Goal: Information Seeking & Learning: Learn about a topic

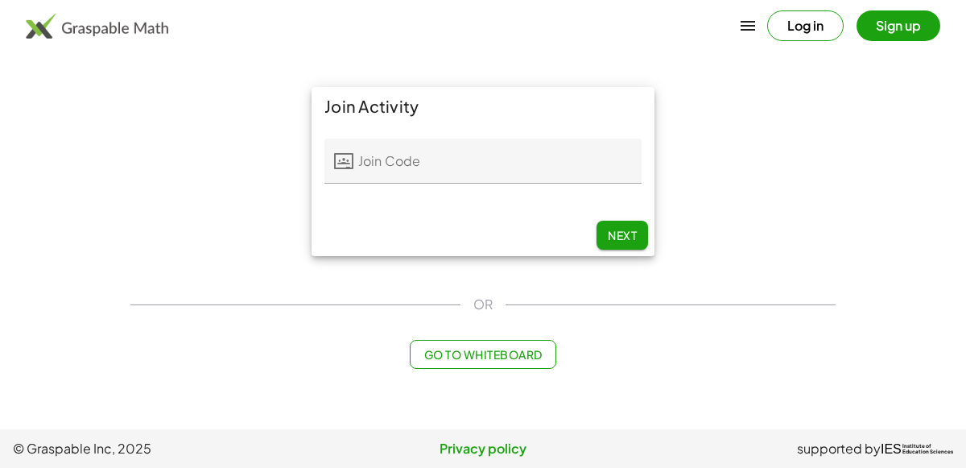
click at [394, 153] on input "Join Code" at bounding box center [498, 161] width 288 height 45
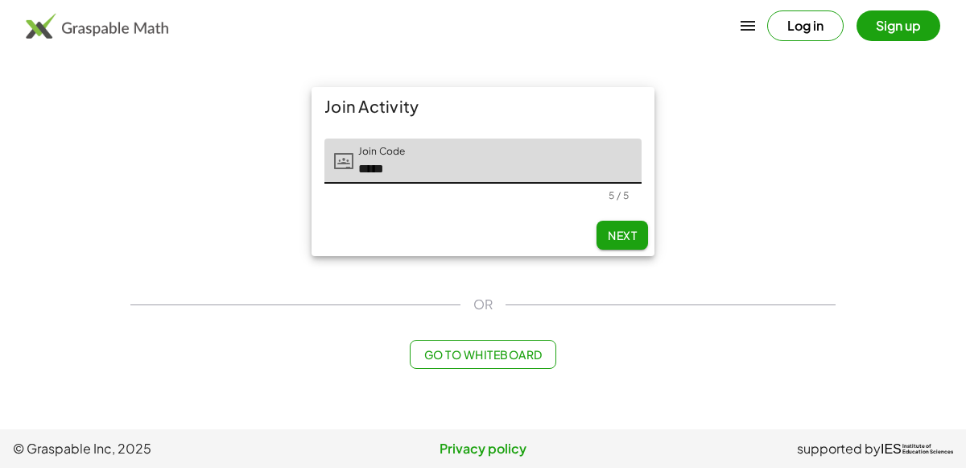
type input "*****"
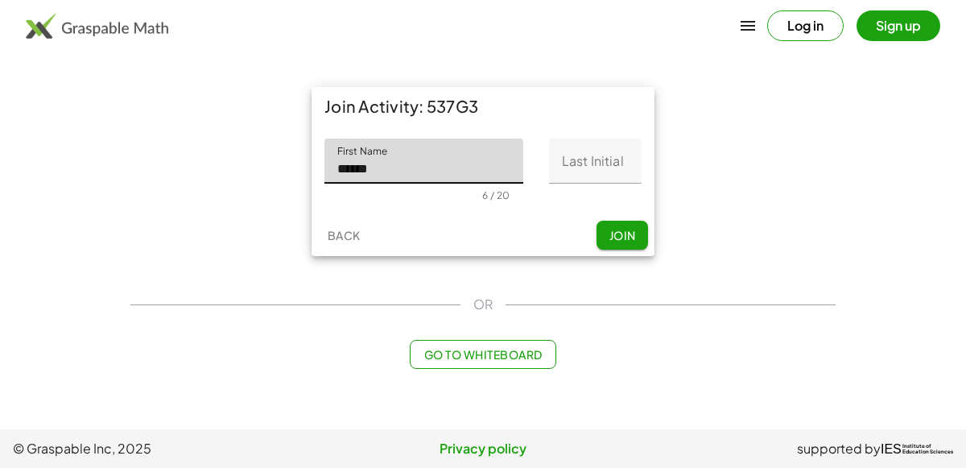
type input "******"
click at [580, 169] on input "Last Initial" at bounding box center [595, 161] width 93 height 45
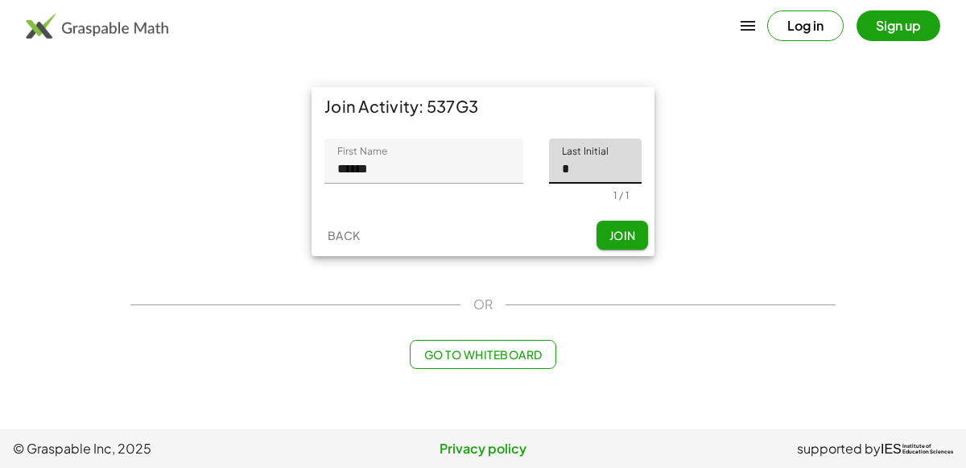
type input "*"
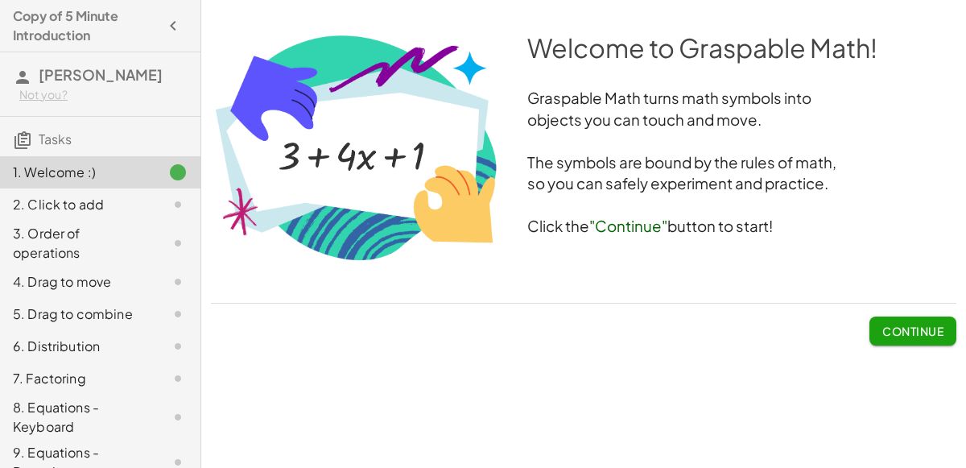
click at [921, 334] on span "Continue" at bounding box center [913, 331] width 61 height 14
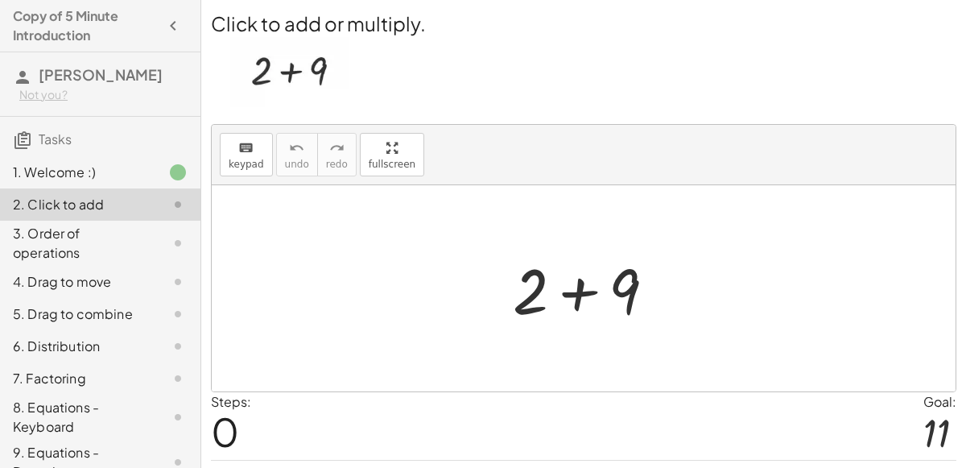
scroll to position [41, 0]
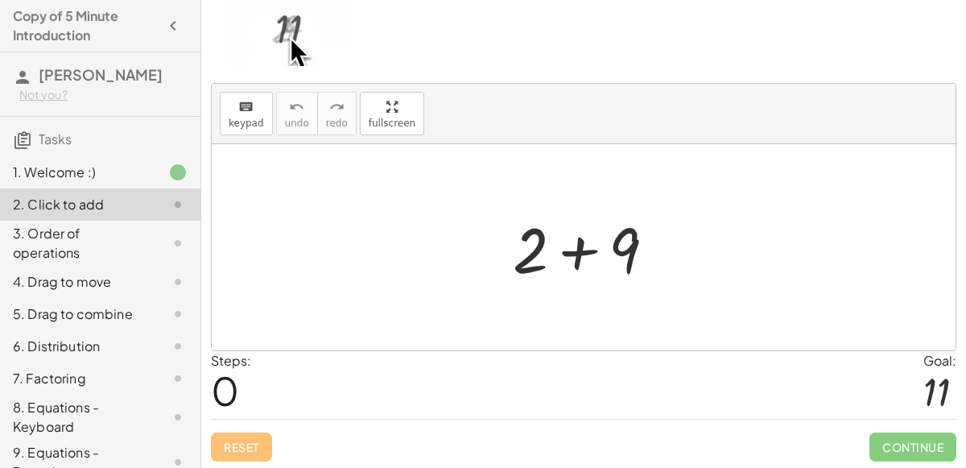
click at [571, 253] on div at bounding box center [591, 247] width 172 height 83
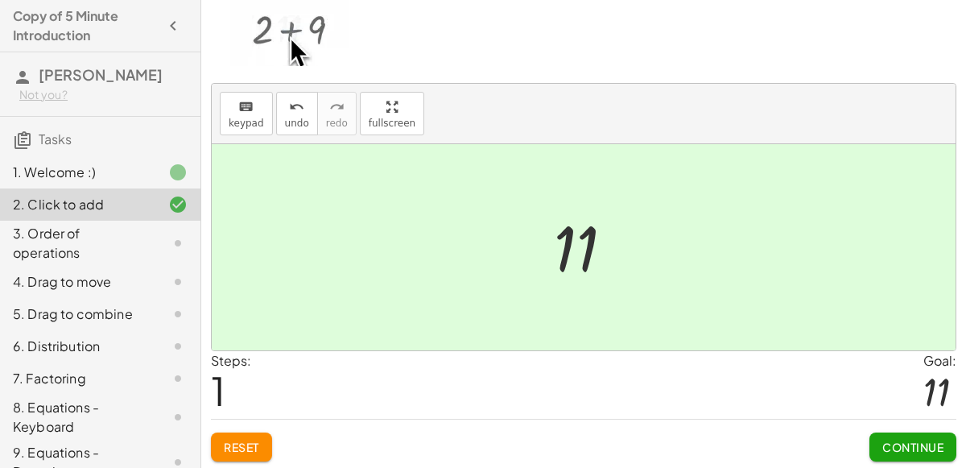
click at [888, 445] on span "Continue" at bounding box center [913, 447] width 61 height 14
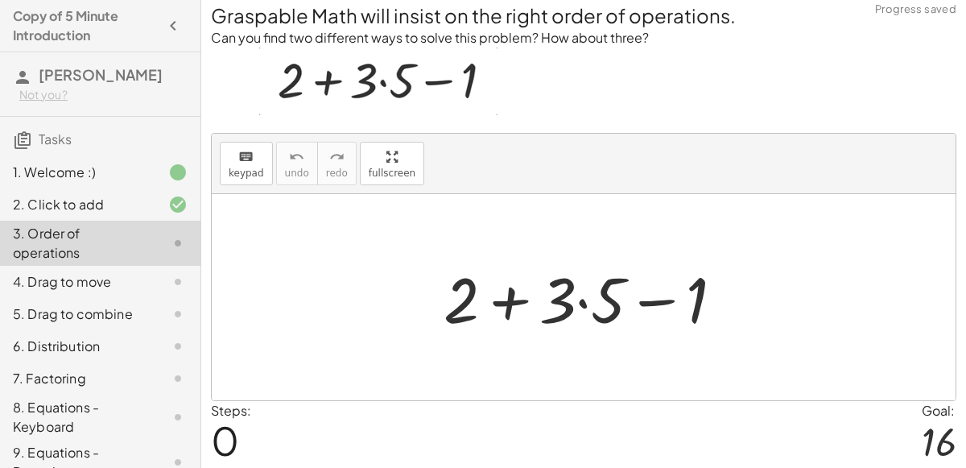
scroll to position [0, 0]
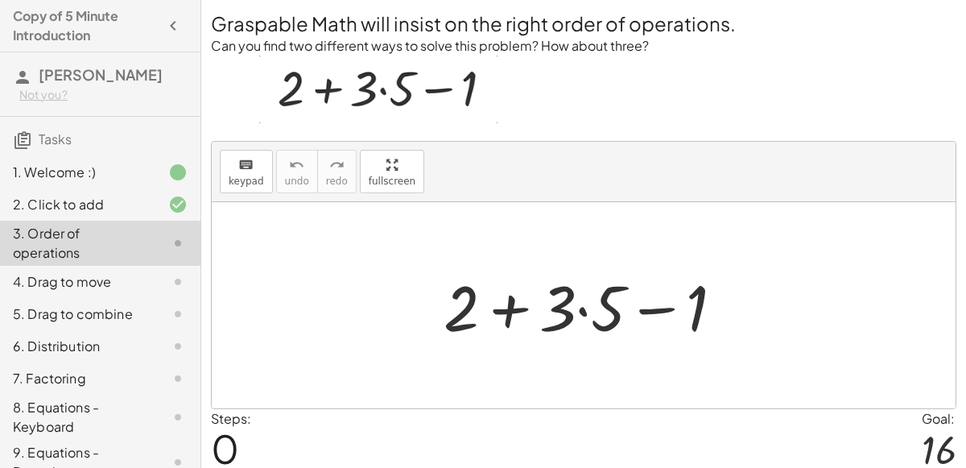
click at [582, 308] on div at bounding box center [590, 305] width 309 height 83
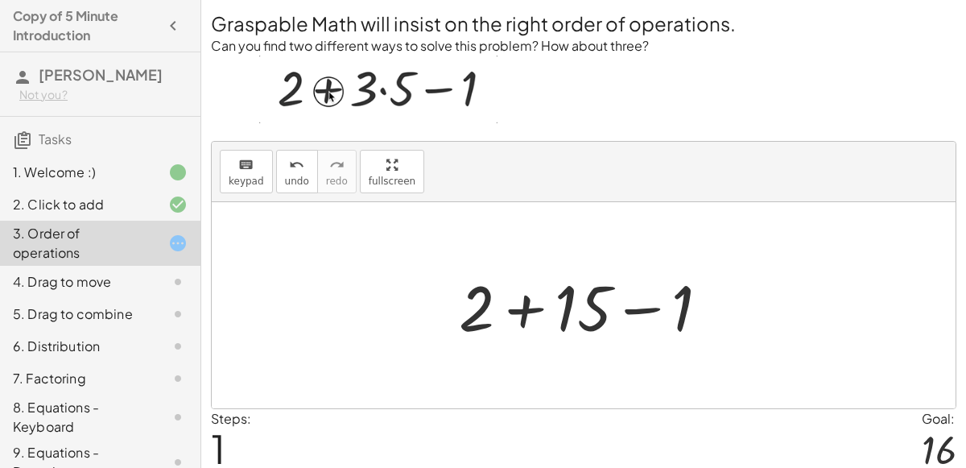
click at [632, 309] on div at bounding box center [590, 305] width 279 height 83
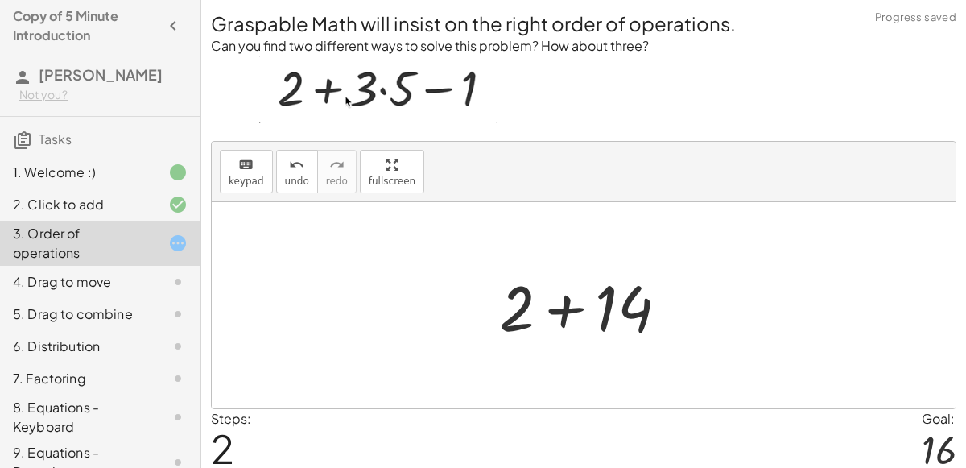
click at [568, 310] on div at bounding box center [589, 305] width 197 height 83
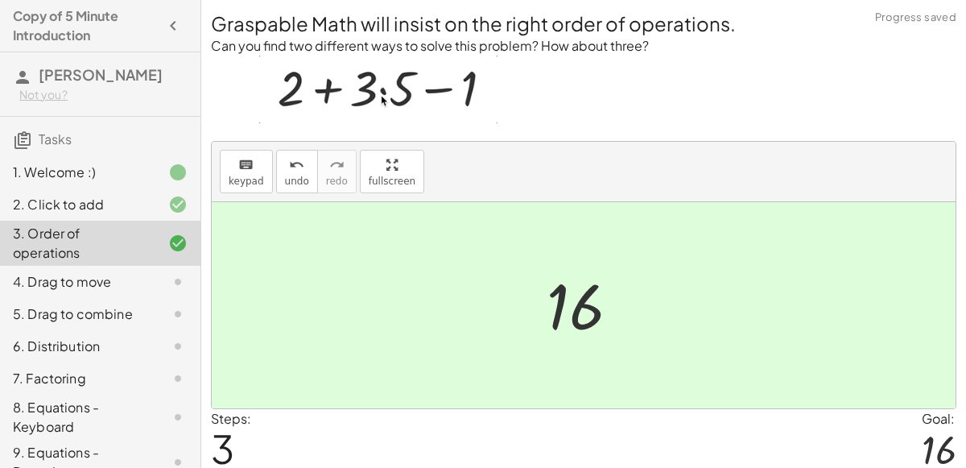
scroll to position [57, 0]
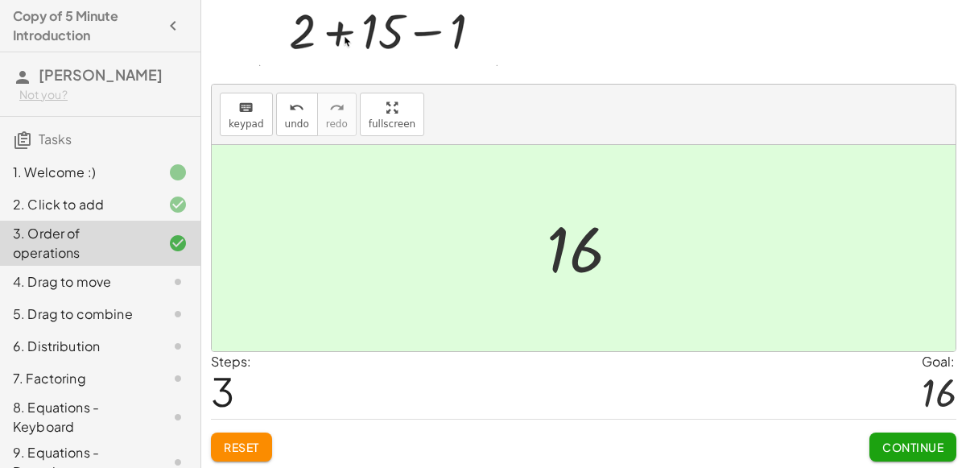
click at [933, 433] on button "Continue" at bounding box center [913, 447] width 87 height 29
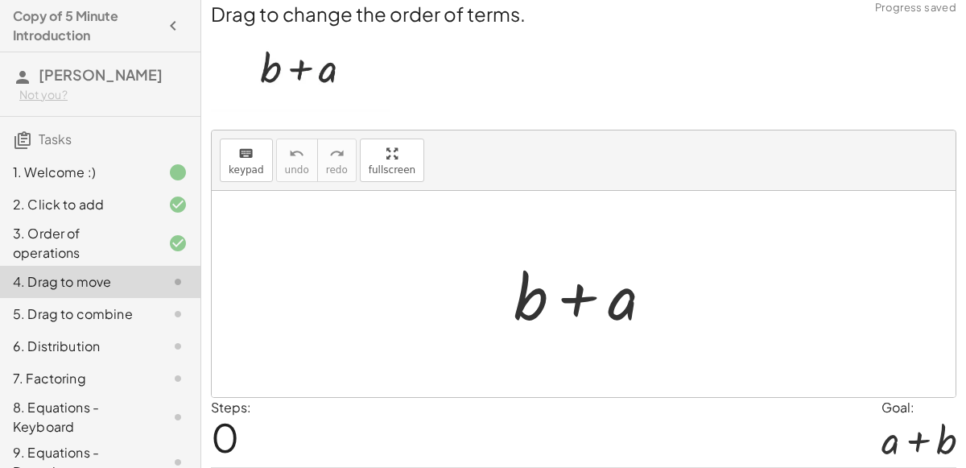
scroll to position [10, 0]
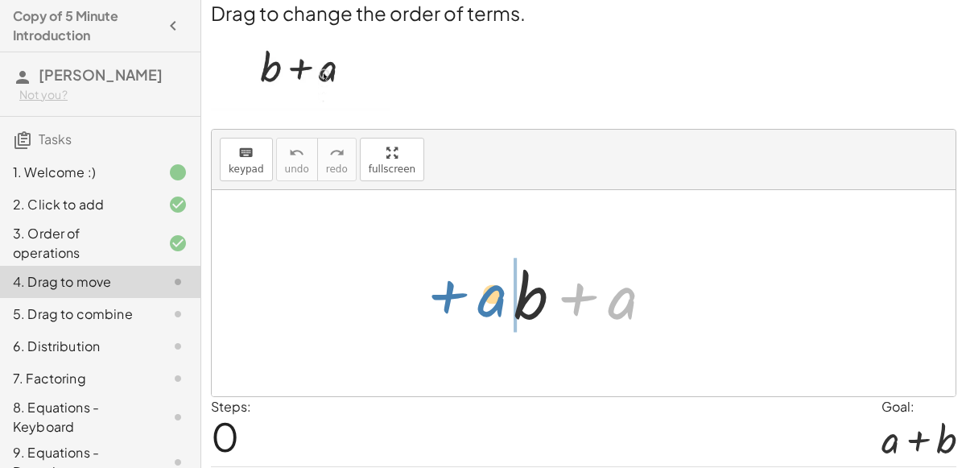
drag, startPoint x: 621, startPoint y: 304, endPoint x: 491, endPoint y: 302, distance: 129.7
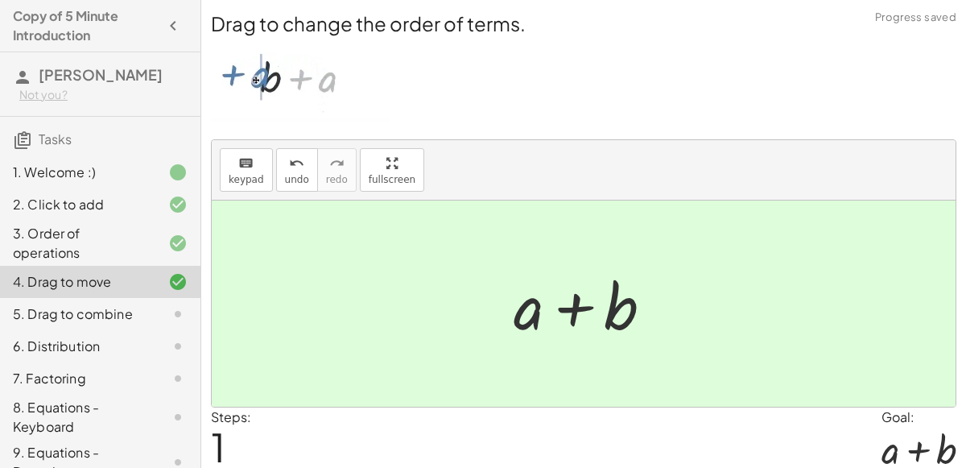
scroll to position [58, 0]
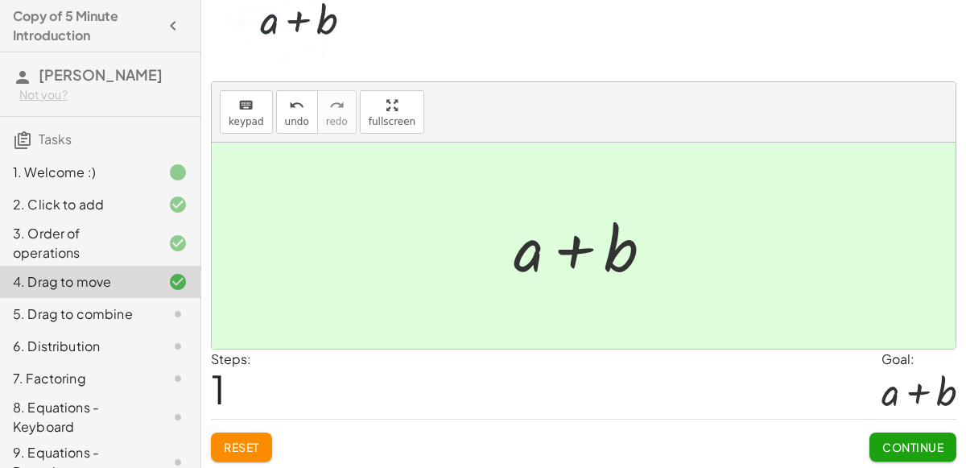
click at [932, 448] on span "Continue" at bounding box center [913, 447] width 61 height 14
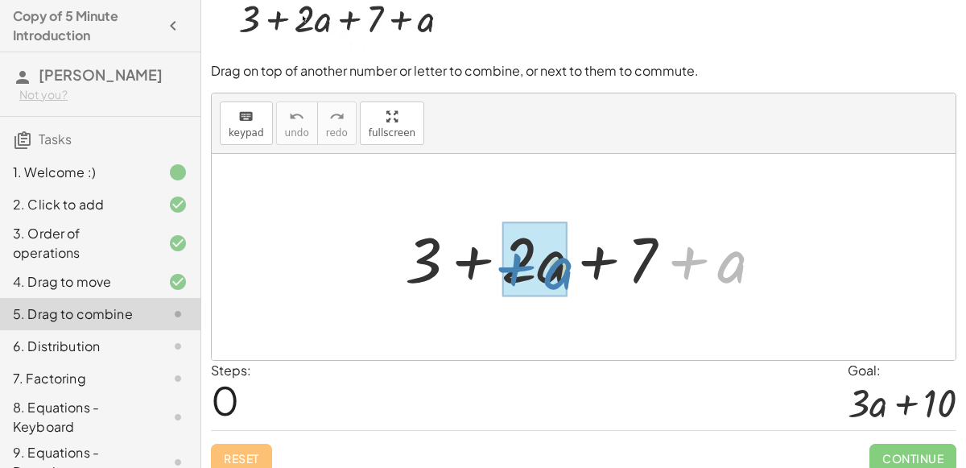
drag, startPoint x: 736, startPoint y: 265, endPoint x: 563, endPoint y: 271, distance: 173.3
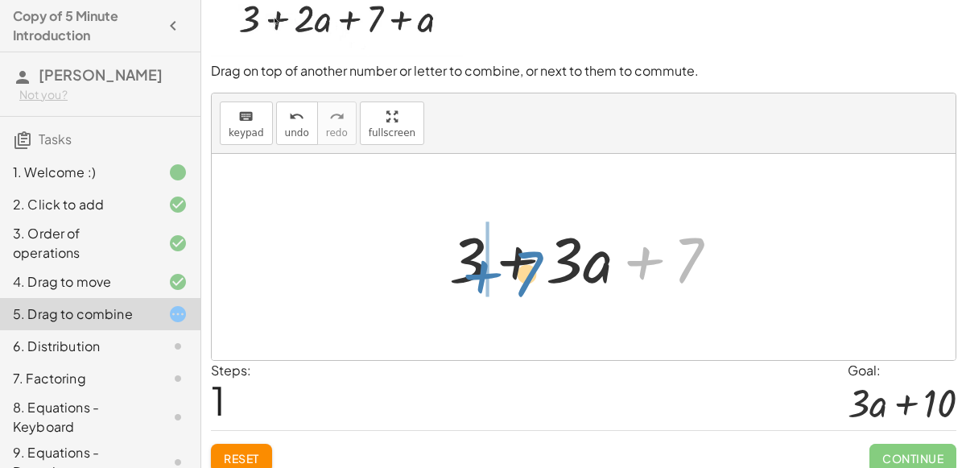
drag, startPoint x: 648, startPoint y: 256, endPoint x: 486, endPoint y: 270, distance: 163.3
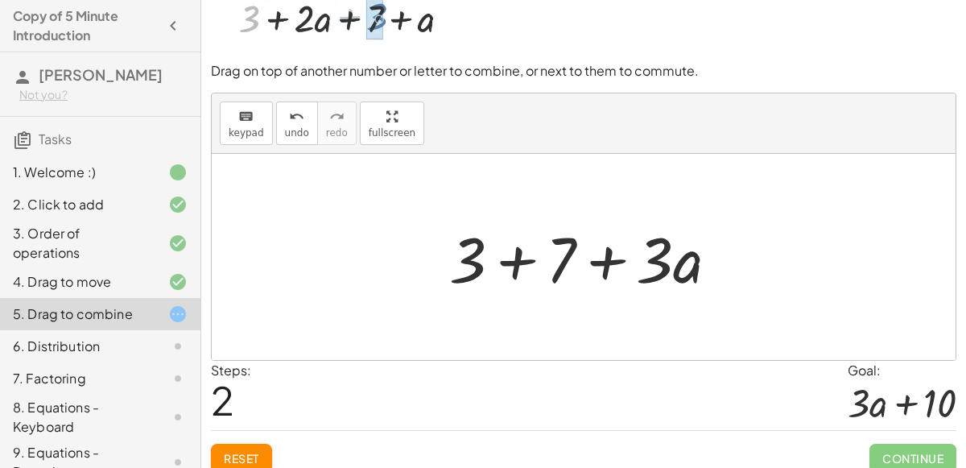
click at [519, 256] on div at bounding box center [590, 257] width 298 height 83
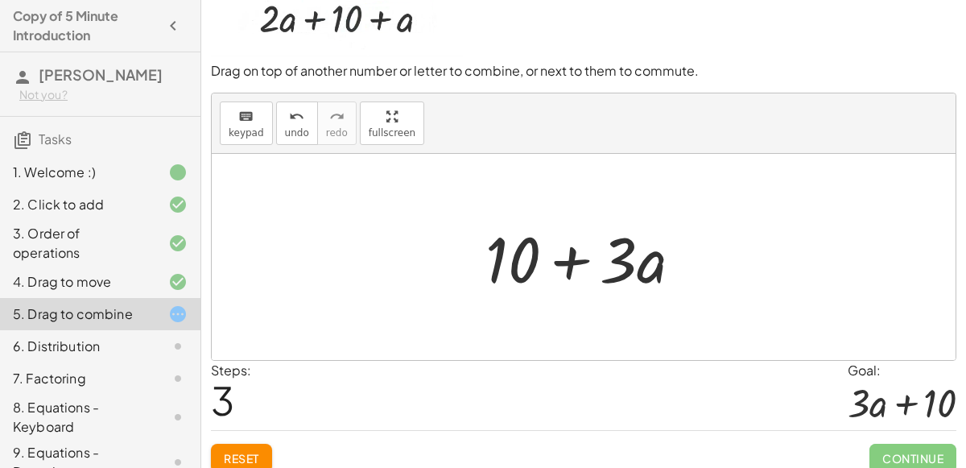
click at [563, 261] on div at bounding box center [591, 257] width 226 height 83
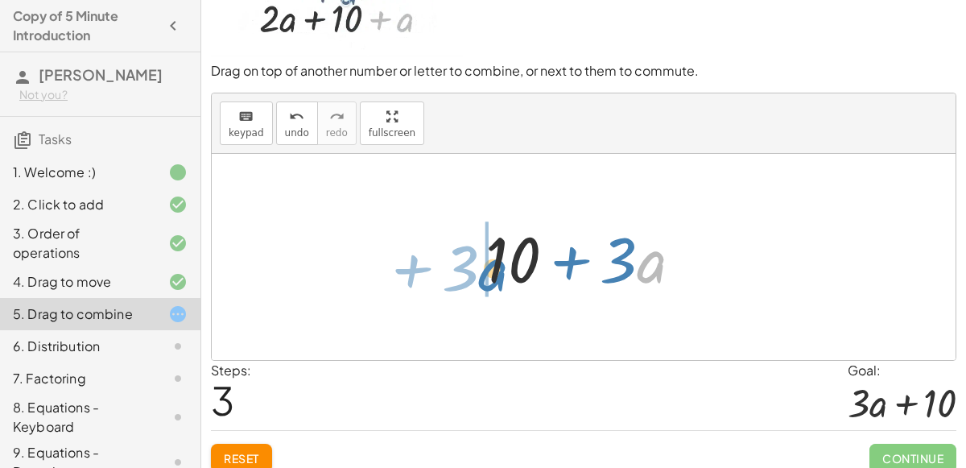
drag, startPoint x: 667, startPoint y: 275, endPoint x: 507, endPoint y: 281, distance: 160.4
click at [507, 281] on div at bounding box center [591, 257] width 226 height 83
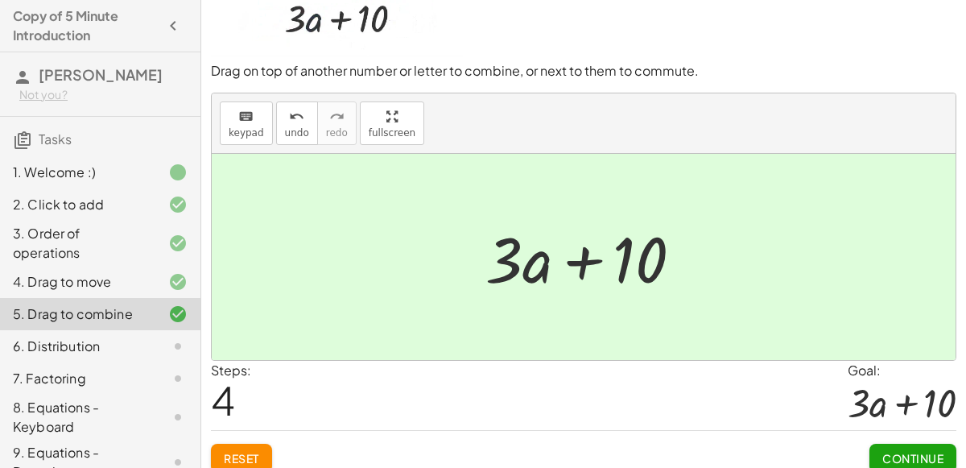
click at [586, 260] on div at bounding box center [591, 257] width 226 height 83
click at [927, 453] on span "Continue" at bounding box center [913, 458] width 61 height 14
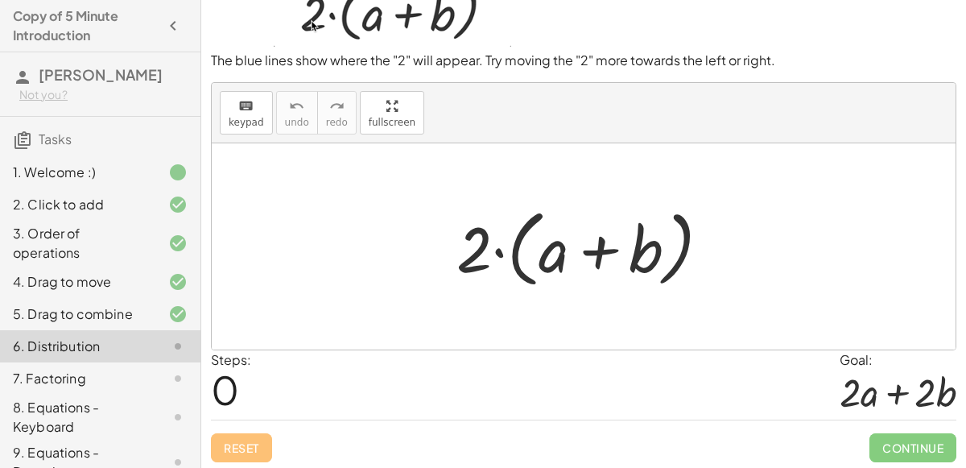
click at [502, 250] on div at bounding box center [590, 247] width 283 height 93
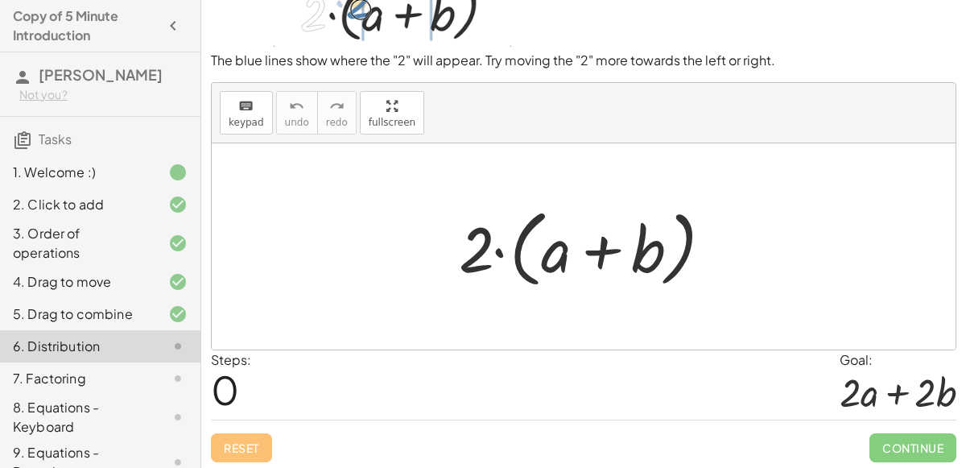
click at [554, 250] on div at bounding box center [590, 247] width 283 height 93
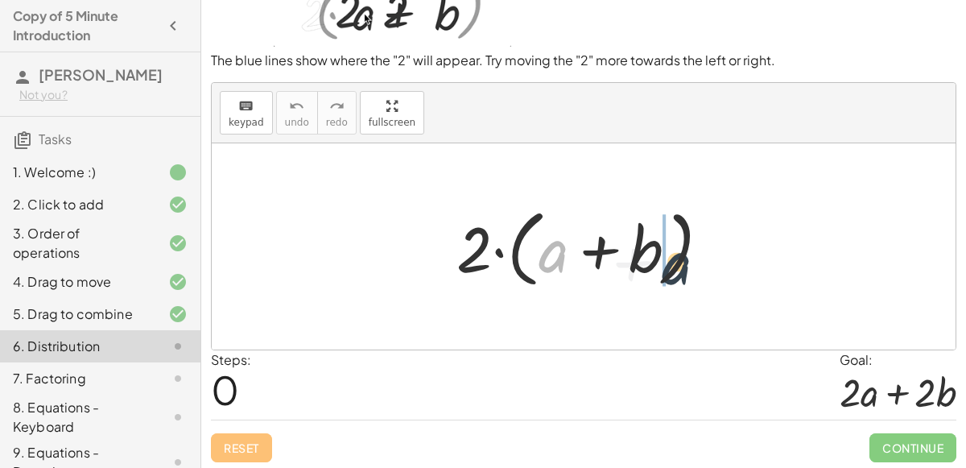
drag, startPoint x: 554, startPoint y: 250, endPoint x: 682, endPoint y: 259, distance: 128.4
click at [682, 259] on div at bounding box center [590, 247] width 283 height 93
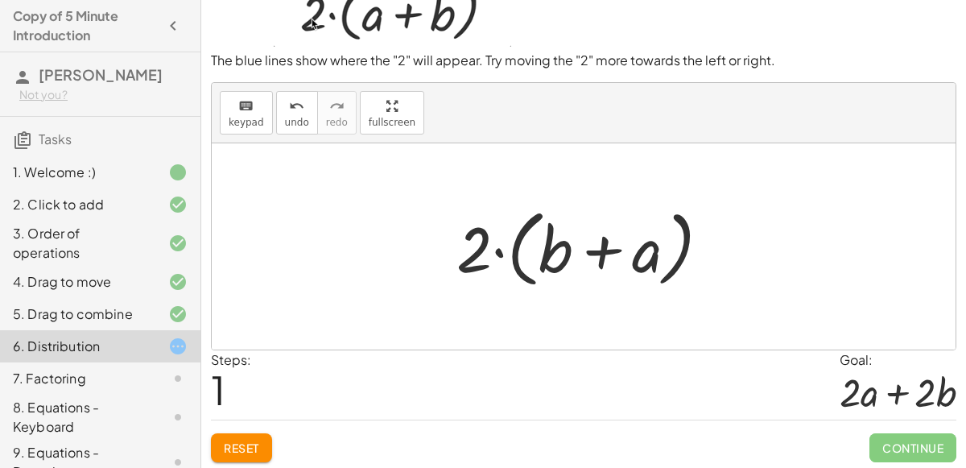
click at [499, 251] on div at bounding box center [590, 247] width 283 height 93
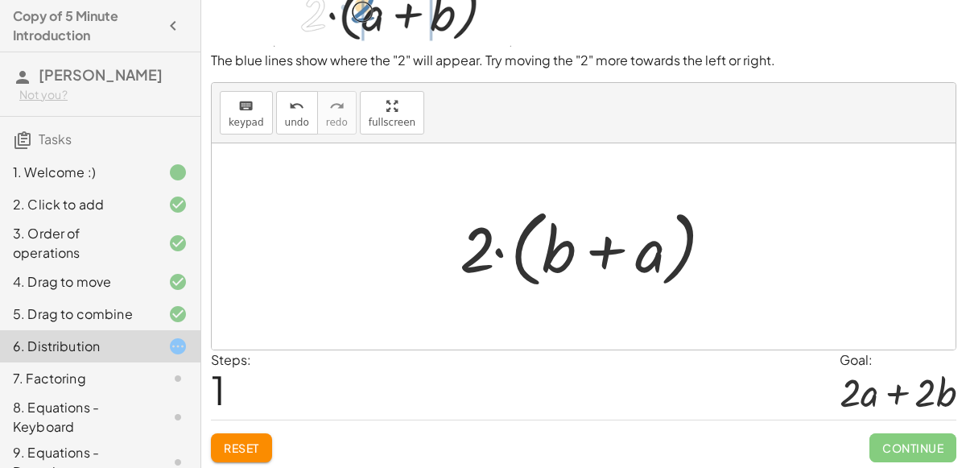
click at [592, 253] on div at bounding box center [590, 247] width 283 height 93
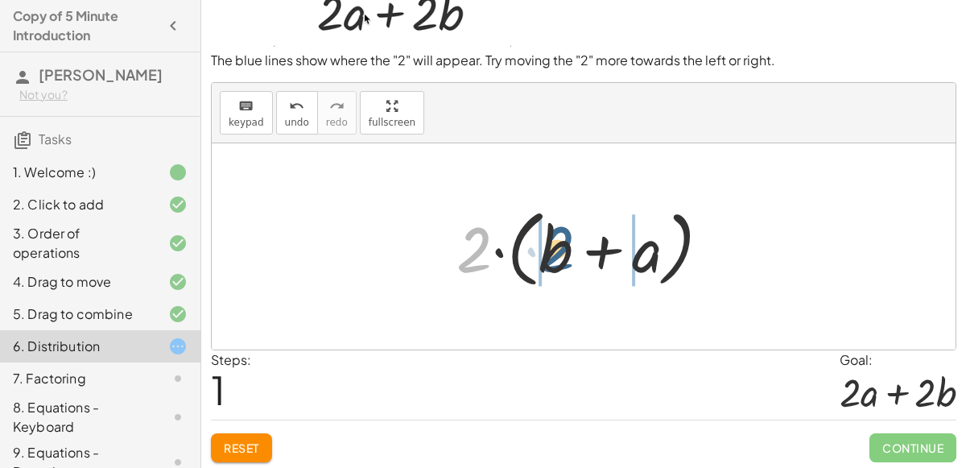
drag, startPoint x: 474, startPoint y: 255, endPoint x: 557, endPoint y: 254, distance: 82.2
click at [557, 254] on div at bounding box center [590, 247] width 283 height 93
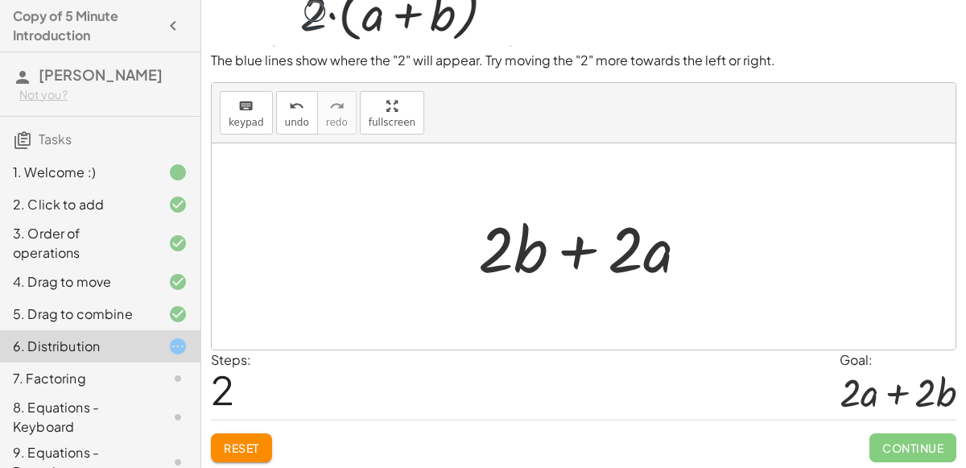
click at [577, 253] on div at bounding box center [589, 246] width 239 height 83
drag, startPoint x: 654, startPoint y: 261, endPoint x: 647, endPoint y: 265, distance: 8.3
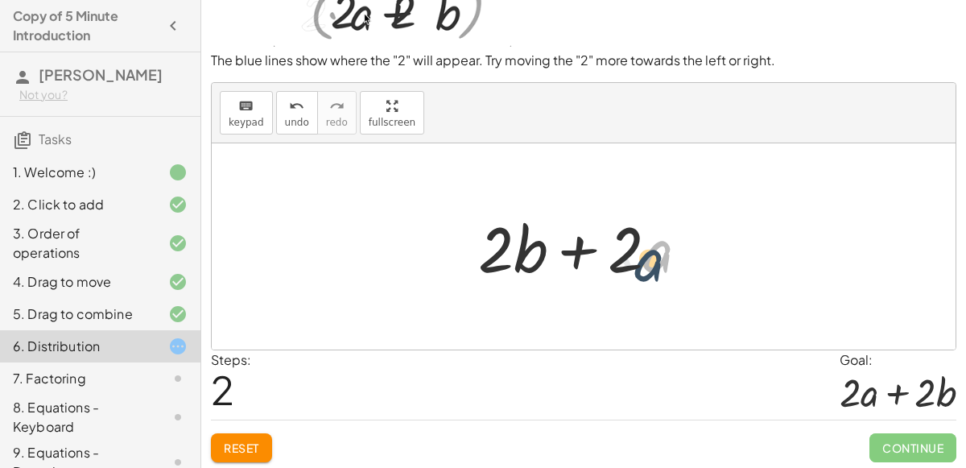
click at [647, 265] on div at bounding box center [589, 246] width 239 height 83
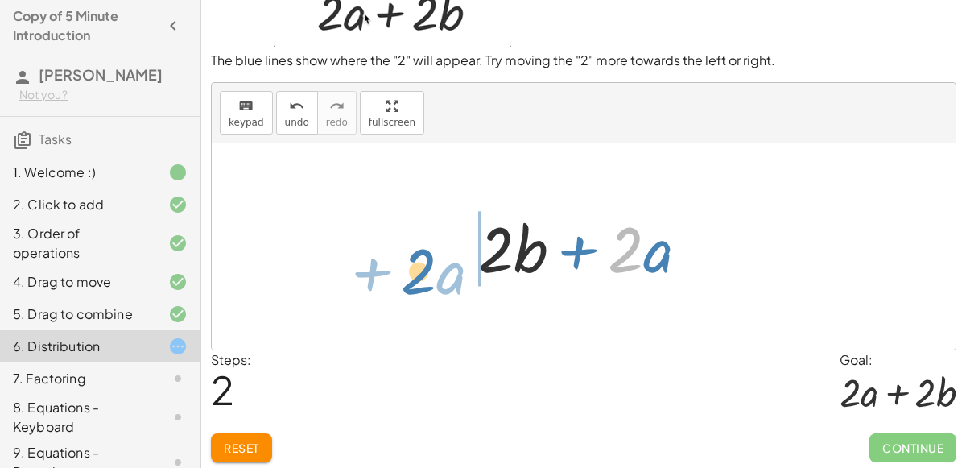
drag, startPoint x: 627, startPoint y: 264, endPoint x: 422, endPoint y: 285, distance: 206.4
click at [422, 285] on div "· 2 · ( + a + b ) · 2 · ( + b + a ) · 2 + · a + a + b · 2 · · 2 ·" at bounding box center [584, 246] width 744 height 206
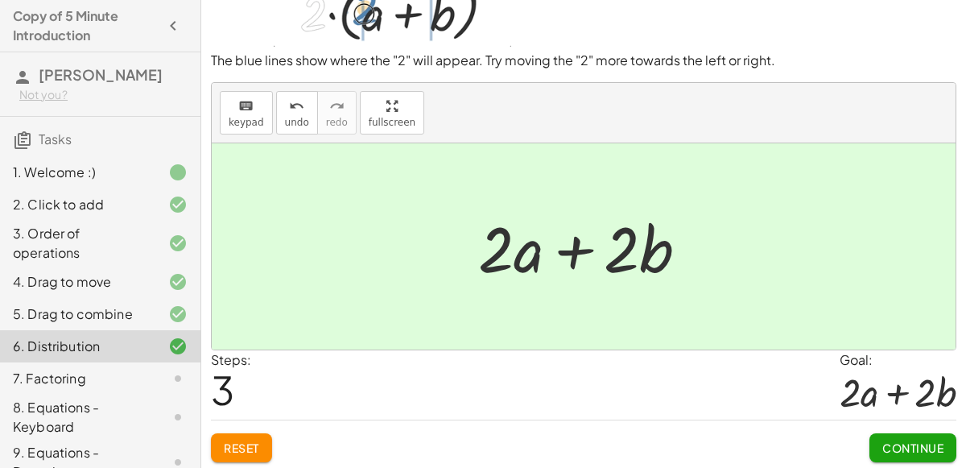
click at [921, 449] on span "Continue" at bounding box center [913, 448] width 61 height 14
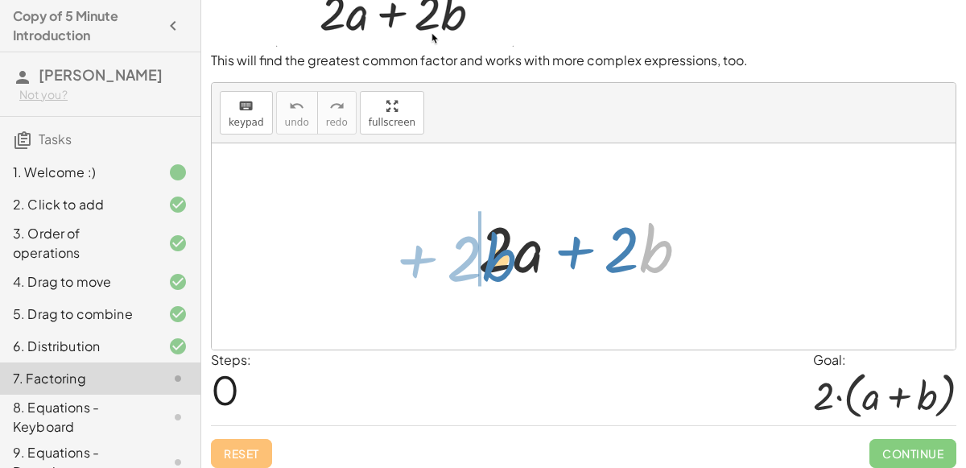
drag, startPoint x: 664, startPoint y: 256, endPoint x: 504, endPoint y: 263, distance: 159.6
click at [504, 263] on div at bounding box center [589, 246] width 239 height 83
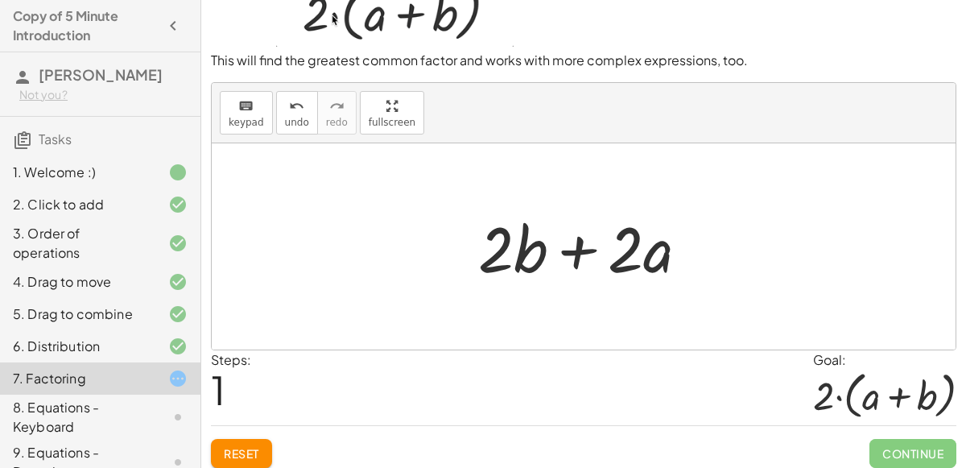
click at [586, 245] on div at bounding box center [589, 246] width 239 height 83
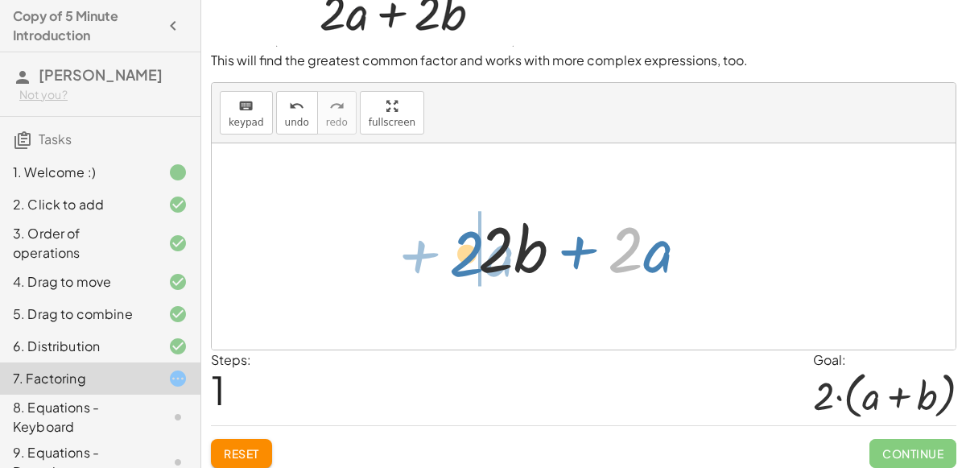
drag, startPoint x: 623, startPoint y: 260, endPoint x: 465, endPoint y: 264, distance: 158.7
click at [465, 264] on div "+ · 2 · a + · 2 · b · 2 + · a + · 2 · a + · 2 · b" at bounding box center [583, 246] width 259 height 91
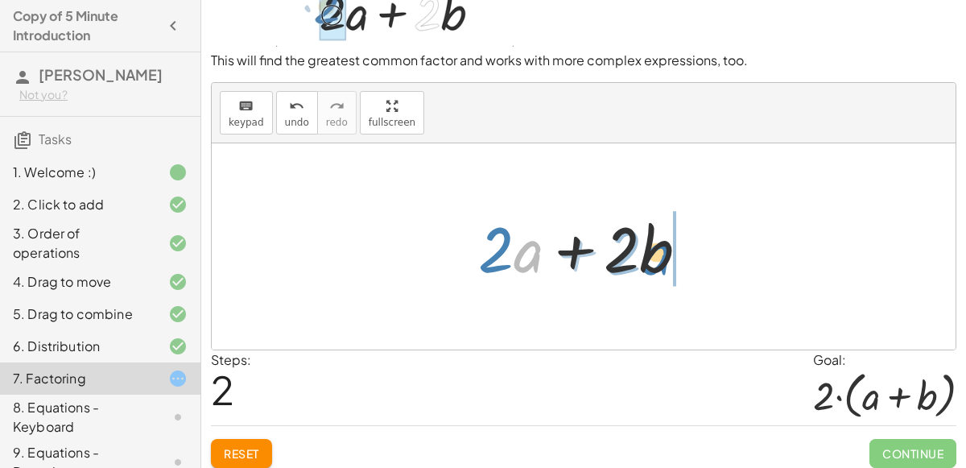
drag, startPoint x: 524, startPoint y: 262, endPoint x: 652, endPoint y: 264, distance: 128.1
click at [652, 264] on div at bounding box center [589, 246] width 239 height 83
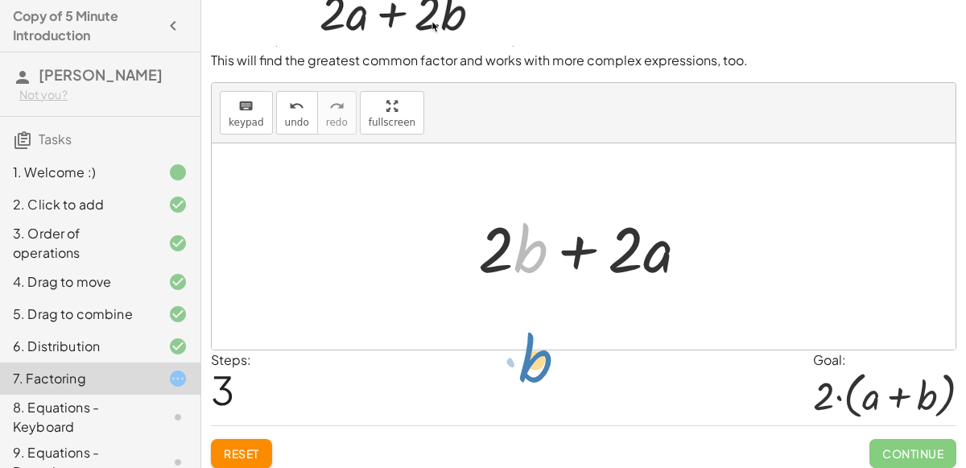
drag, startPoint x: 539, startPoint y: 249, endPoint x: 544, endPoint y: 361, distance: 112.1
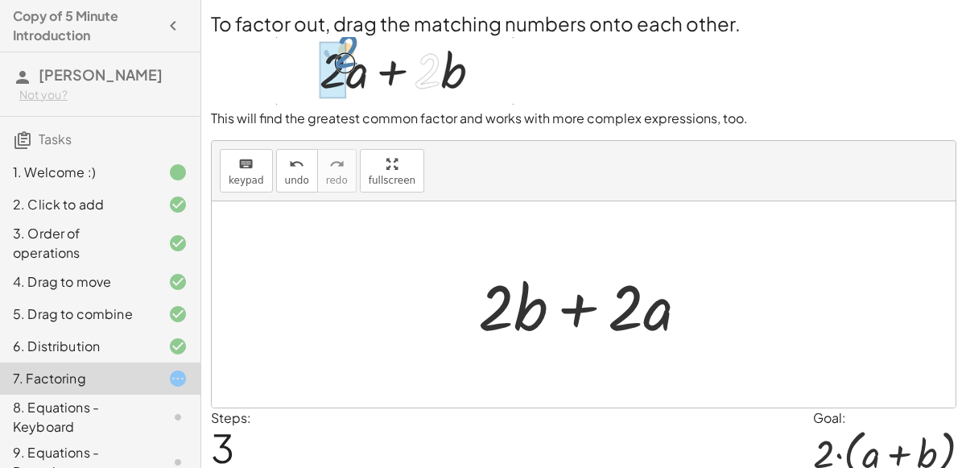
scroll to position [10, 0]
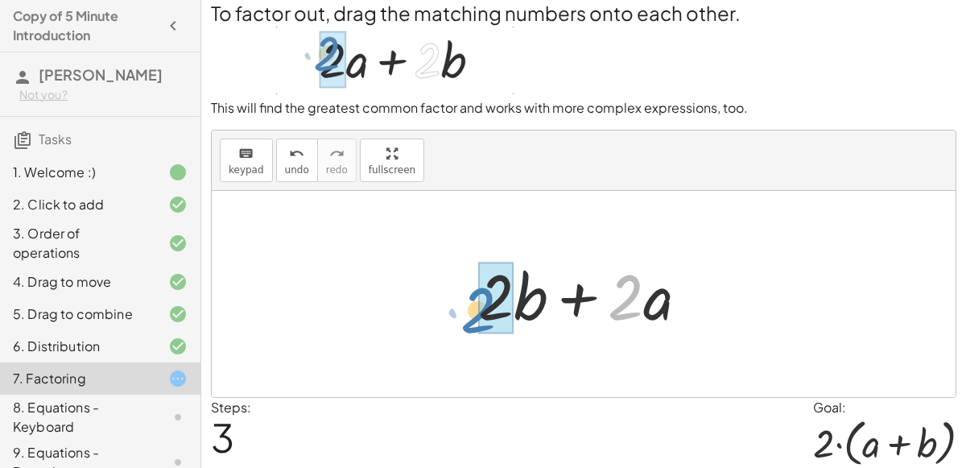
drag, startPoint x: 629, startPoint y: 300, endPoint x: 480, endPoint y: 312, distance: 149.5
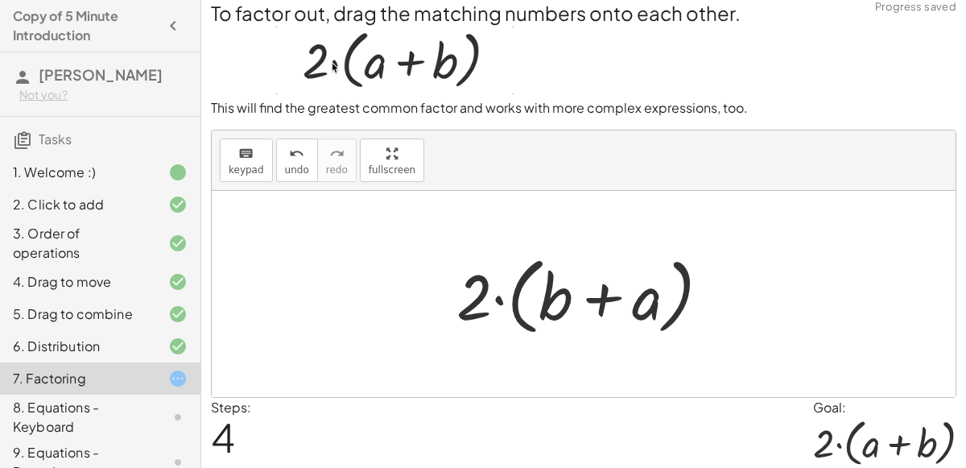
click at [602, 288] on div at bounding box center [590, 294] width 283 height 93
drag, startPoint x: 640, startPoint y: 312, endPoint x: 577, endPoint y: 304, distance: 63.3
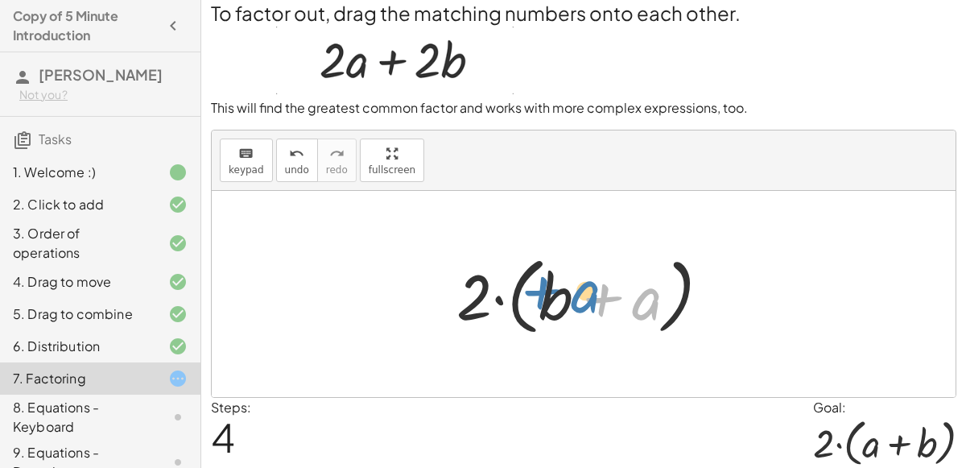
click at [577, 304] on div at bounding box center [590, 294] width 283 height 93
drag, startPoint x: 644, startPoint y: 302, endPoint x: 548, endPoint y: 291, distance: 96.5
click at [548, 291] on div at bounding box center [590, 294] width 283 height 93
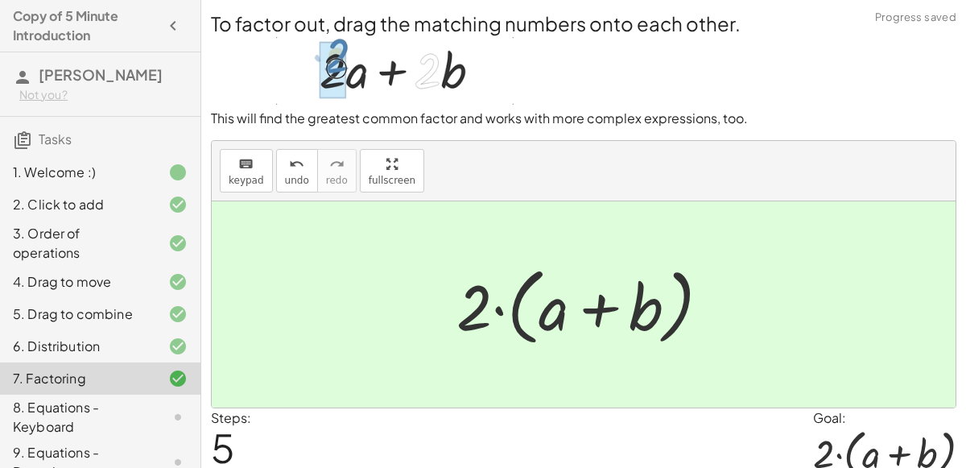
scroll to position [65, 0]
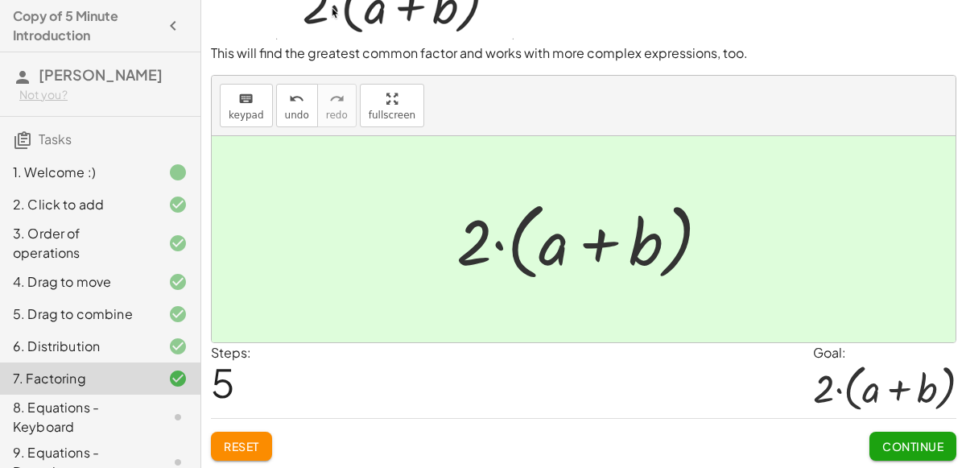
click at [919, 433] on button "Continue" at bounding box center [913, 446] width 87 height 29
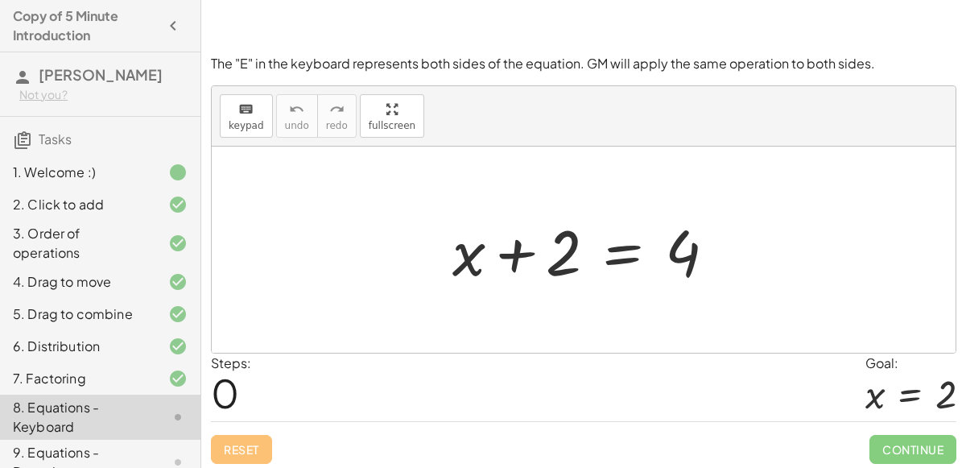
scroll to position [140, 0]
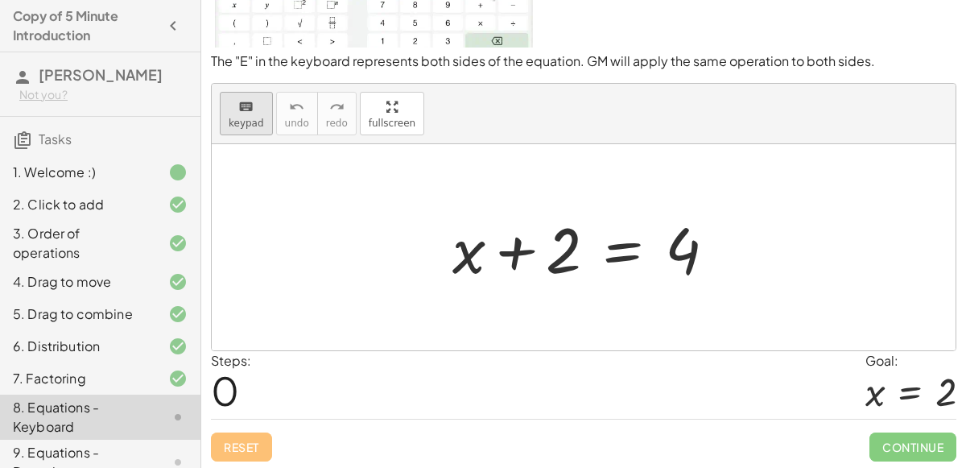
click at [243, 105] on icon "keyboard" at bounding box center [245, 106] width 15 height 19
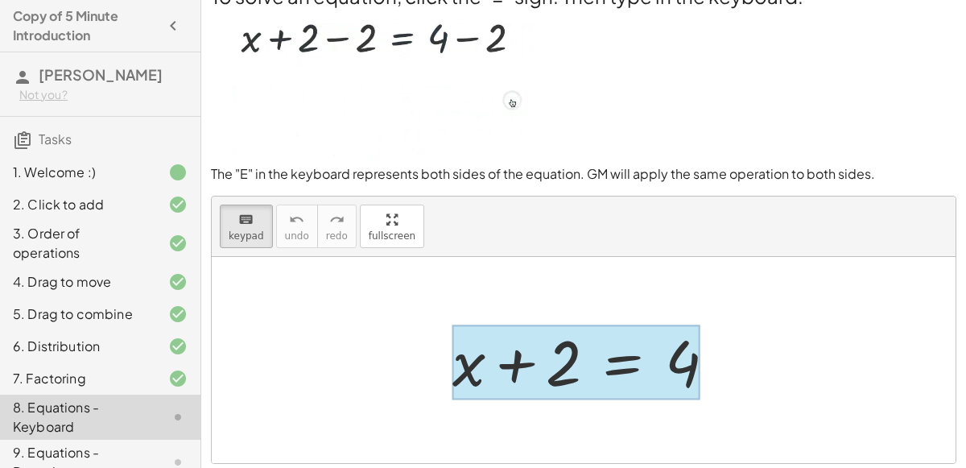
click at [628, 361] on div at bounding box center [577, 362] width 248 height 75
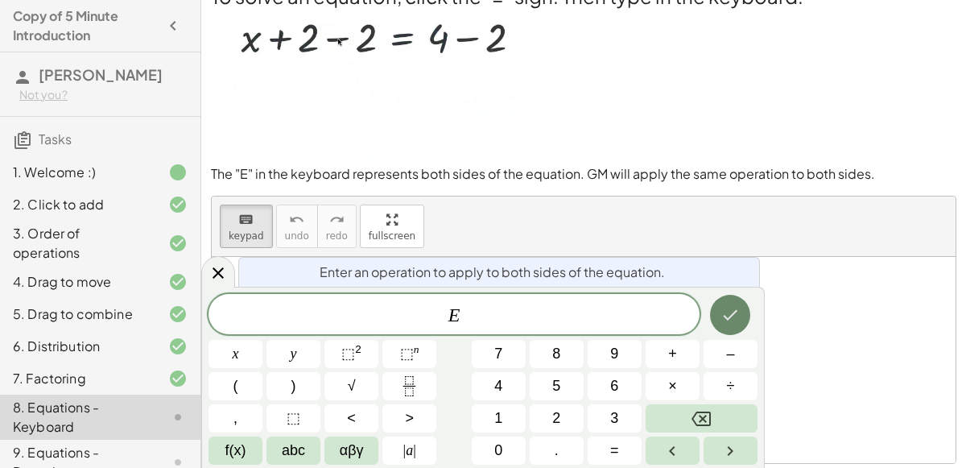
click at [743, 316] on button "Done" at bounding box center [730, 315] width 40 height 40
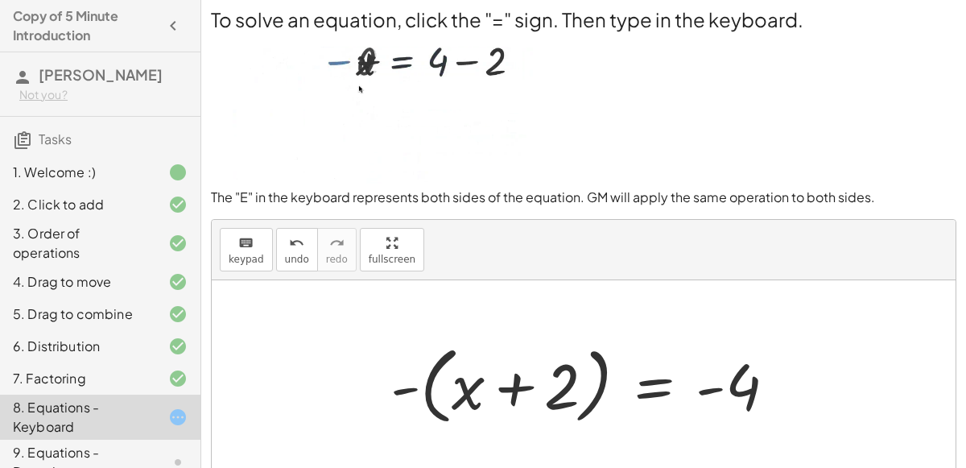
scroll to position [8, 0]
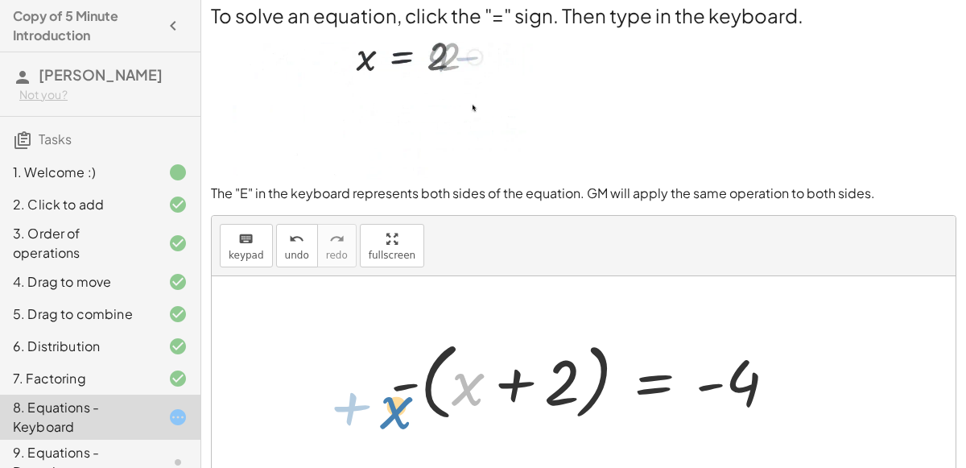
drag, startPoint x: 469, startPoint y: 382, endPoint x: 408, endPoint y: 387, distance: 61.5
click at [408, 387] on div at bounding box center [590, 379] width 415 height 93
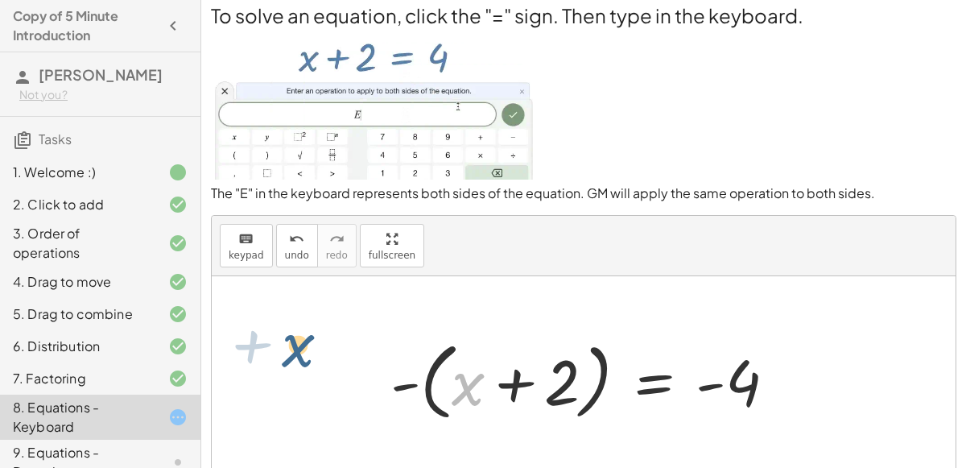
drag, startPoint x: 461, startPoint y: 387, endPoint x: 296, endPoint y: 334, distance: 173.5
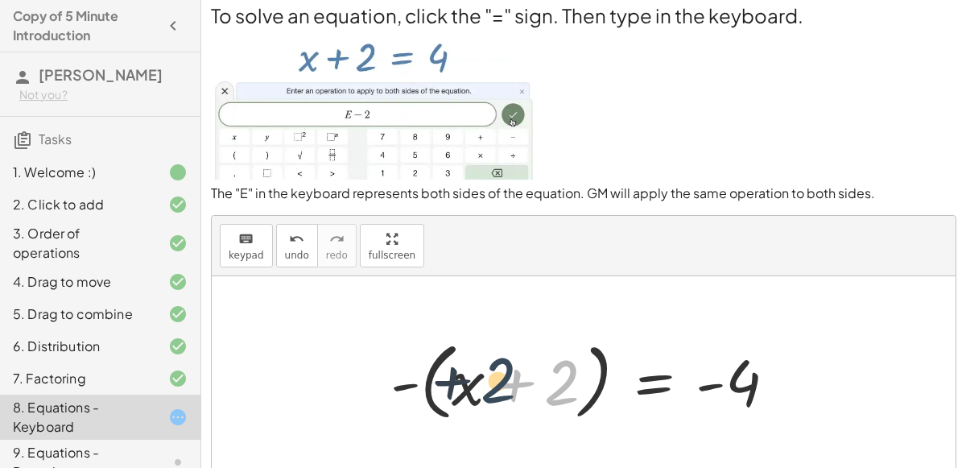
drag, startPoint x: 564, startPoint y: 379, endPoint x: 486, endPoint y: 373, distance: 77.6
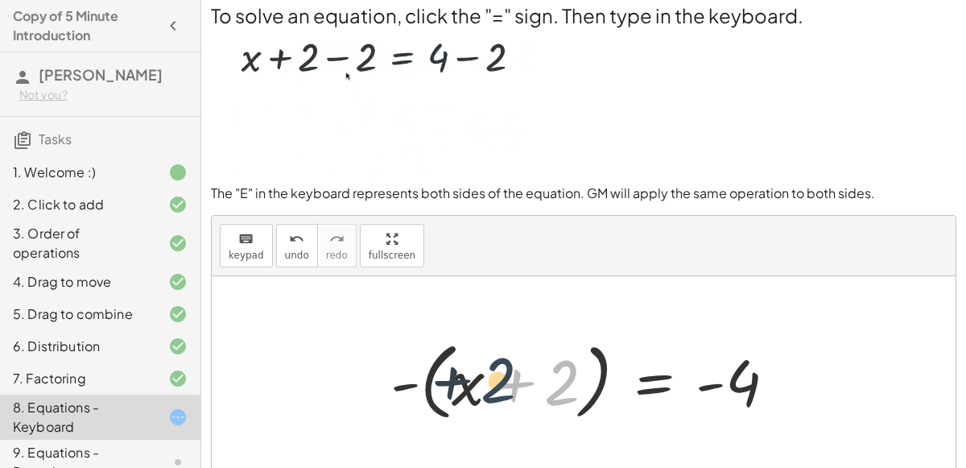
click at [486, 373] on div at bounding box center [590, 379] width 415 height 93
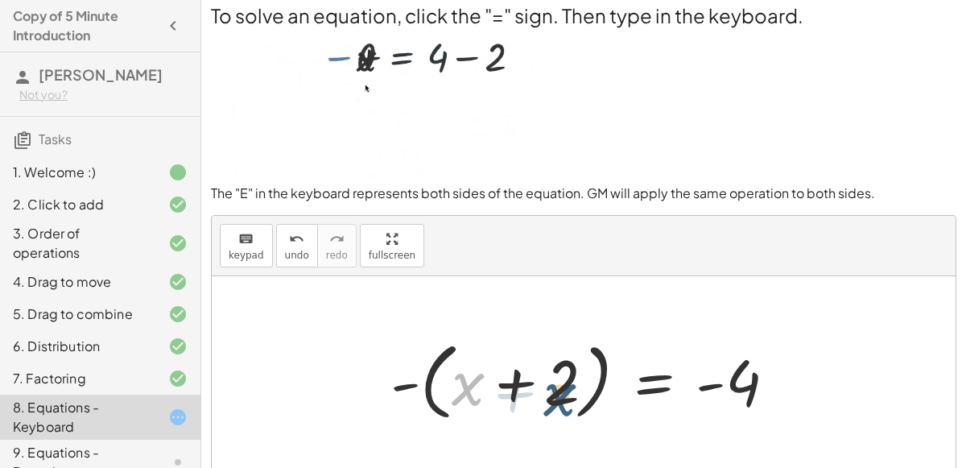
drag, startPoint x: 473, startPoint y: 381, endPoint x: 565, endPoint y: 391, distance: 93.2
click at [565, 391] on div at bounding box center [590, 379] width 415 height 93
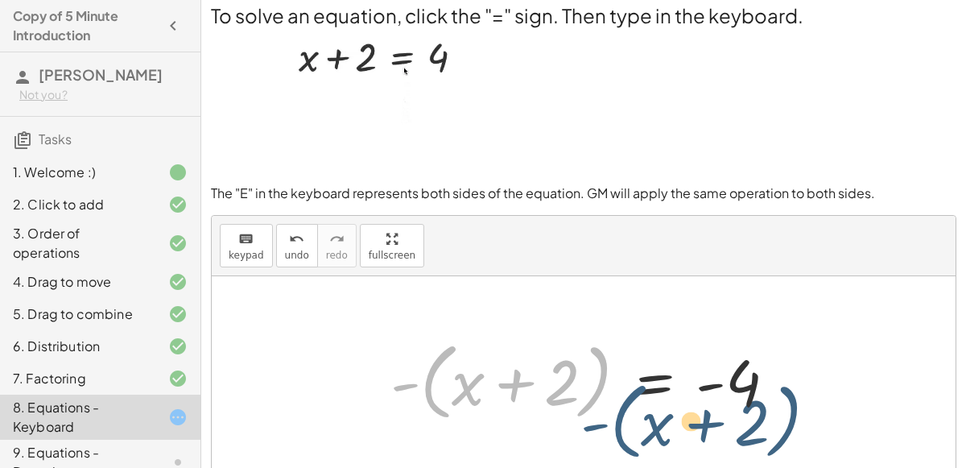
drag, startPoint x: 426, startPoint y: 387, endPoint x: 661, endPoint y: 398, distance: 235.4
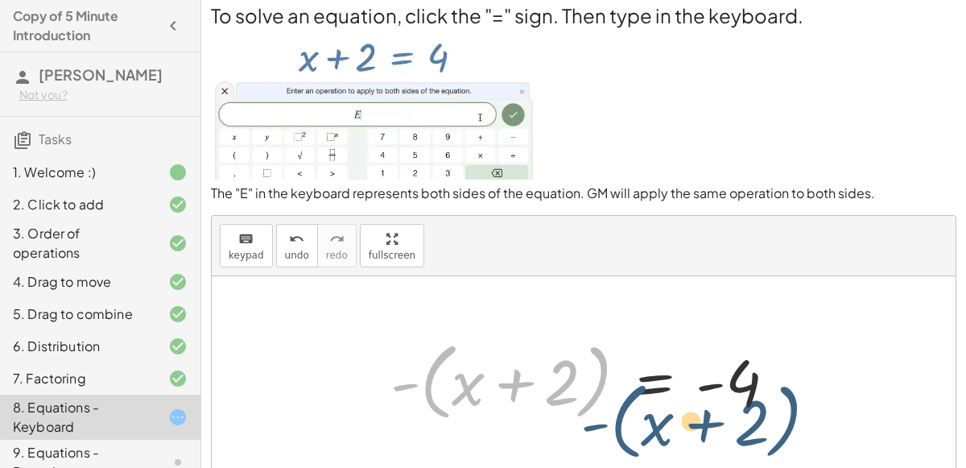
click at [661, 398] on div at bounding box center [590, 379] width 415 height 93
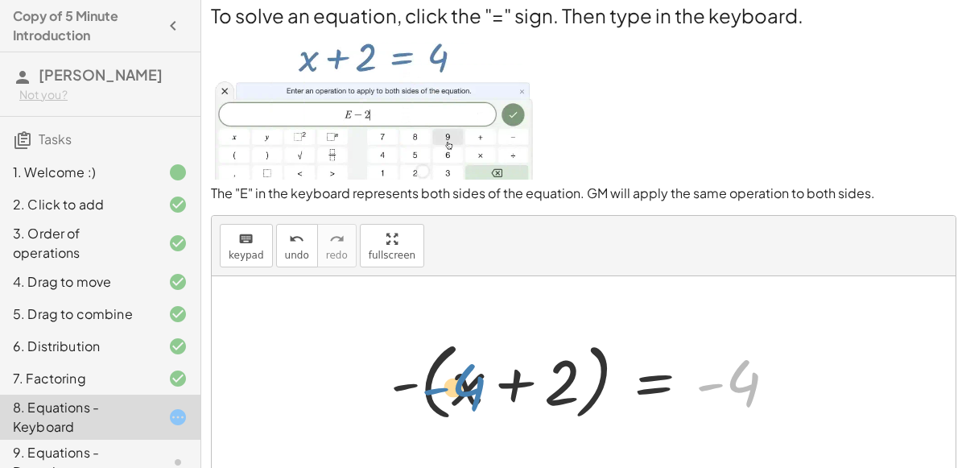
drag, startPoint x: 744, startPoint y: 379, endPoint x: 470, endPoint y: 383, distance: 273.9
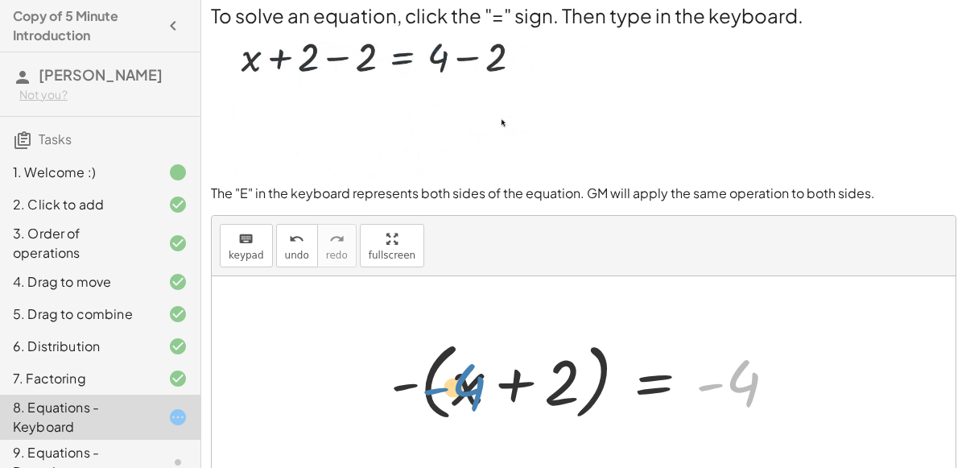
click at [470, 383] on div at bounding box center [590, 379] width 415 height 93
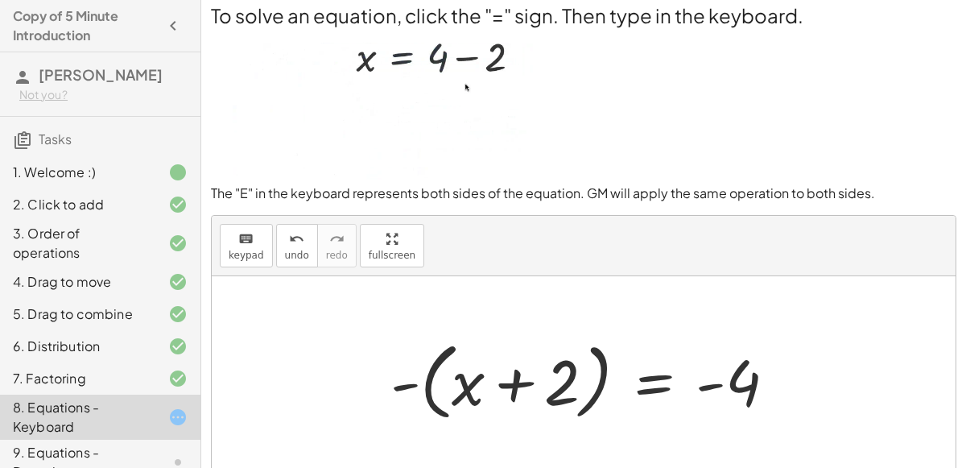
click at [510, 382] on div at bounding box center [590, 379] width 415 height 93
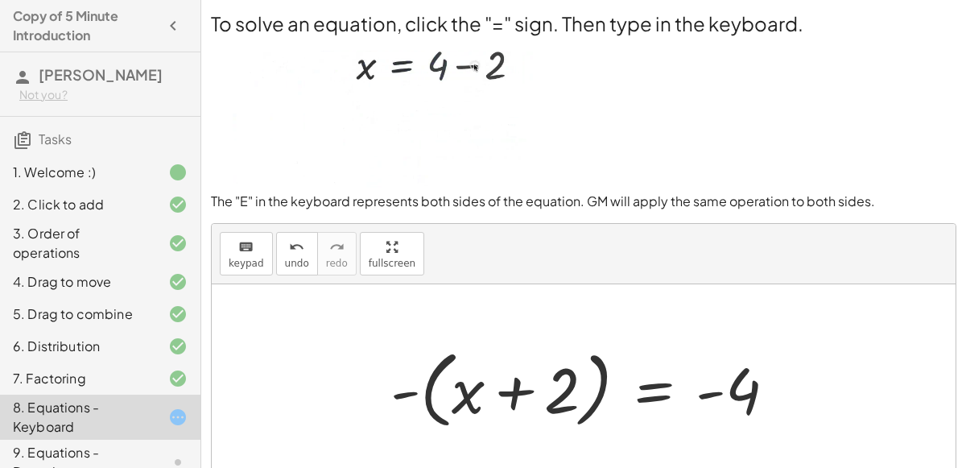
scroll to position [140, 0]
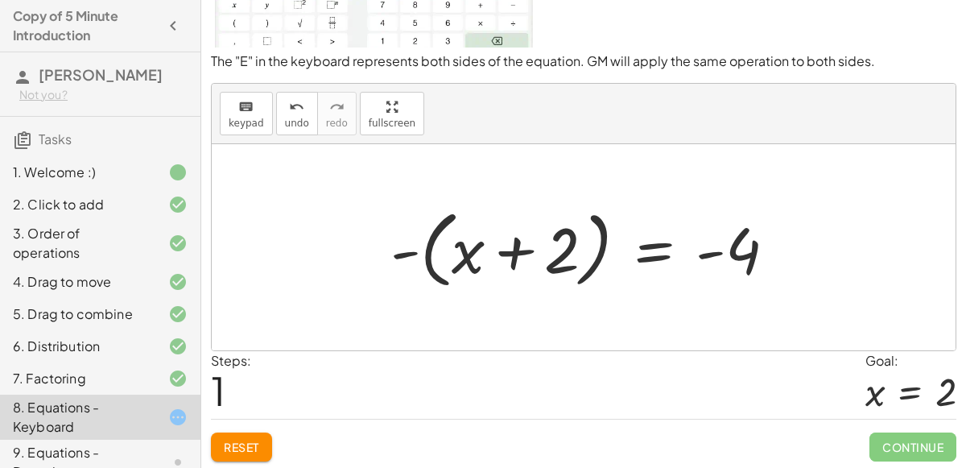
click at [229, 440] on span "Reset" at bounding box center [241, 447] width 35 height 14
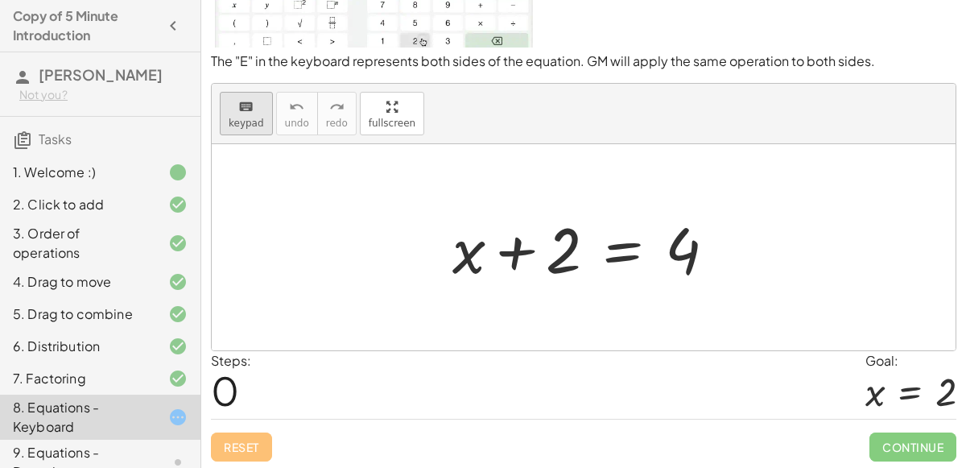
click at [251, 119] on span "keypad" at bounding box center [246, 123] width 35 height 11
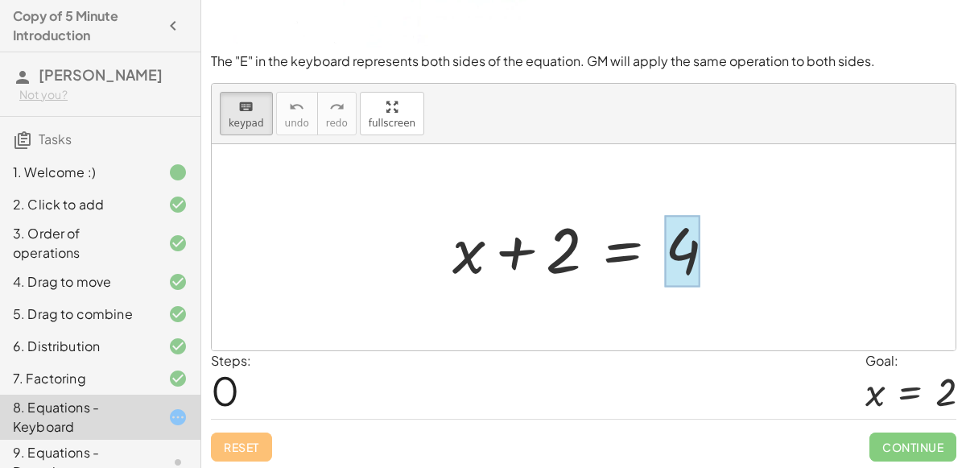
click at [697, 248] on div at bounding box center [682, 251] width 35 height 72
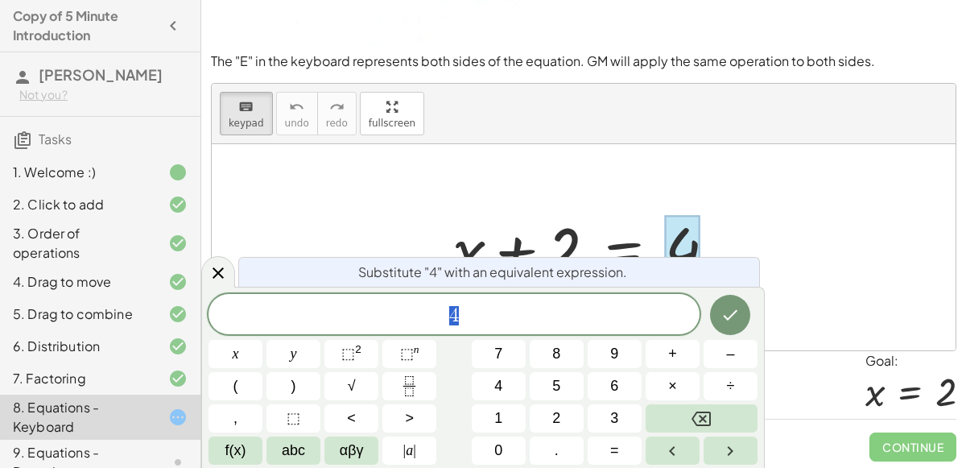
click at [503, 315] on span "4" at bounding box center [454, 315] width 491 height 23
click at [739, 316] on icon "Done" at bounding box center [730, 314] width 19 height 19
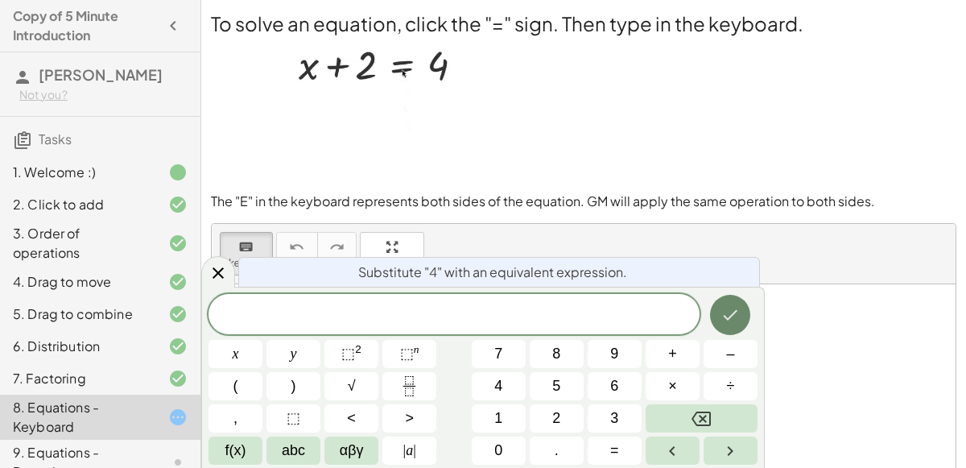
click at [722, 321] on icon "Done" at bounding box center [730, 314] width 19 height 19
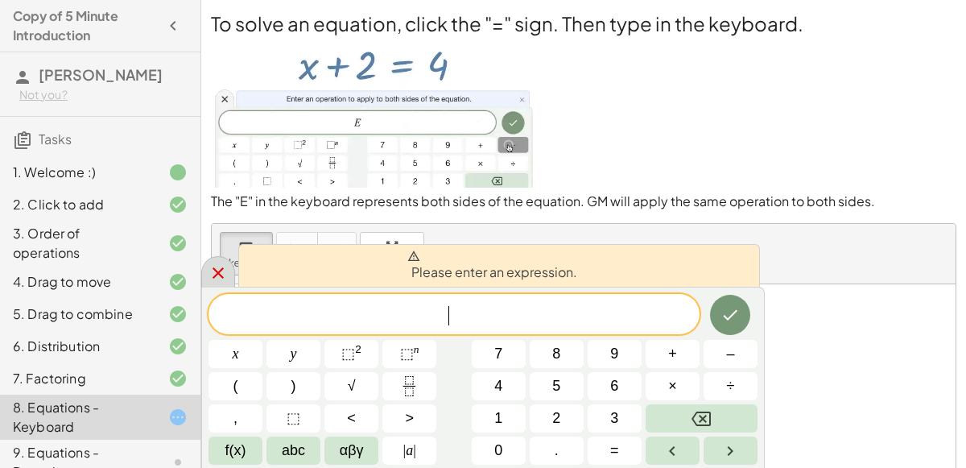
click at [216, 266] on icon at bounding box center [218, 272] width 19 height 19
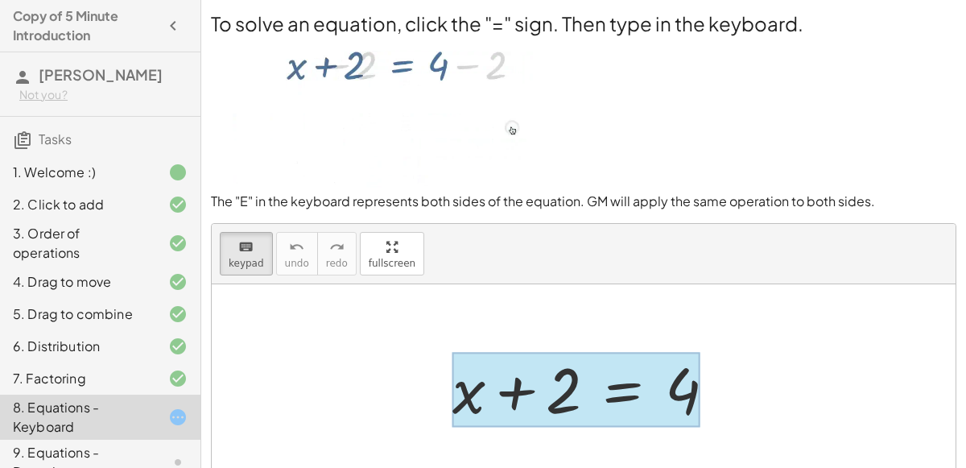
click at [621, 396] on div at bounding box center [577, 389] width 248 height 75
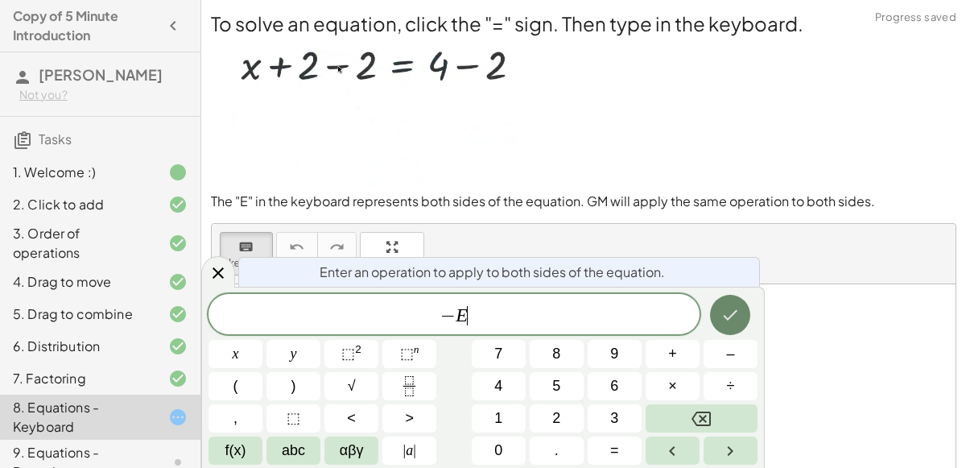
click at [725, 316] on icon "Done" at bounding box center [731, 315] width 14 height 10
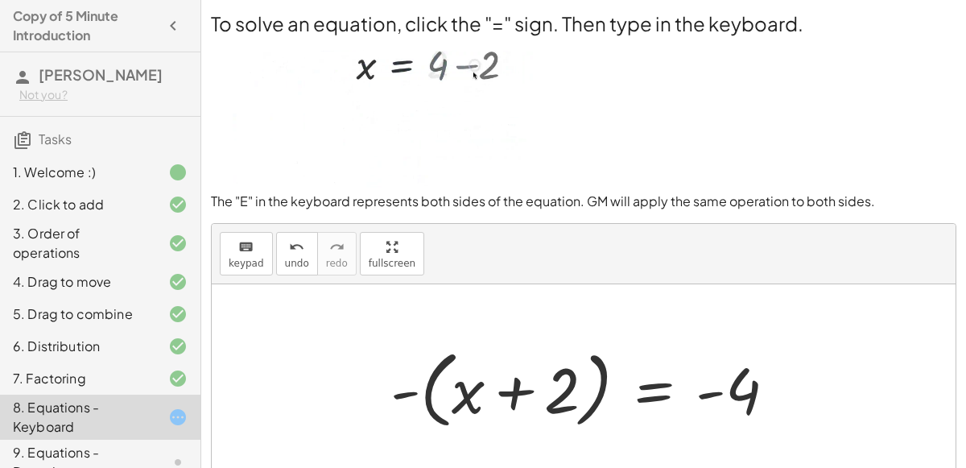
click at [660, 382] on div at bounding box center [590, 387] width 415 height 93
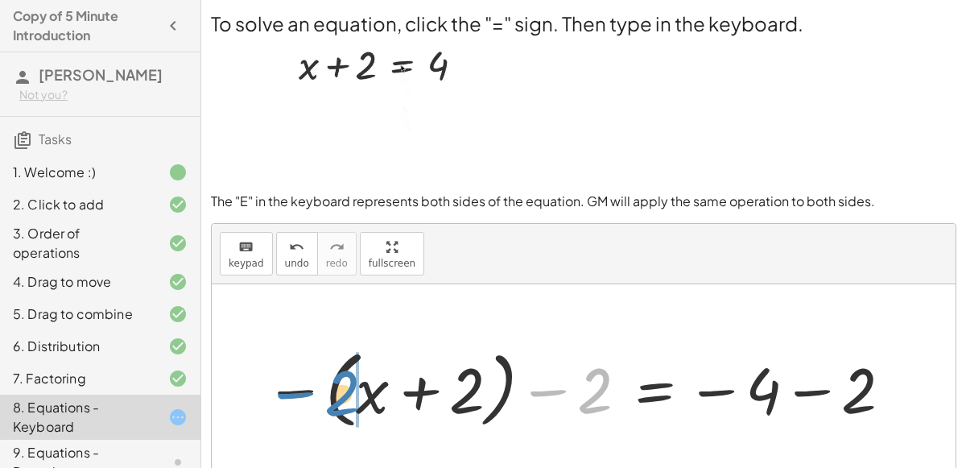
drag, startPoint x: 594, startPoint y: 394, endPoint x: 344, endPoint y: 395, distance: 249.7
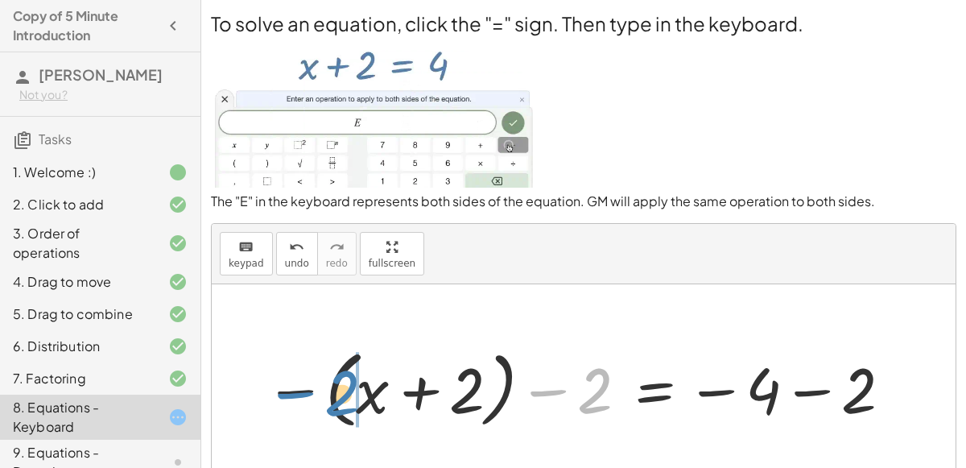
click at [344, 395] on div at bounding box center [580, 387] width 646 height 93
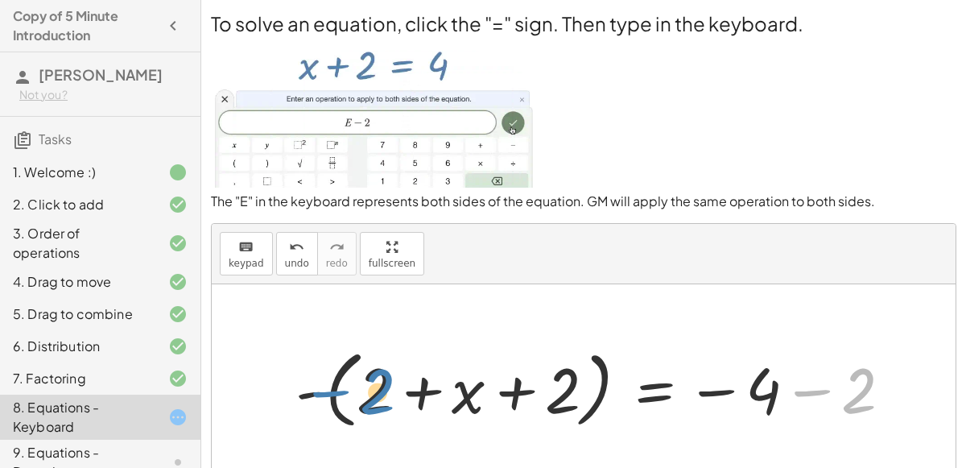
drag, startPoint x: 856, startPoint y: 392, endPoint x: 373, endPoint y: 393, distance: 483.2
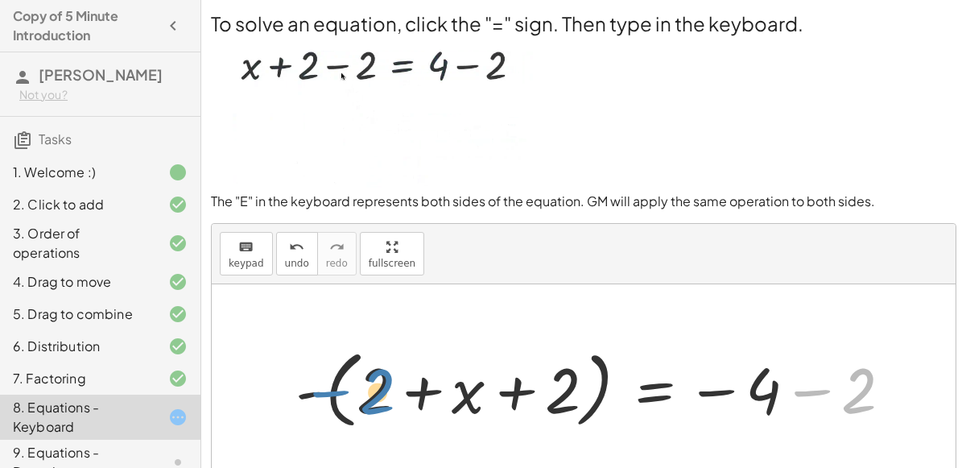
click at [373, 393] on div at bounding box center [601, 387] width 626 height 93
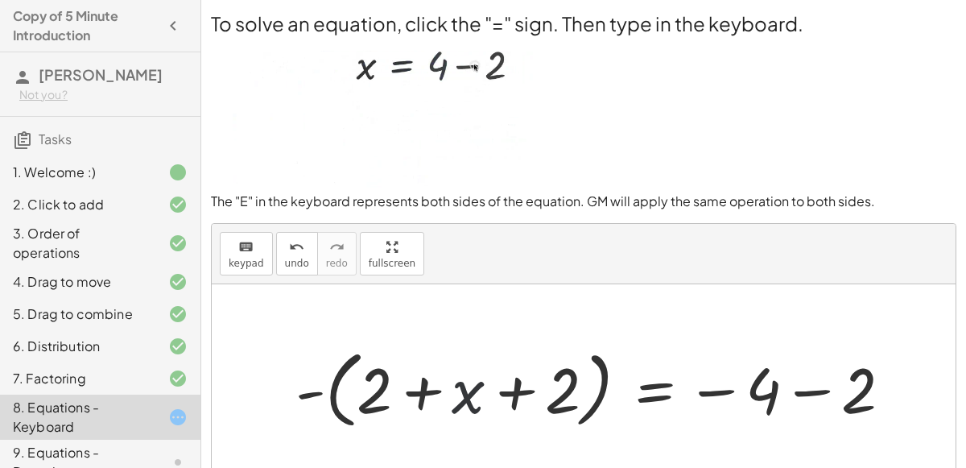
click at [460, 389] on div at bounding box center [601, 387] width 626 height 93
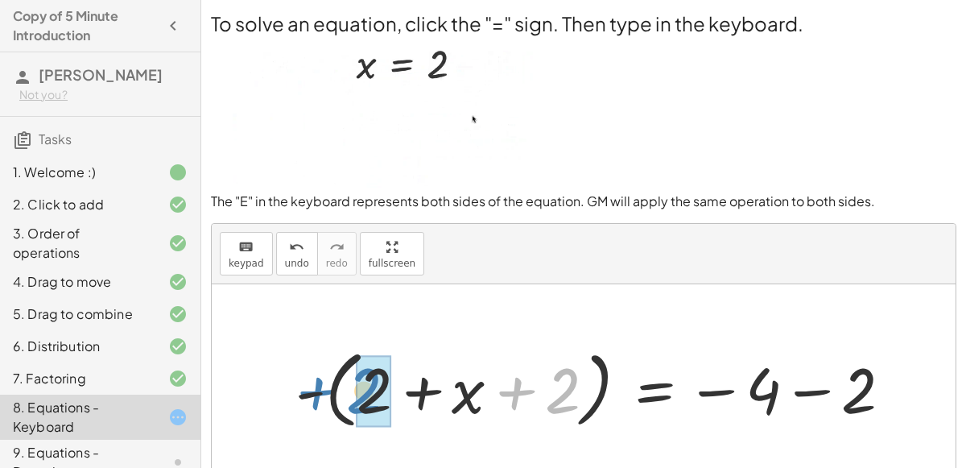
drag, startPoint x: 560, startPoint y: 399, endPoint x: 368, endPoint y: 401, distance: 191.7
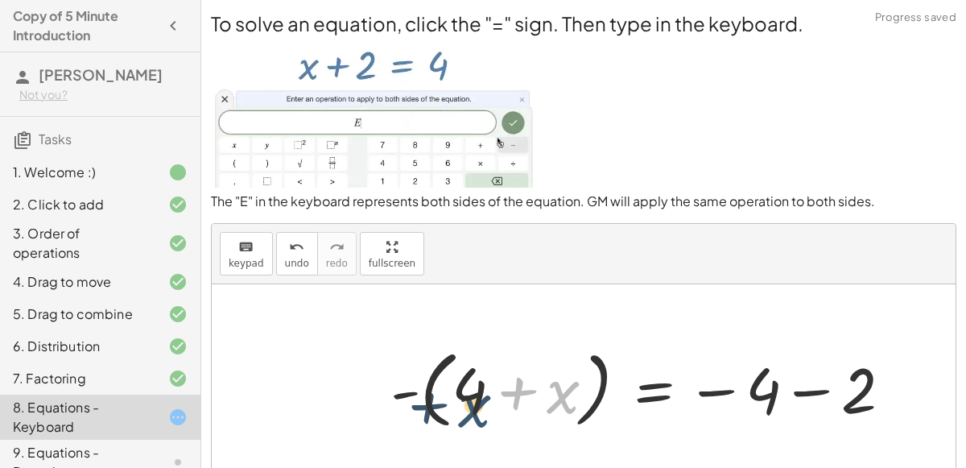
drag, startPoint x: 570, startPoint y: 400, endPoint x: 480, endPoint y: 407, distance: 90.4
click at [480, 407] on div at bounding box center [648, 387] width 531 height 93
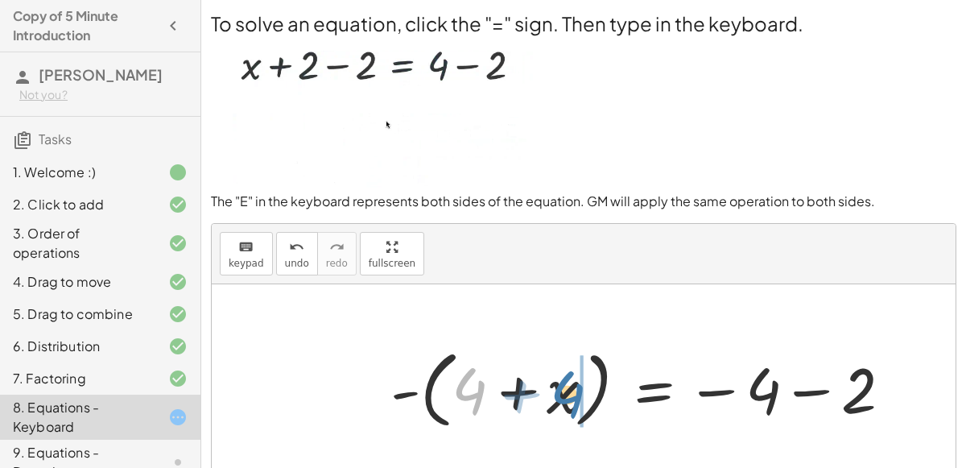
drag, startPoint x: 471, startPoint y: 395, endPoint x: 579, endPoint y: 401, distance: 108.1
click at [579, 401] on div at bounding box center [648, 387] width 531 height 93
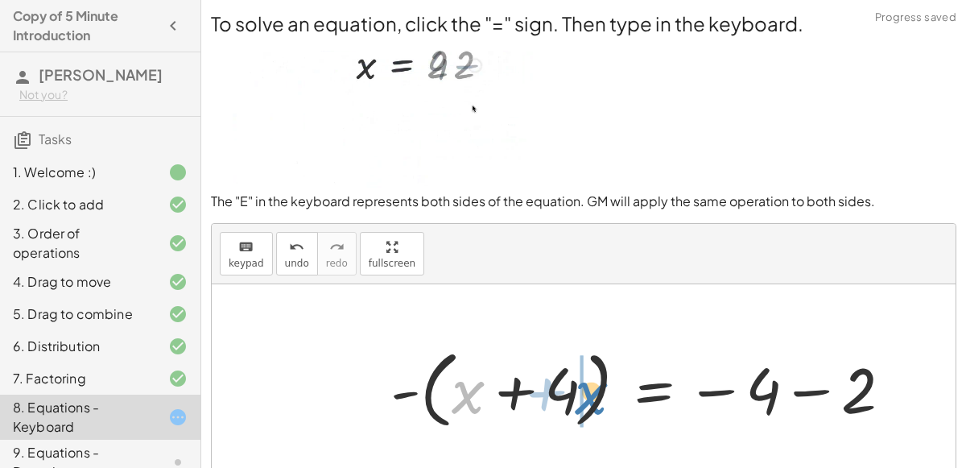
drag, startPoint x: 464, startPoint y: 391, endPoint x: 586, endPoint y: 391, distance: 122.4
click at [586, 391] on div at bounding box center [648, 387] width 531 height 93
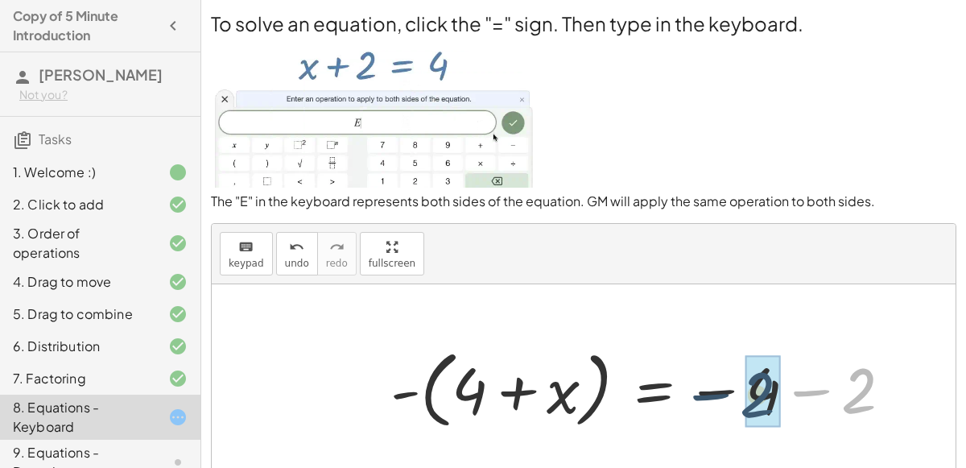
drag, startPoint x: 859, startPoint y: 394, endPoint x: 759, endPoint y: 397, distance: 99.9
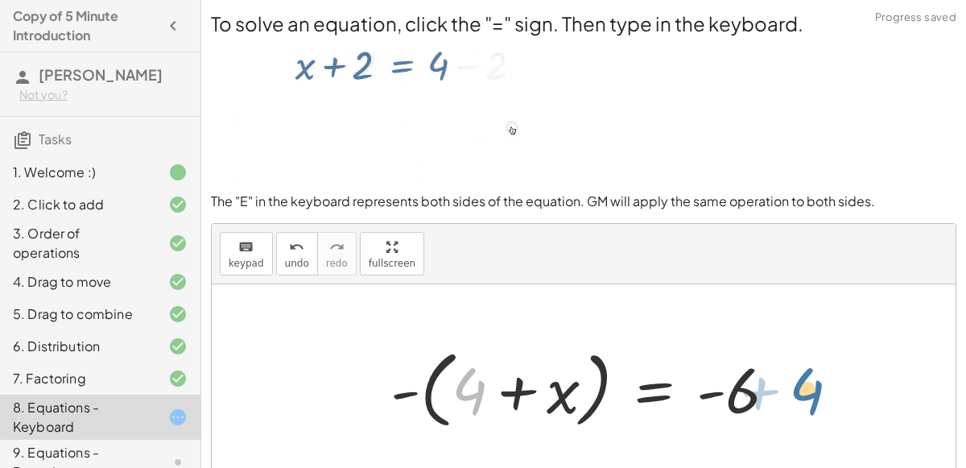
drag, startPoint x: 475, startPoint y: 395, endPoint x: 772, endPoint y: 408, distance: 296.7
click at [772, 408] on div at bounding box center [591, 387] width 416 height 93
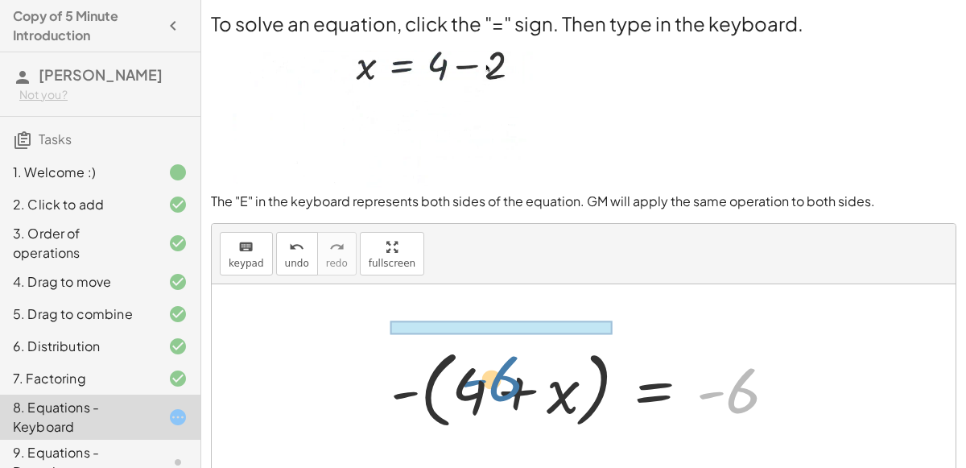
drag, startPoint x: 739, startPoint y: 401, endPoint x: 503, endPoint y: 392, distance: 236.2
click at [503, 392] on div at bounding box center [591, 387] width 416 height 93
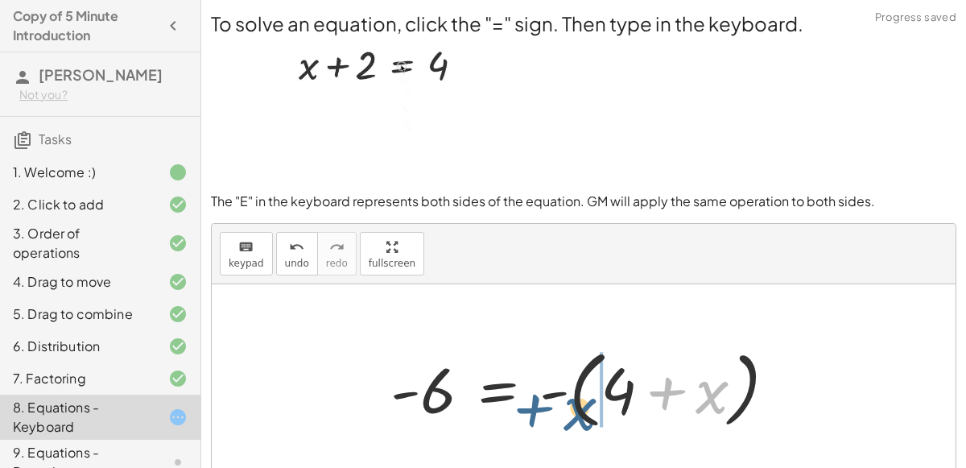
drag, startPoint x: 724, startPoint y: 399, endPoint x: 574, endPoint y: 397, distance: 149.8
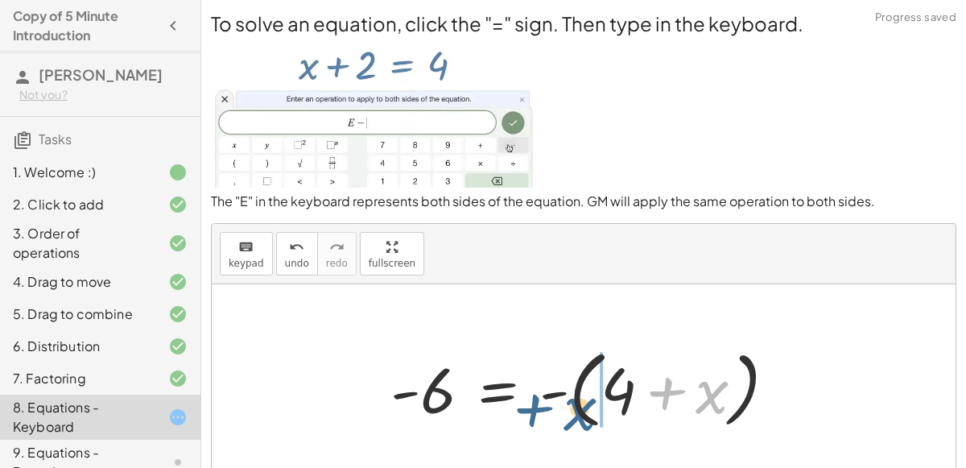
click at [574, 397] on div at bounding box center [591, 387] width 416 height 93
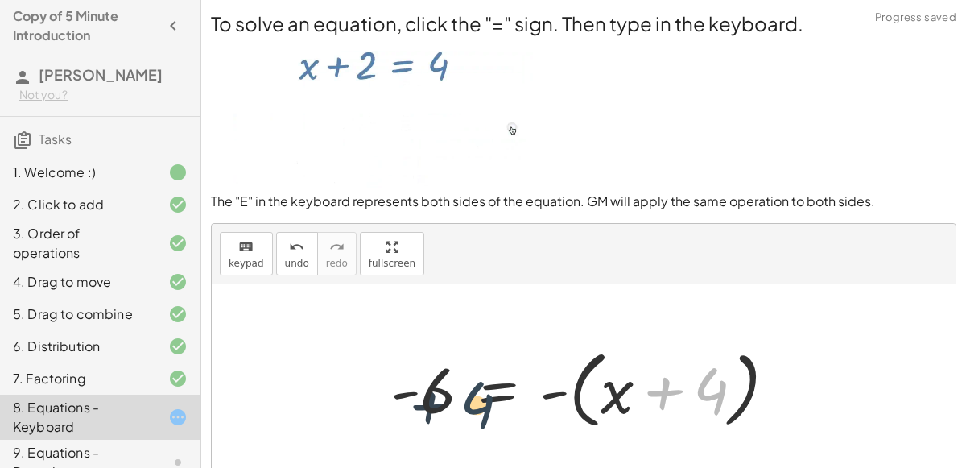
drag, startPoint x: 706, startPoint y: 387, endPoint x: 424, endPoint y: 398, distance: 282.1
click at [424, 398] on div at bounding box center [591, 387] width 416 height 93
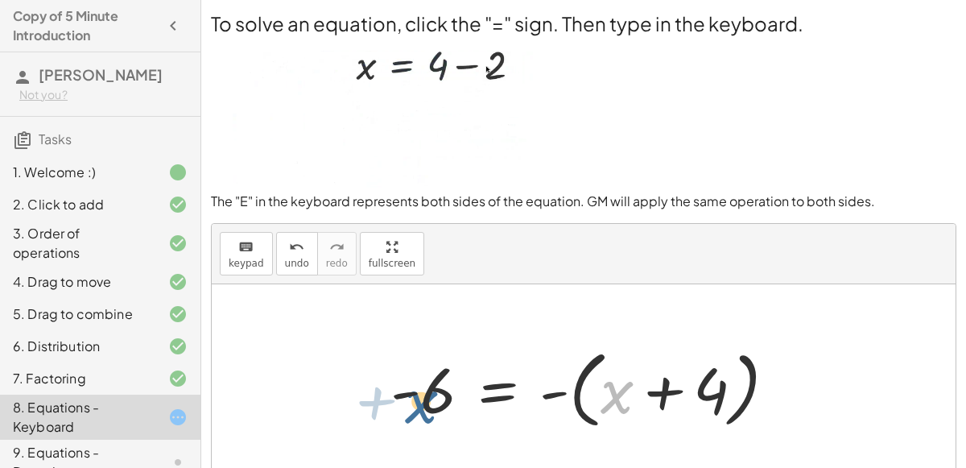
drag, startPoint x: 623, startPoint y: 393, endPoint x: 431, endPoint y: 399, distance: 191.8
click at [431, 399] on div at bounding box center [591, 387] width 416 height 93
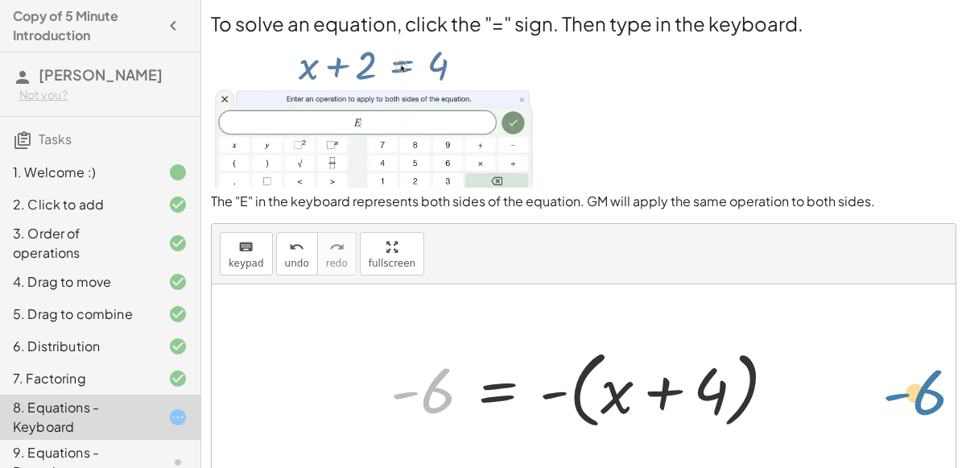
drag, startPoint x: 431, startPoint y: 399, endPoint x: 908, endPoint y: 408, distance: 477.7
click at [908, 408] on div "+ x + 2 = 4 - ( + x + 2 ) = - 4 − ( + x + 2 ) − 2 = − 4 − 2 - ( + 2 + x + 2 ) =…" at bounding box center [584, 387] width 744 height 206
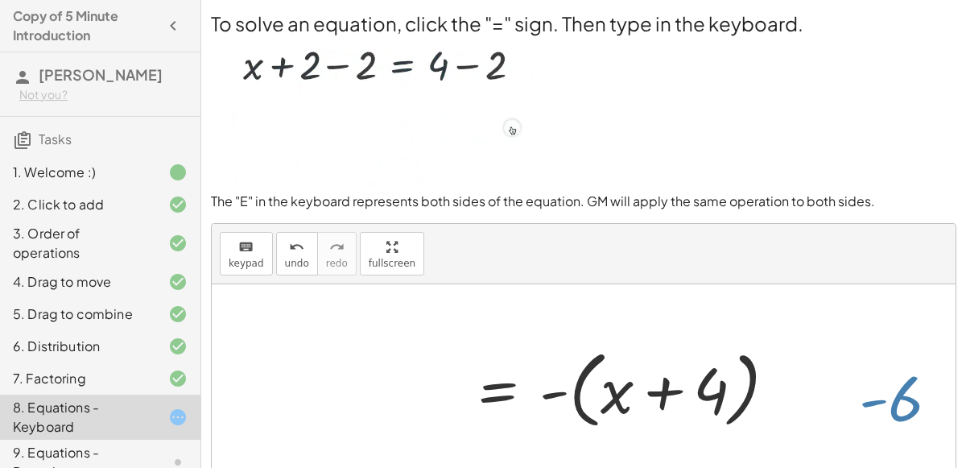
click at [907, 407] on div at bounding box center [584, 387] width 744 height 206
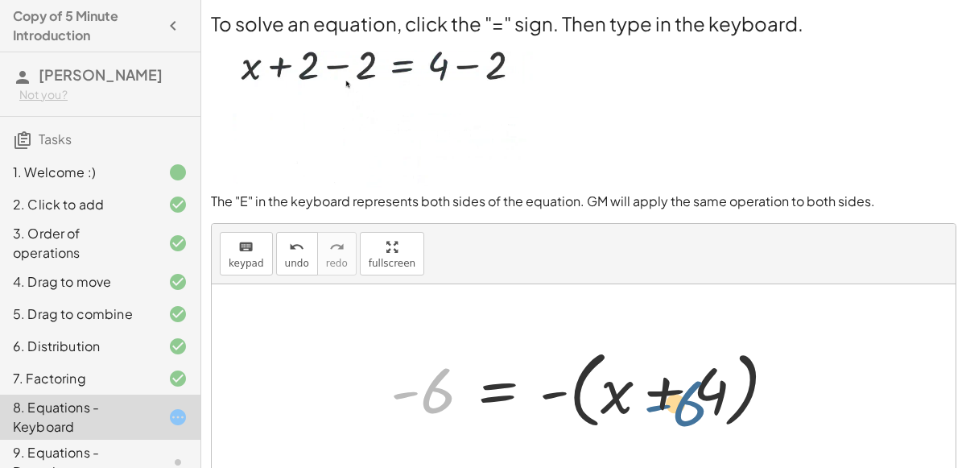
drag, startPoint x: 430, startPoint y: 382, endPoint x: 666, endPoint y: 385, distance: 236.0
click at [666, 385] on div at bounding box center [591, 387] width 416 height 93
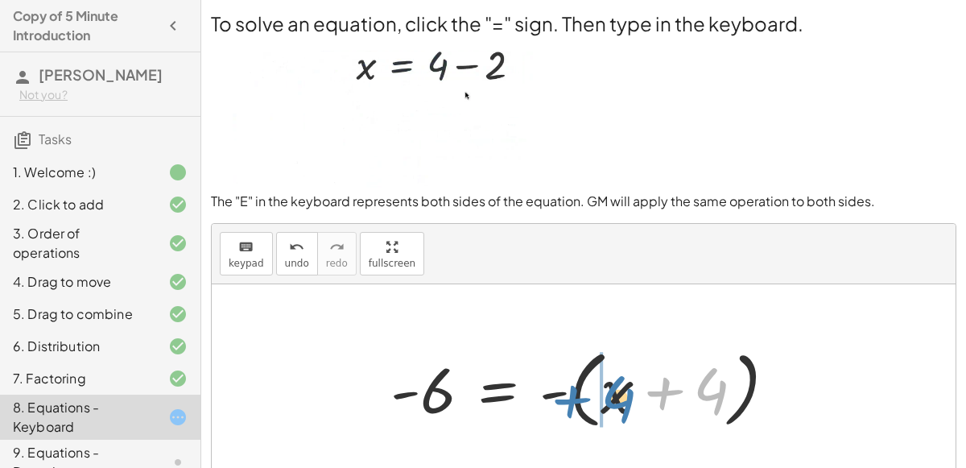
drag, startPoint x: 709, startPoint y: 388, endPoint x: 613, endPoint y: 395, distance: 96.1
click at [613, 395] on div at bounding box center [591, 387] width 416 height 93
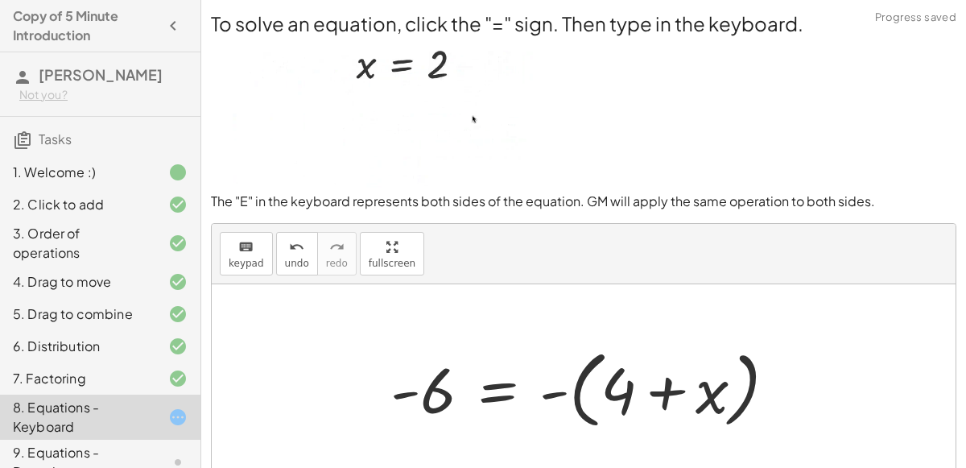
click at [355, 95] on img at bounding box center [373, 112] width 325 height 151
click at [557, 394] on div at bounding box center [591, 387] width 416 height 93
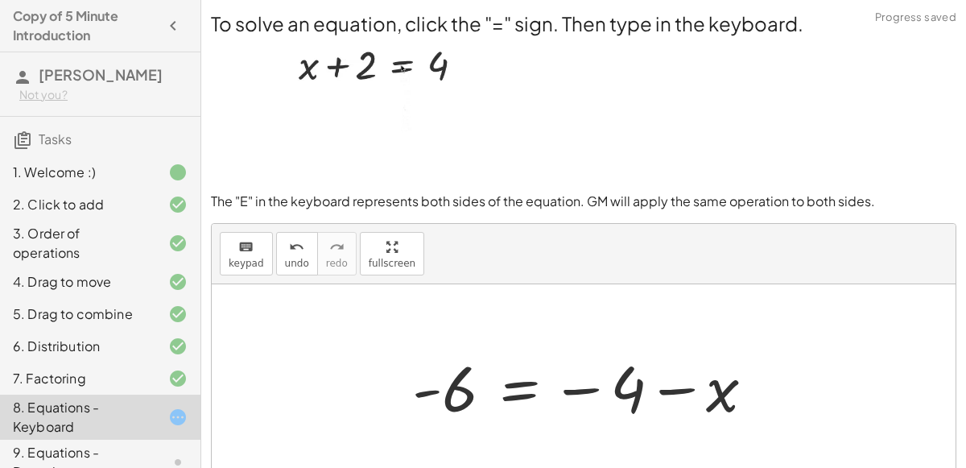
click at [581, 382] on div at bounding box center [589, 388] width 371 height 80
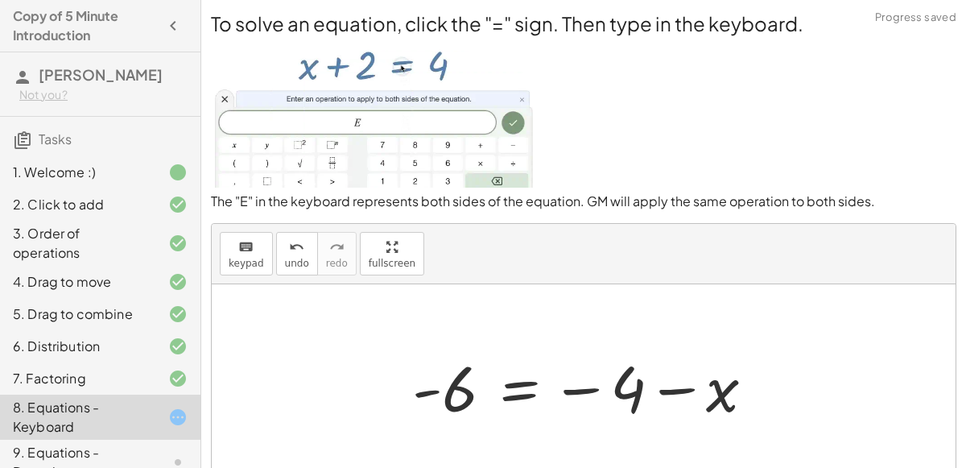
click at [582, 389] on div at bounding box center [589, 388] width 371 height 80
click at [666, 387] on div at bounding box center [589, 388] width 371 height 80
click at [432, 390] on div at bounding box center [589, 388] width 371 height 80
click at [594, 387] on div at bounding box center [589, 388] width 371 height 80
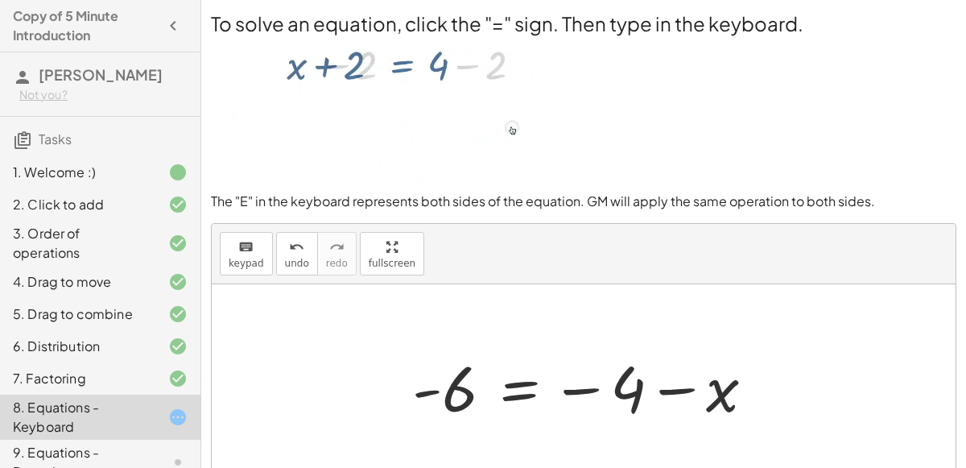
click at [519, 394] on div at bounding box center [589, 388] width 371 height 80
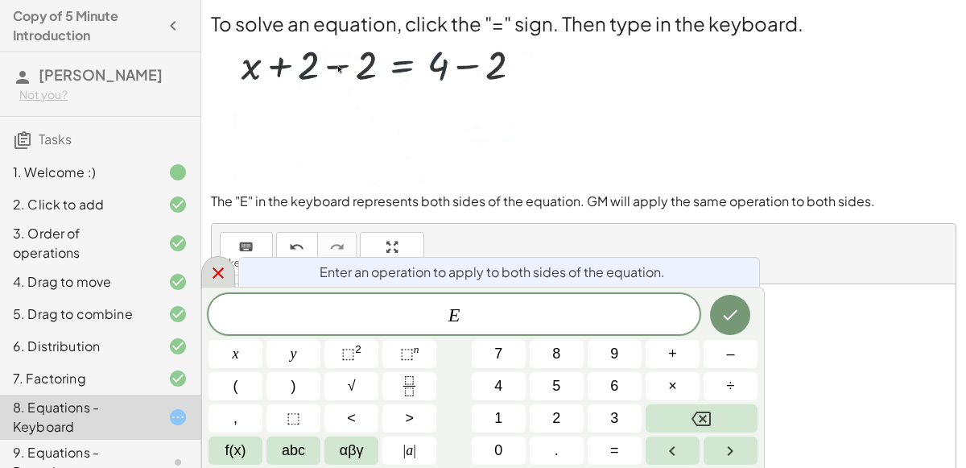
click at [220, 274] on icon at bounding box center [218, 272] width 19 height 19
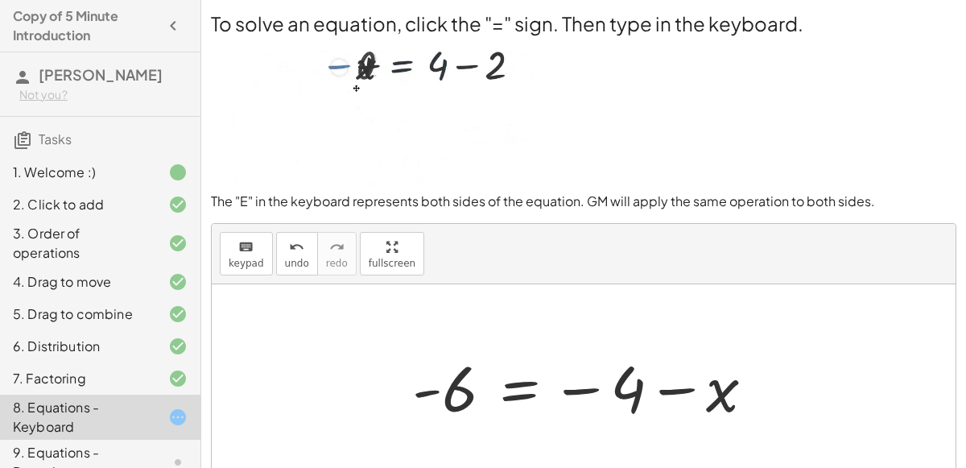
scroll to position [196, 0]
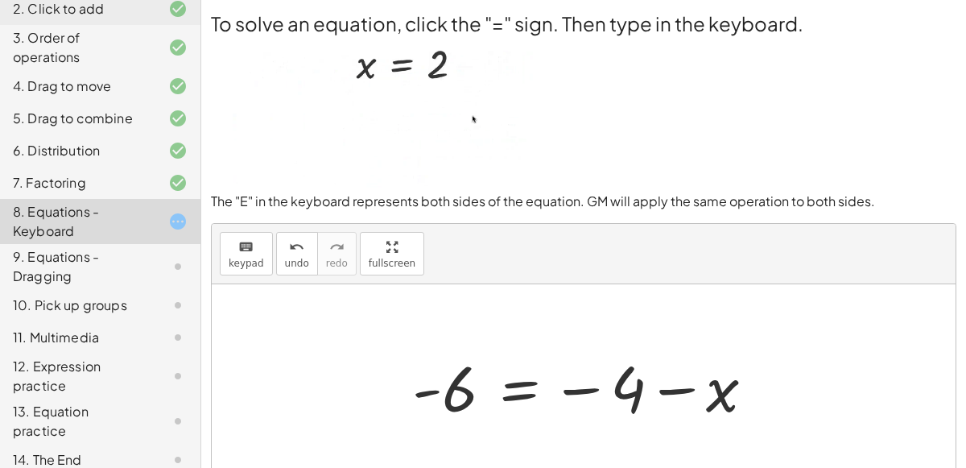
click at [684, 392] on div at bounding box center [589, 388] width 371 height 80
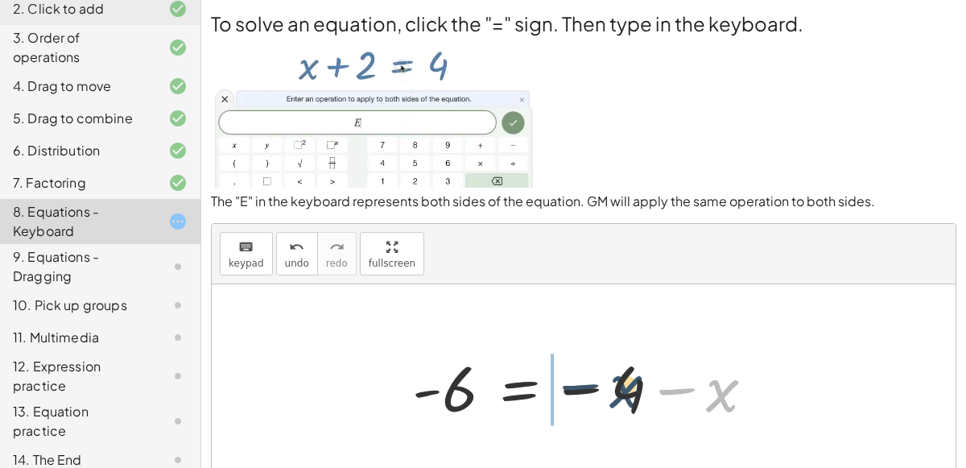
drag, startPoint x: 720, startPoint y: 402, endPoint x: 606, endPoint y: 395, distance: 113.8
click at [606, 395] on div at bounding box center [589, 388] width 371 height 80
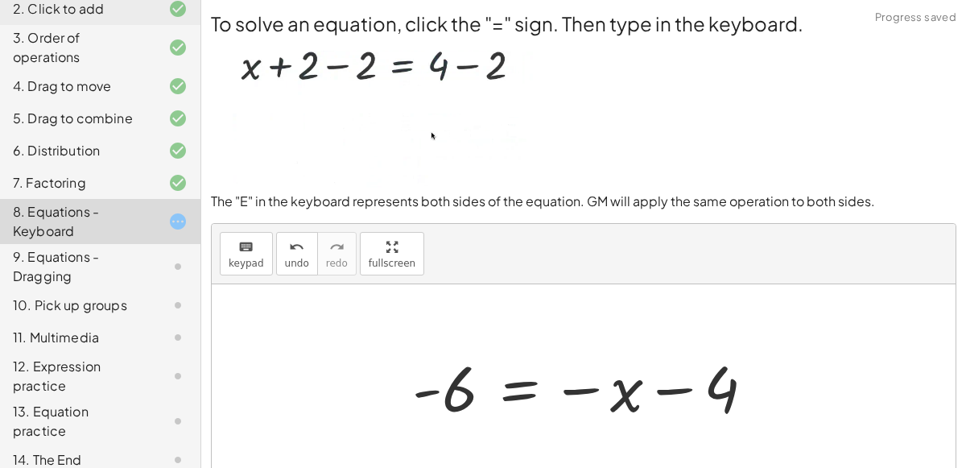
click at [660, 391] on div at bounding box center [589, 388] width 371 height 80
click at [598, 391] on div at bounding box center [589, 388] width 371 height 80
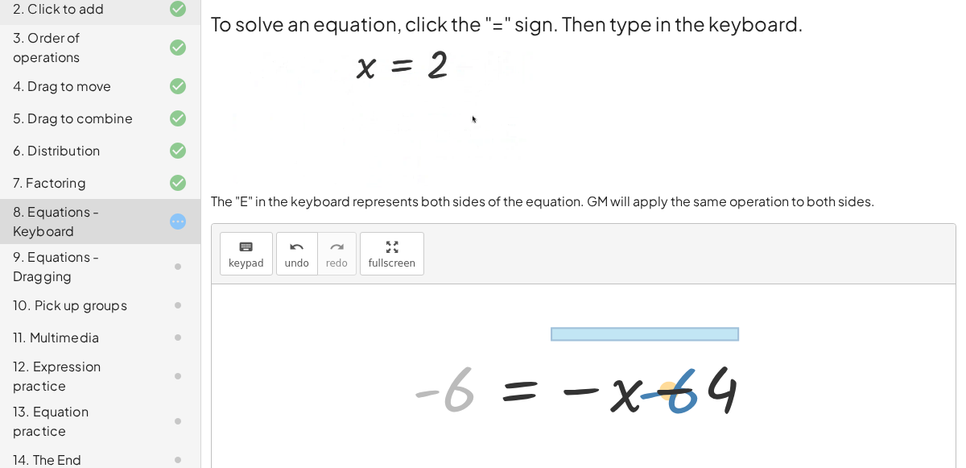
drag, startPoint x: 447, startPoint y: 388, endPoint x: 668, endPoint y: 387, distance: 220.7
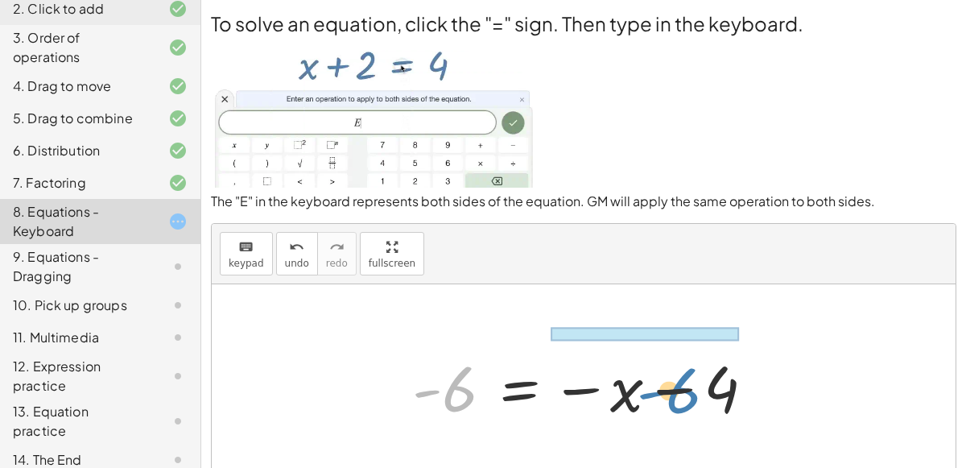
click at [668, 387] on div at bounding box center [589, 388] width 371 height 80
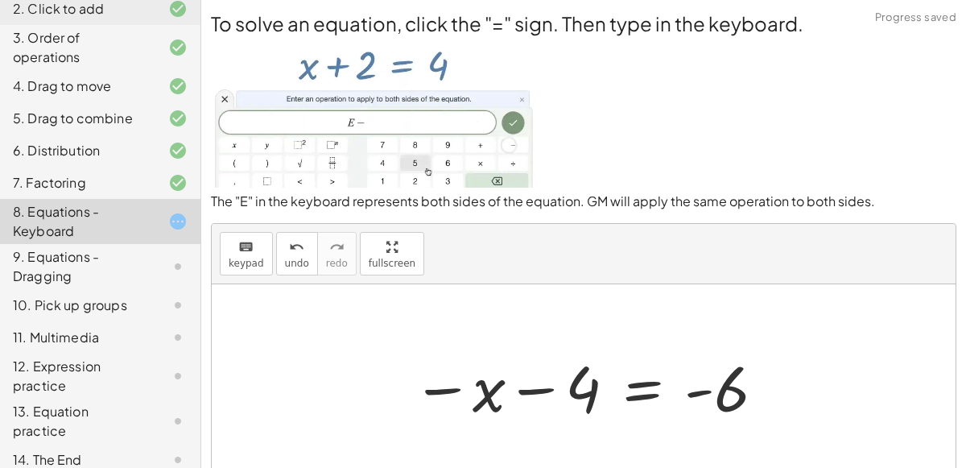
click at [442, 380] on div at bounding box center [589, 388] width 371 height 80
click at [445, 384] on div at bounding box center [589, 388] width 371 height 80
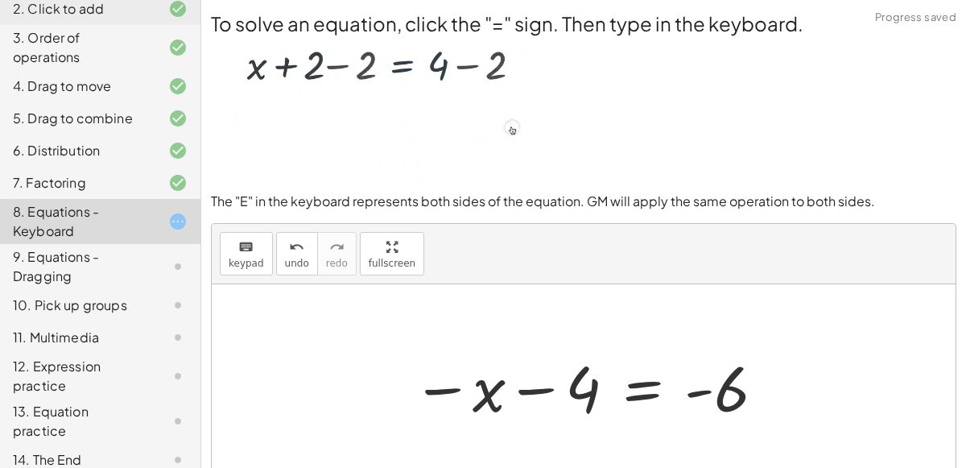
click at [519, 390] on div at bounding box center [589, 388] width 371 height 80
click at [692, 398] on div at bounding box center [589, 388] width 371 height 80
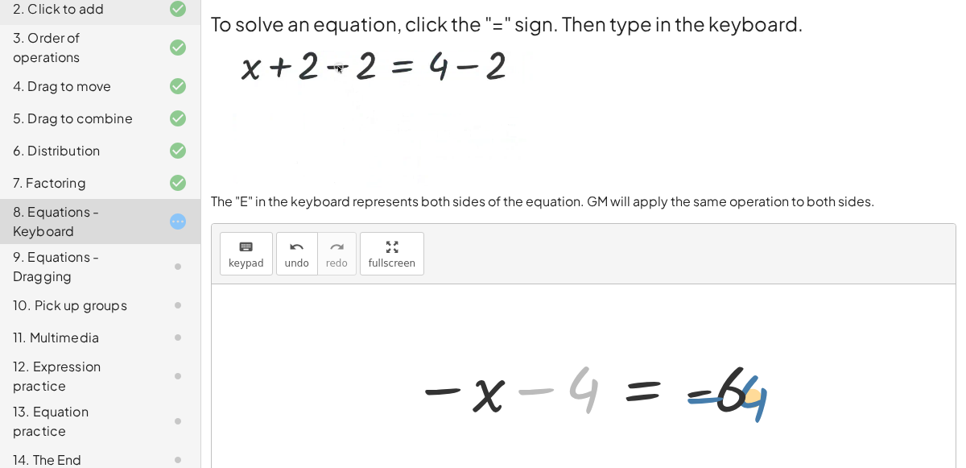
drag, startPoint x: 570, startPoint y: 391, endPoint x: 739, endPoint y: 399, distance: 168.5
click at [739, 399] on div at bounding box center [589, 388] width 371 height 80
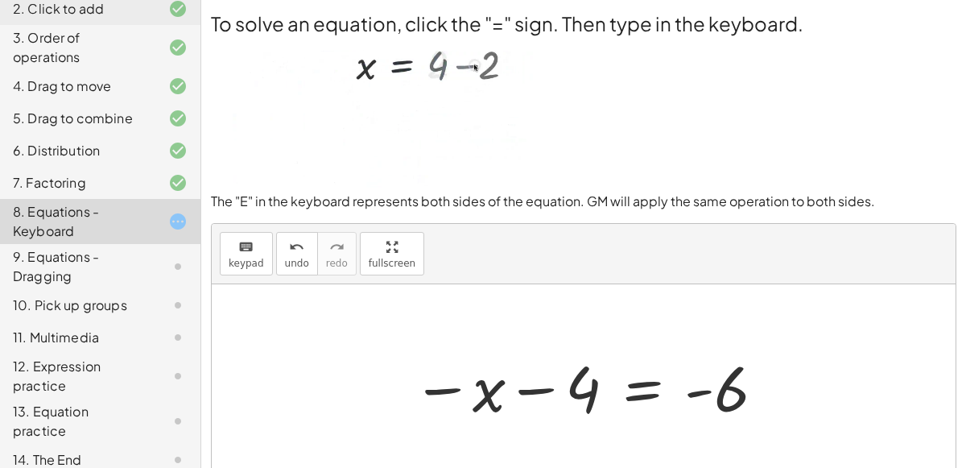
scroll to position [140, 0]
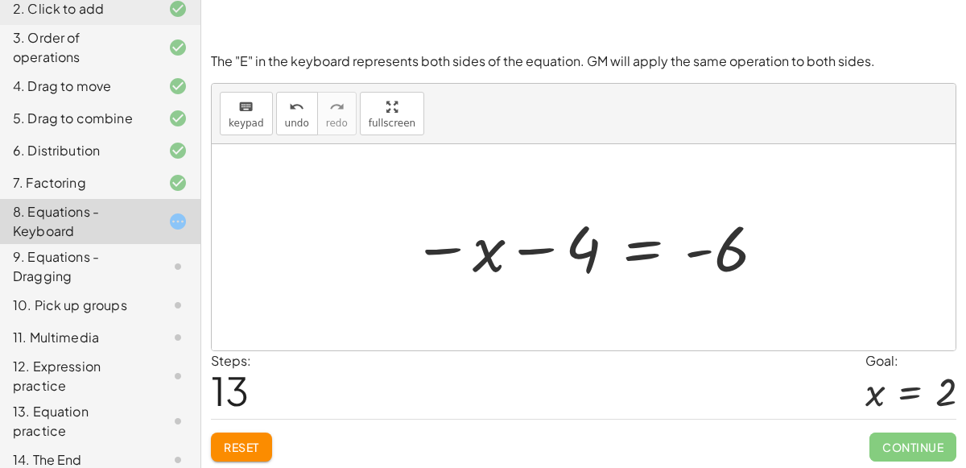
click at [241, 440] on span "Reset" at bounding box center [241, 447] width 35 height 14
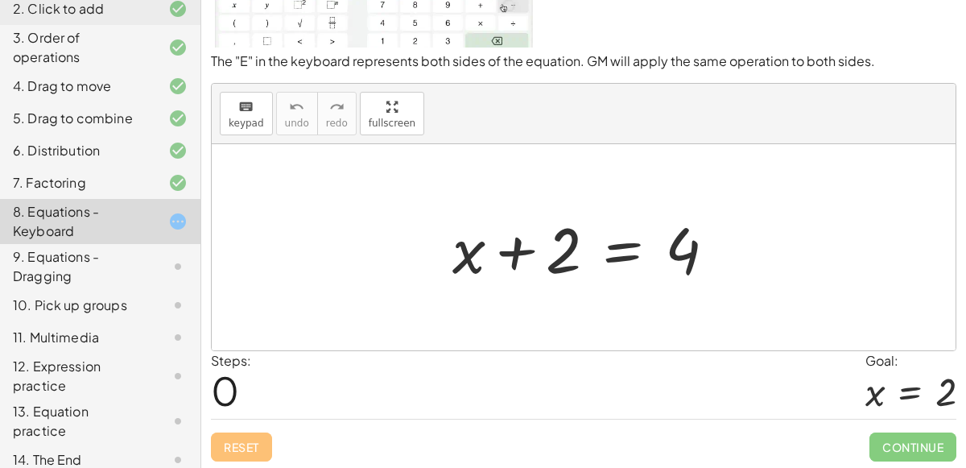
click at [623, 253] on div at bounding box center [591, 247] width 292 height 83
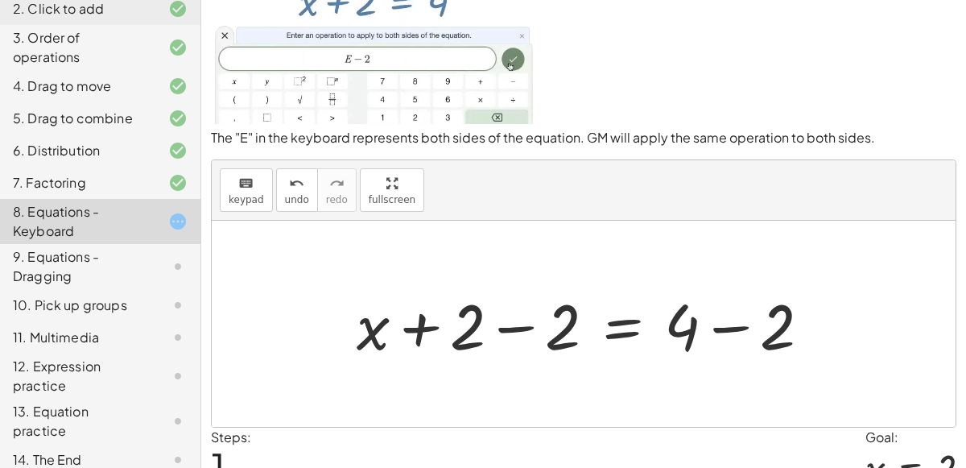
scroll to position [68, 0]
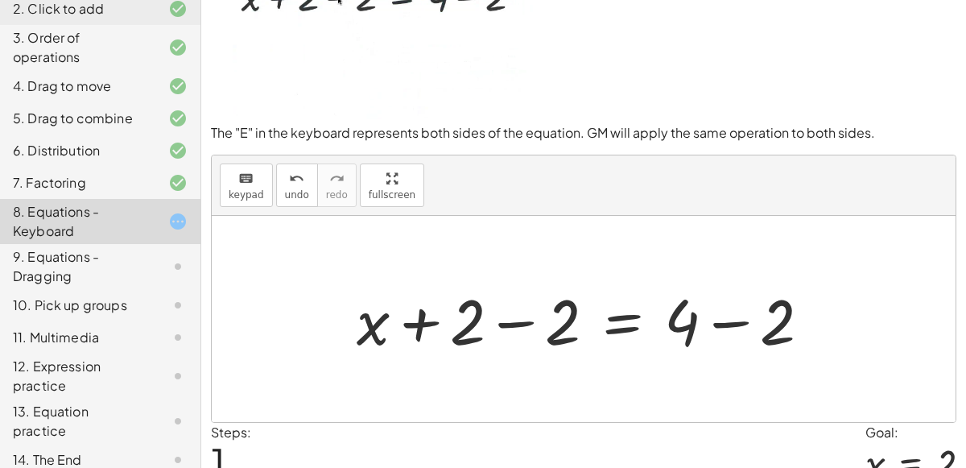
click at [513, 322] on div at bounding box center [590, 319] width 483 height 83
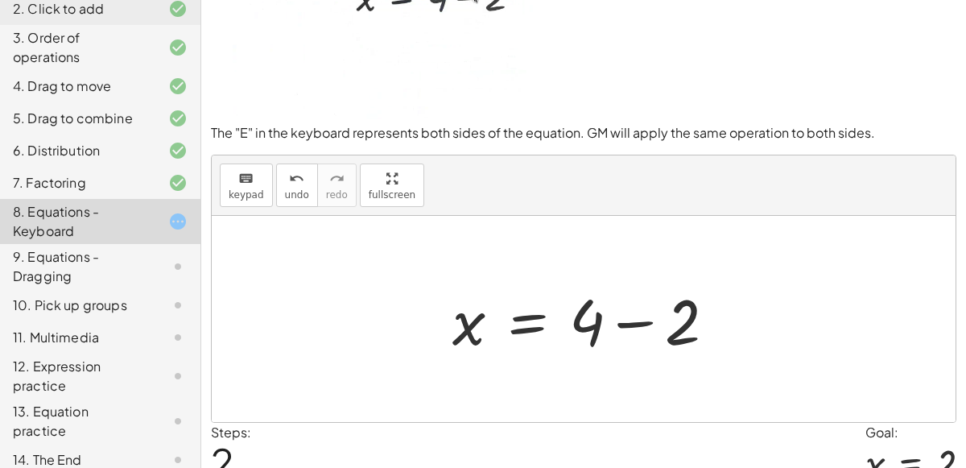
click at [627, 323] on div at bounding box center [591, 319] width 292 height 83
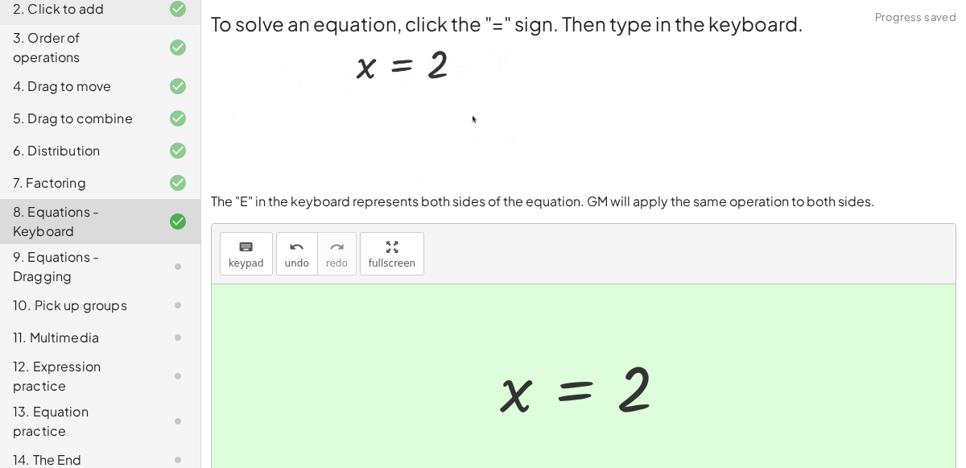
scroll to position [140, 0]
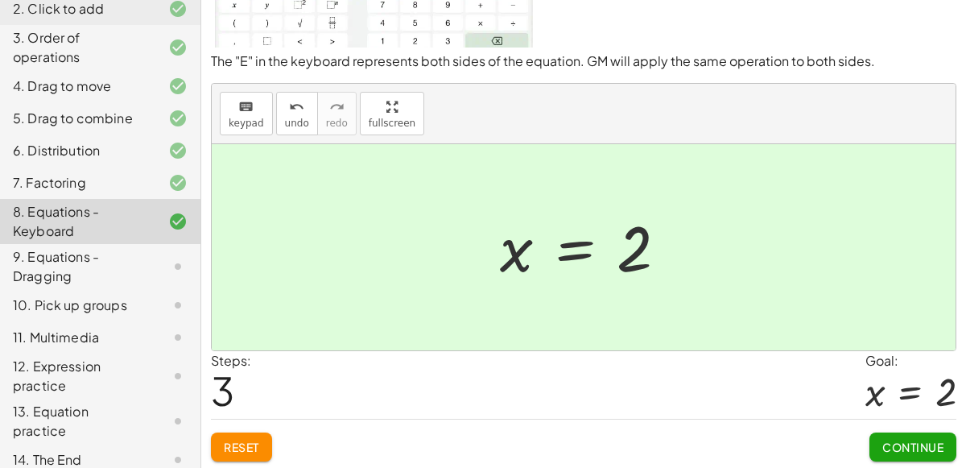
click at [916, 440] on span "Continue" at bounding box center [913, 447] width 61 height 14
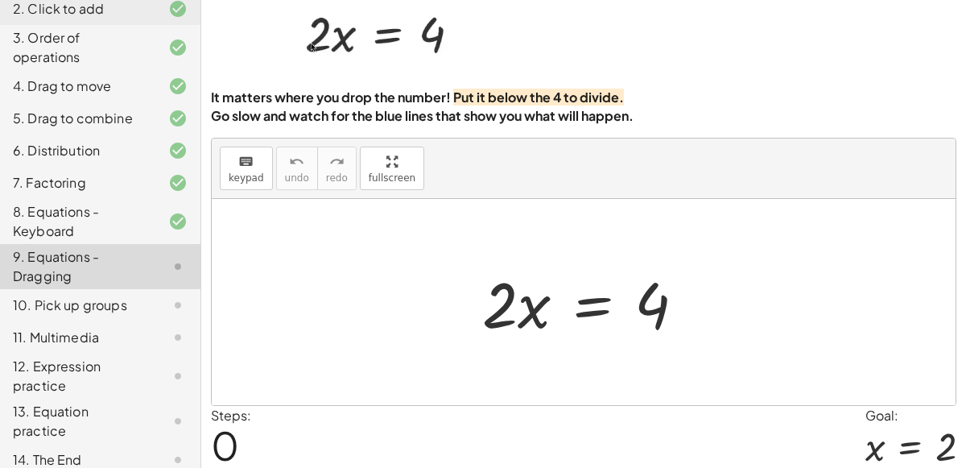
scroll to position [75, 0]
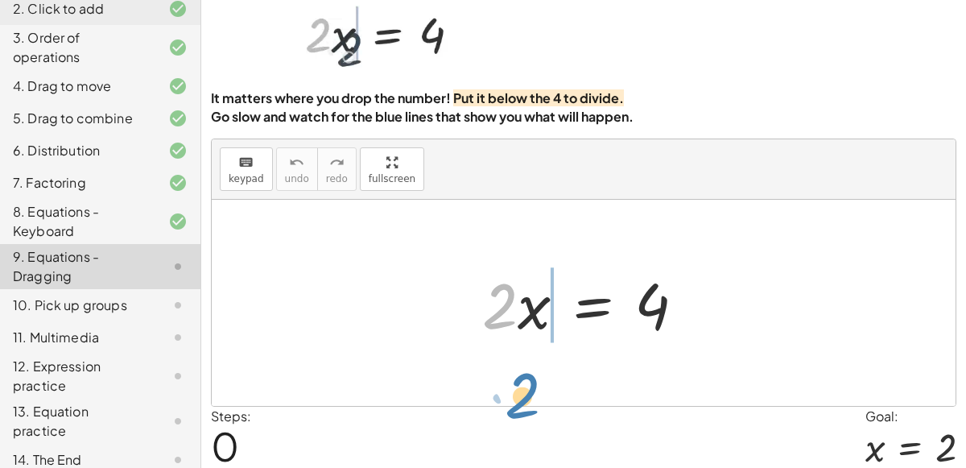
drag, startPoint x: 503, startPoint y: 299, endPoint x: 525, endPoint y: 389, distance: 93.0
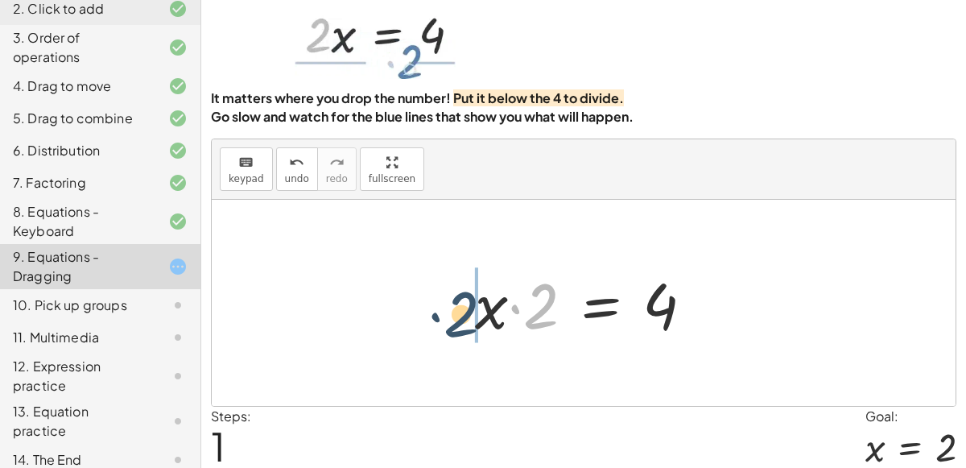
drag, startPoint x: 531, startPoint y: 326, endPoint x: 450, endPoint y: 333, distance: 80.9
click at [451, 333] on div "· 2 · x = 4 · 2 · 2 · x = 4" at bounding box center [584, 303] width 267 height 91
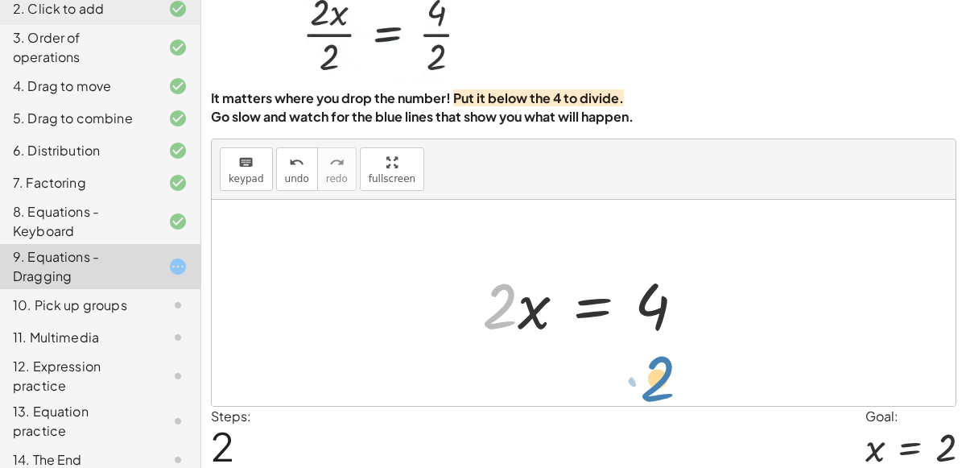
drag, startPoint x: 490, startPoint y: 322, endPoint x: 648, endPoint y: 395, distance: 174.0
click at [648, 395] on div "· 2 · x = 4 · x · 2 = 4 · 2 · 2 · x = 4" at bounding box center [584, 303] width 744 height 206
click at [523, 307] on div at bounding box center [590, 303] width 232 height 83
click at [508, 312] on div at bounding box center [590, 303] width 232 height 83
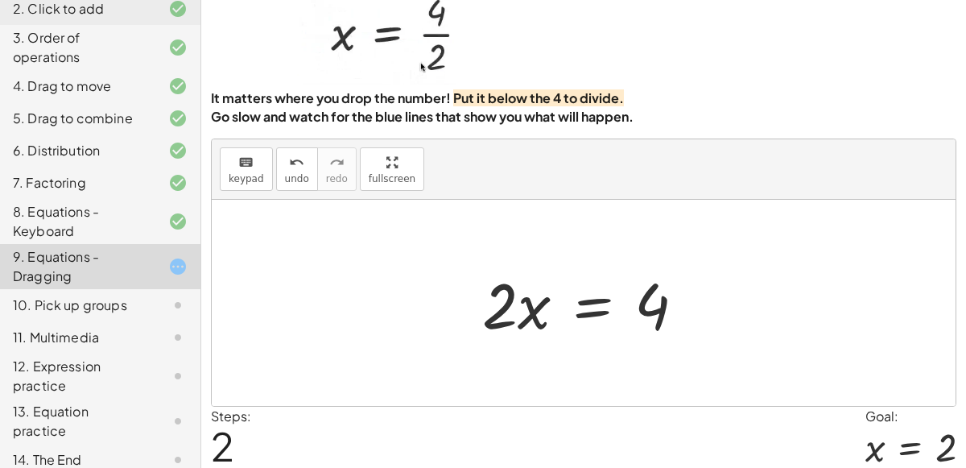
click at [580, 307] on div at bounding box center [590, 303] width 232 height 83
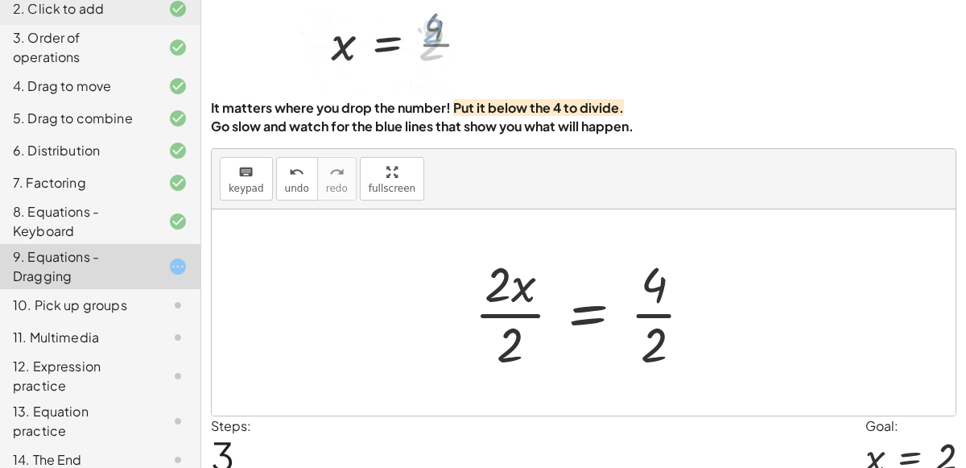
scroll to position [33, 0]
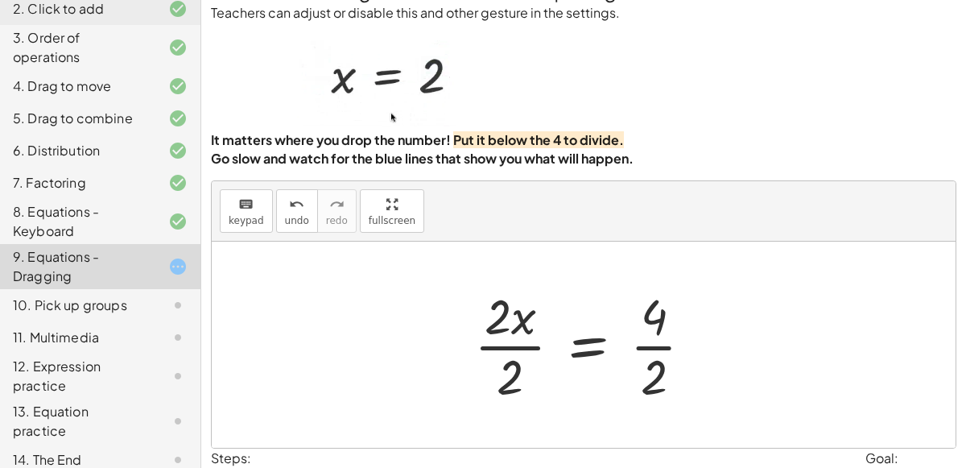
click at [652, 324] on div at bounding box center [590, 345] width 248 height 124
click at [653, 340] on div at bounding box center [590, 345] width 248 height 124
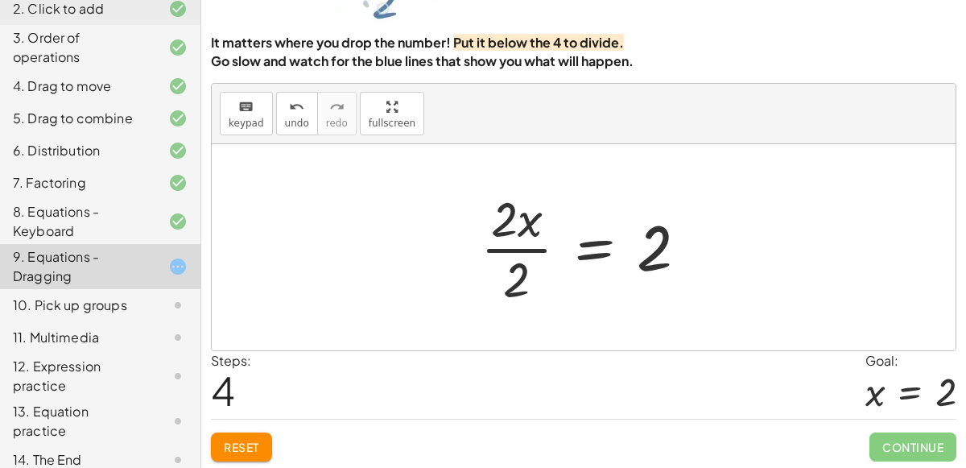
scroll to position [130, 0]
click at [520, 249] on div at bounding box center [591, 248] width 236 height 124
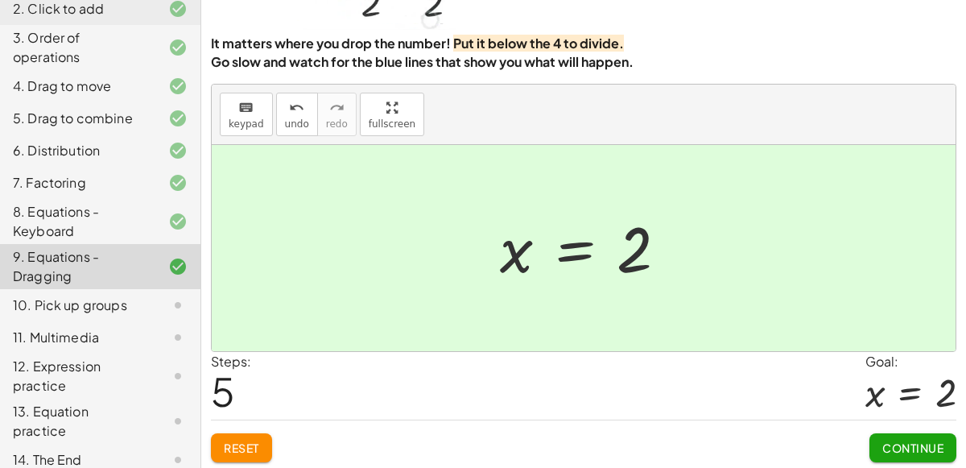
click at [0, 0] on div "You can also drag a term across the equal sign. Teachers can adjust or disable …" at bounding box center [0, 0] width 0 height 0
click at [880, 454] on button "Continue" at bounding box center [913, 447] width 87 height 29
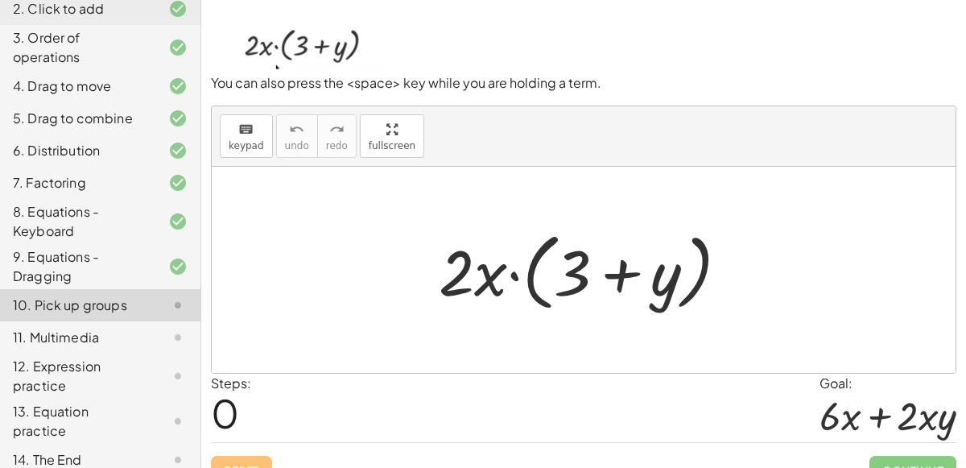
scroll to position [129, 0]
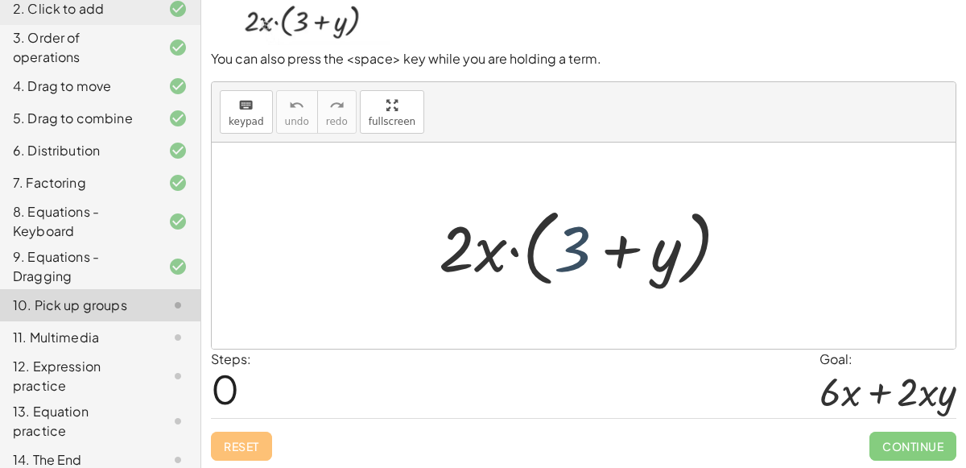
click at [577, 243] on div at bounding box center [590, 246] width 319 height 93
drag, startPoint x: 453, startPoint y: 254, endPoint x: 569, endPoint y: 250, distance: 116.9
click at [569, 250] on div at bounding box center [590, 246] width 319 height 93
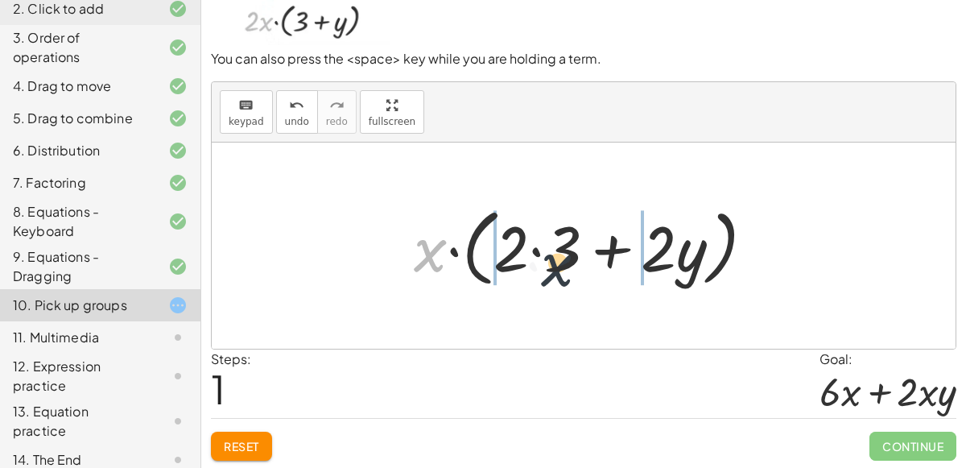
drag, startPoint x: 427, startPoint y: 242, endPoint x: 557, endPoint y: 256, distance: 130.4
click at [557, 256] on div at bounding box center [591, 246] width 370 height 93
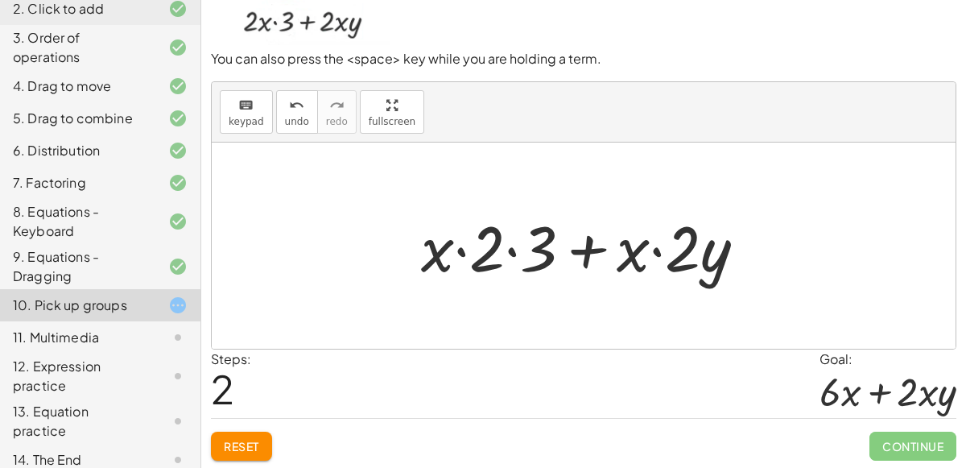
click at [234, 440] on span "Reset" at bounding box center [241, 446] width 35 height 14
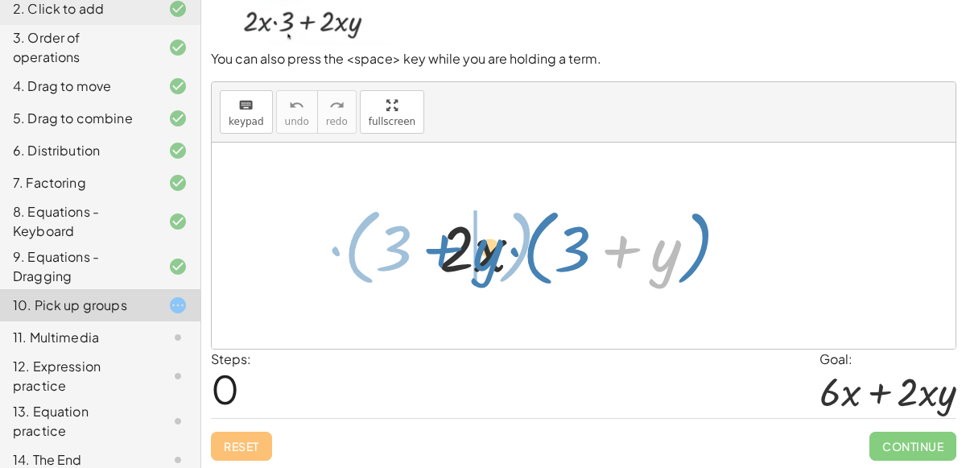
drag, startPoint x: 649, startPoint y: 259, endPoint x: 461, endPoint y: 254, distance: 187.7
click at [461, 254] on div at bounding box center [590, 246] width 319 height 93
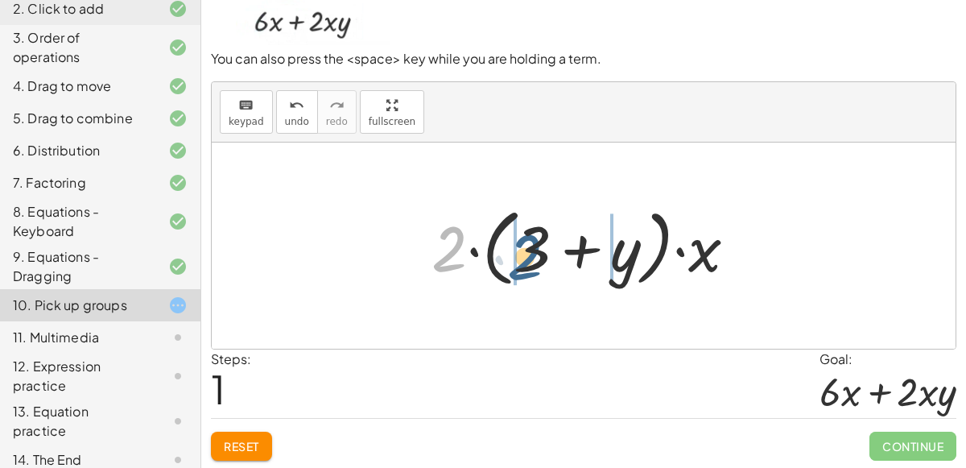
drag, startPoint x: 440, startPoint y: 252, endPoint x: 514, endPoint y: 261, distance: 74.6
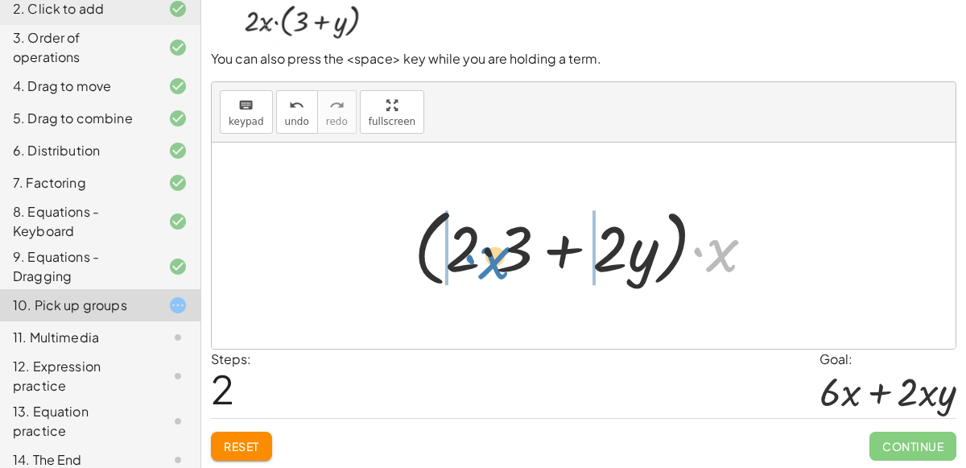
drag, startPoint x: 718, startPoint y: 250, endPoint x: 486, endPoint y: 251, distance: 232.0
click at [486, 251] on div at bounding box center [591, 246] width 370 height 93
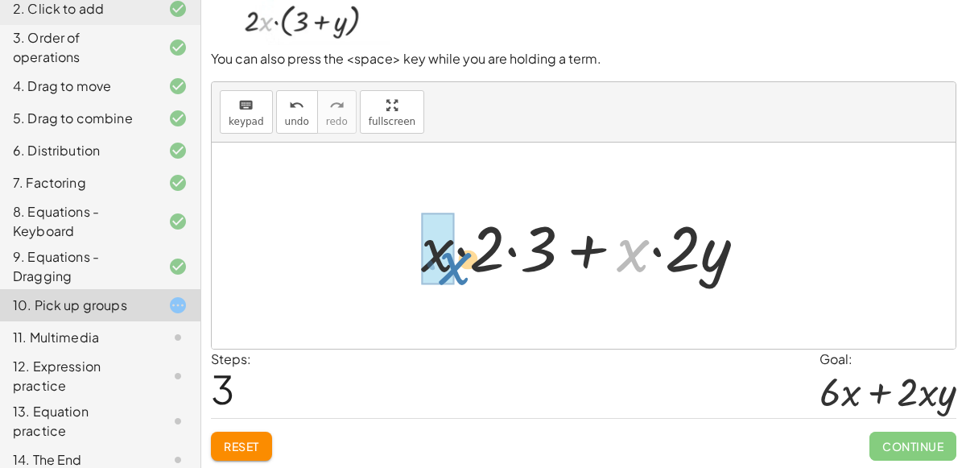
drag, startPoint x: 633, startPoint y: 247, endPoint x: 410, endPoint y: 266, distance: 223.9
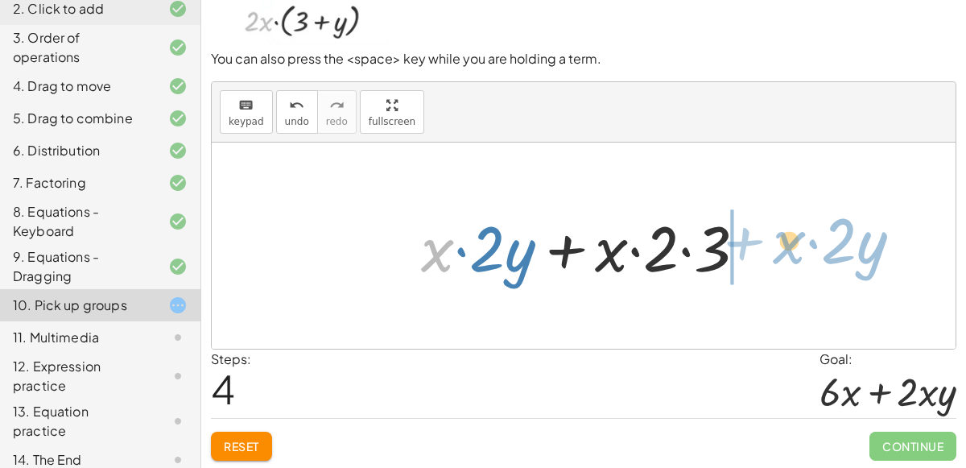
drag, startPoint x: 436, startPoint y: 250, endPoint x: 777, endPoint y: 244, distance: 341.5
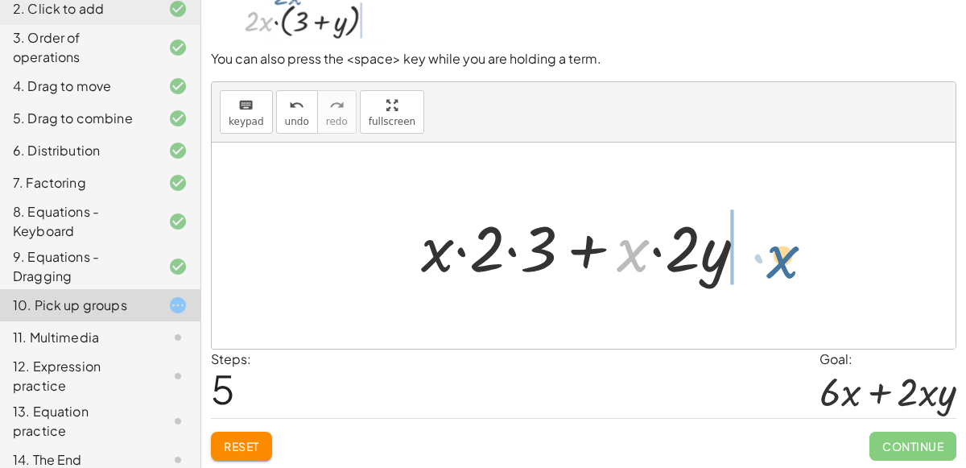
drag, startPoint x: 627, startPoint y: 255, endPoint x: 777, endPoint y: 261, distance: 150.7
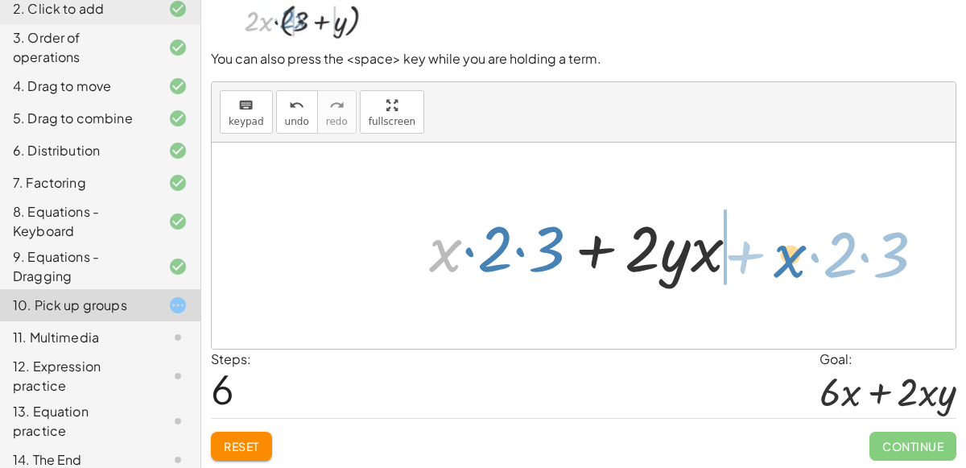
drag, startPoint x: 437, startPoint y: 253, endPoint x: 782, endPoint y: 259, distance: 345.6
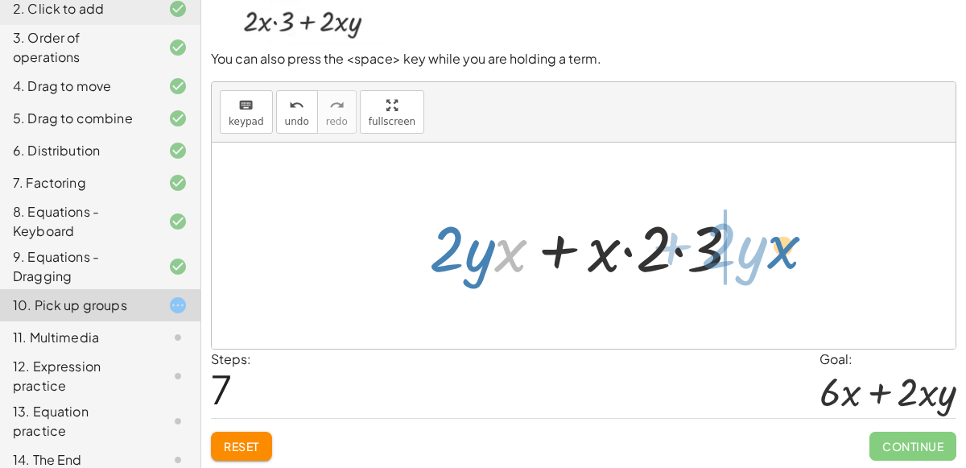
drag, startPoint x: 503, startPoint y: 260, endPoint x: 776, endPoint y: 257, distance: 273.1
click at [776, 257] on div "· 2 · x · ( + 3 + y ) · 2 · ( + 3 + y ) · x · ( + · 2 · 3 + · 2 · y ) · x + · x…" at bounding box center [584, 246] width 744 height 206
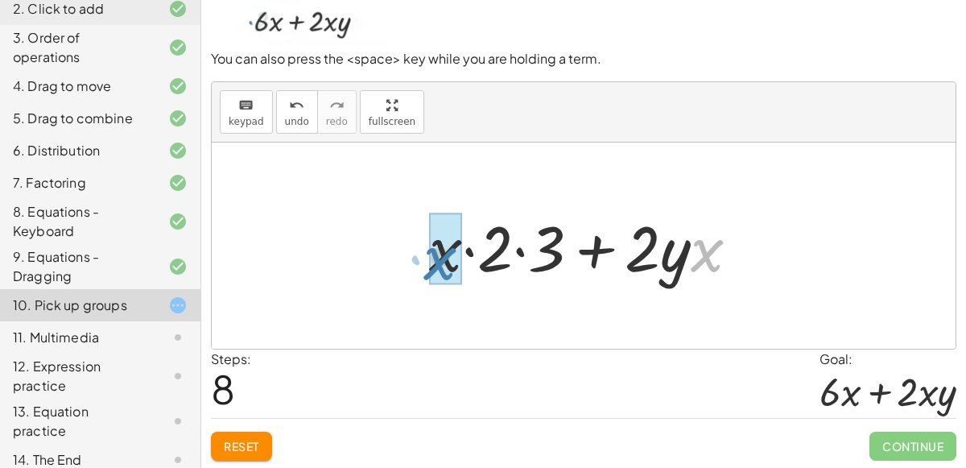
drag, startPoint x: 710, startPoint y: 250, endPoint x: 443, endPoint y: 257, distance: 266.7
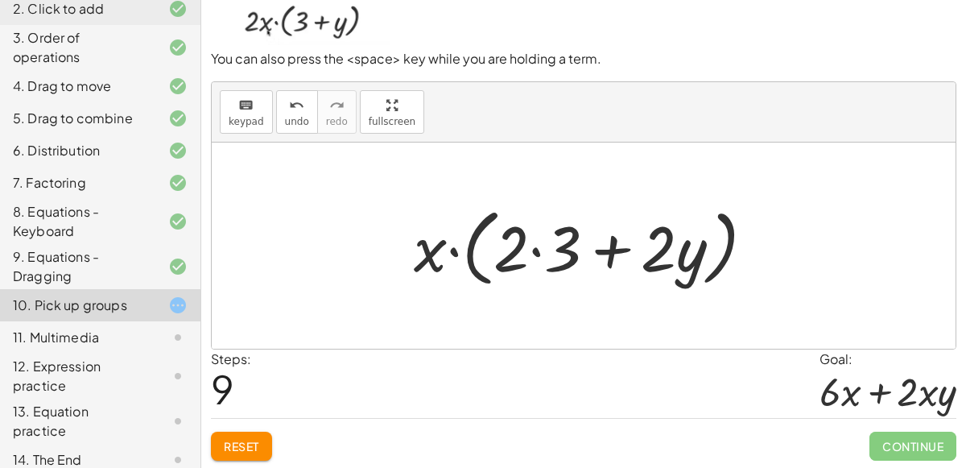
click at [551, 255] on div at bounding box center [591, 246] width 370 height 93
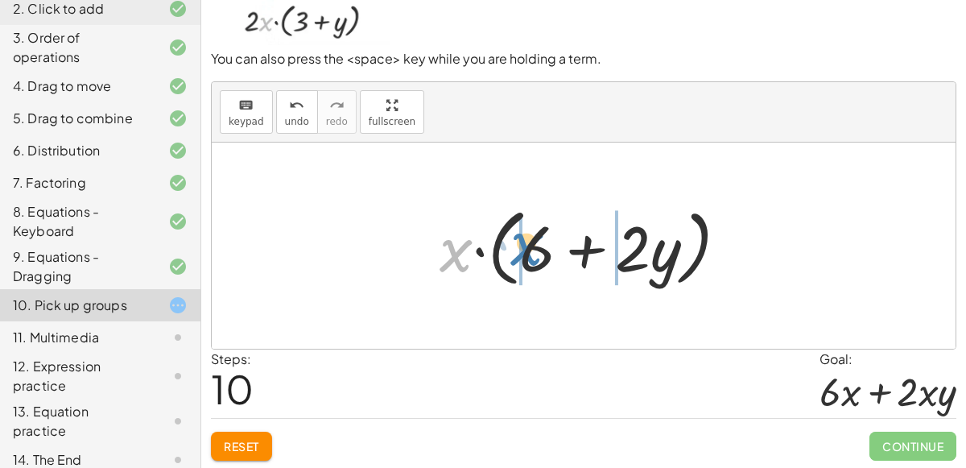
drag, startPoint x: 454, startPoint y: 259, endPoint x: 525, endPoint y: 252, distance: 71.2
click at [525, 252] on div at bounding box center [591, 246] width 318 height 93
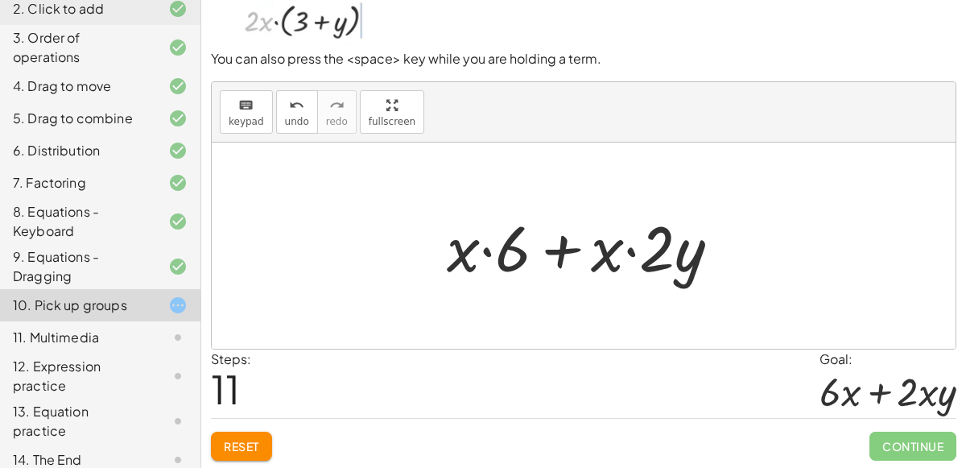
click at [466, 249] on div at bounding box center [590, 246] width 303 height 83
click at [476, 250] on div at bounding box center [590, 246] width 303 height 83
click at [484, 250] on div at bounding box center [590, 246] width 303 height 83
click at [558, 251] on div at bounding box center [590, 246] width 303 height 83
drag, startPoint x: 465, startPoint y: 249, endPoint x: 379, endPoint y: 259, distance: 86.0
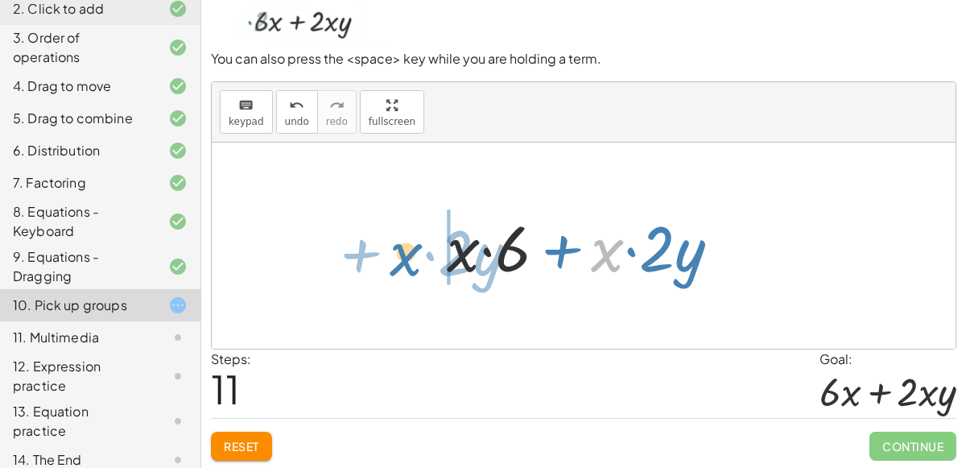
drag, startPoint x: 602, startPoint y: 261, endPoint x: 393, endPoint y: 256, distance: 208.7
click at [393, 256] on div "· 2 · x · ( + 3 + y ) · 2 · ( + 3 + y ) · x · ( + · 2 · 3 + · 2 · y ) · x + · x…" at bounding box center [584, 246] width 744 height 206
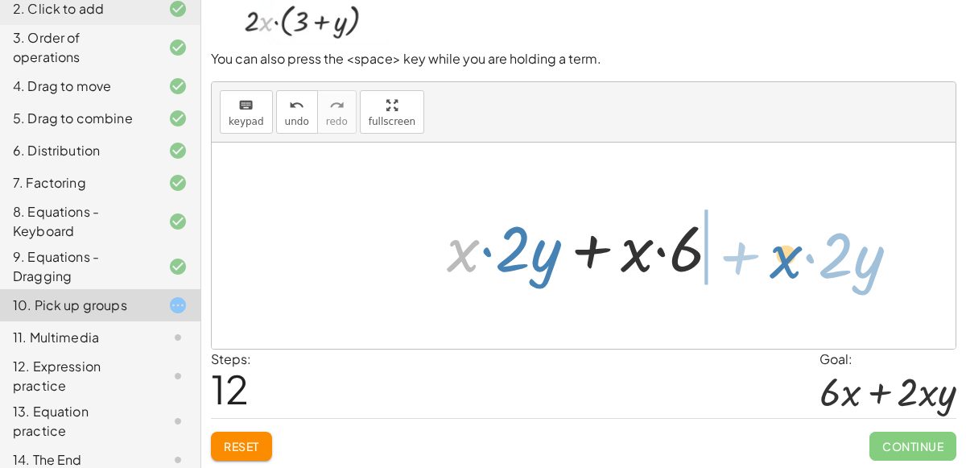
drag, startPoint x: 453, startPoint y: 249, endPoint x: 777, endPoint y: 255, distance: 323.8
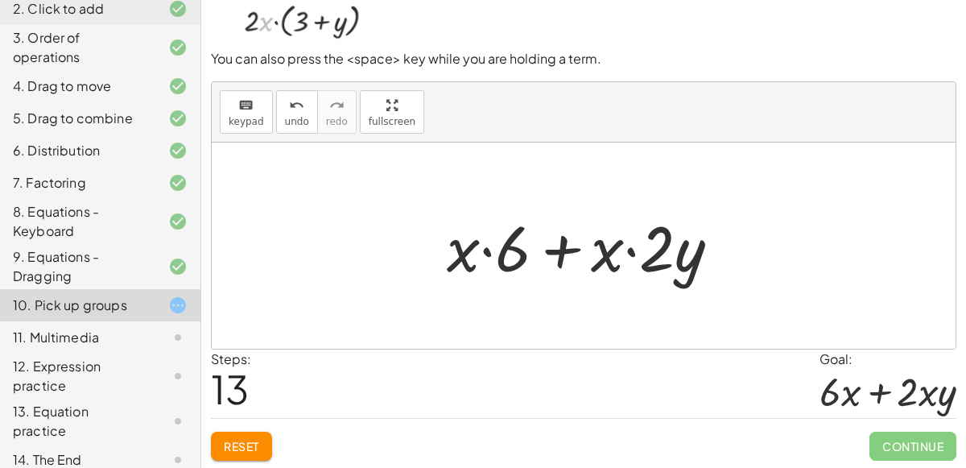
click at [507, 255] on div at bounding box center [590, 246] width 303 height 83
click at [541, 246] on div at bounding box center [590, 246] width 303 height 83
drag, startPoint x: 604, startPoint y: 259, endPoint x: 617, endPoint y: 476, distance: 217.0
click at [617, 467] on html "Copy of 5 Minute Introduction [PERSON_NAME] Not you? Tasks 1. Welcome :) 2. Cli…" at bounding box center [483, 170] width 966 height 599
drag, startPoint x: 463, startPoint y: 259, endPoint x: 516, endPoint y: 250, distance: 53.9
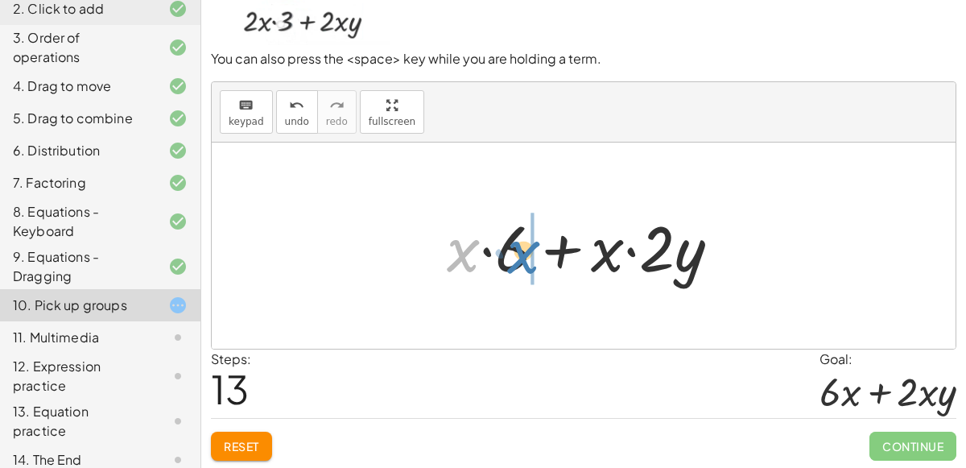
click at [516, 250] on div at bounding box center [590, 246] width 303 height 83
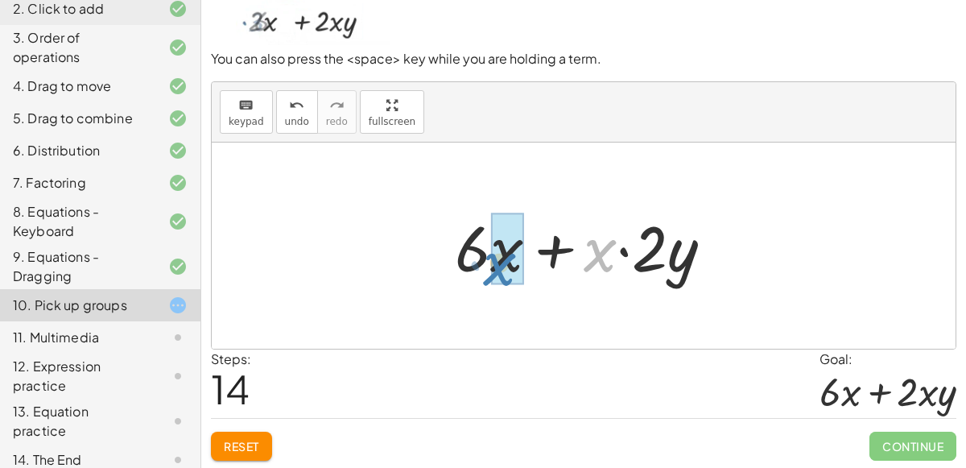
drag, startPoint x: 600, startPoint y: 254, endPoint x: 505, endPoint y: 262, distance: 95.4
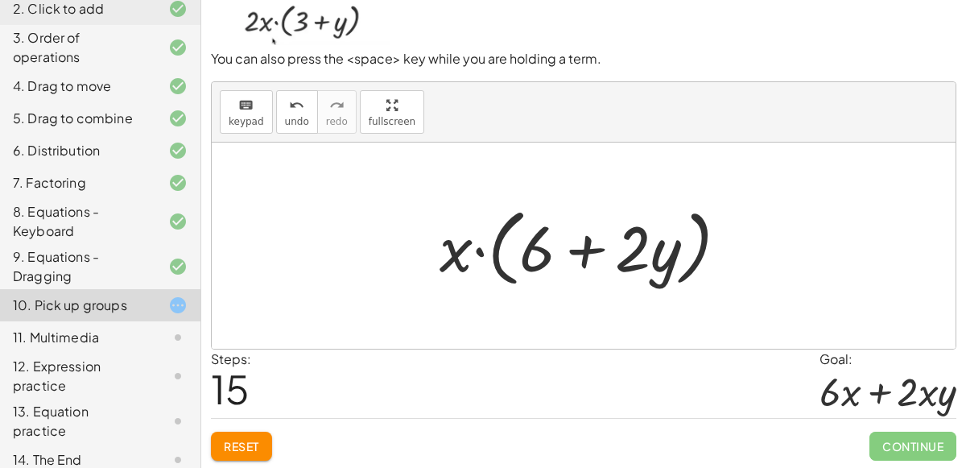
click at [535, 262] on div at bounding box center [591, 246] width 318 height 93
click at [478, 250] on div at bounding box center [591, 246] width 318 height 93
click at [582, 253] on div at bounding box center [591, 246] width 318 height 93
drag, startPoint x: 467, startPoint y: 245, endPoint x: 548, endPoint y: 253, distance: 81.7
click at [548, 253] on div at bounding box center [591, 246] width 318 height 93
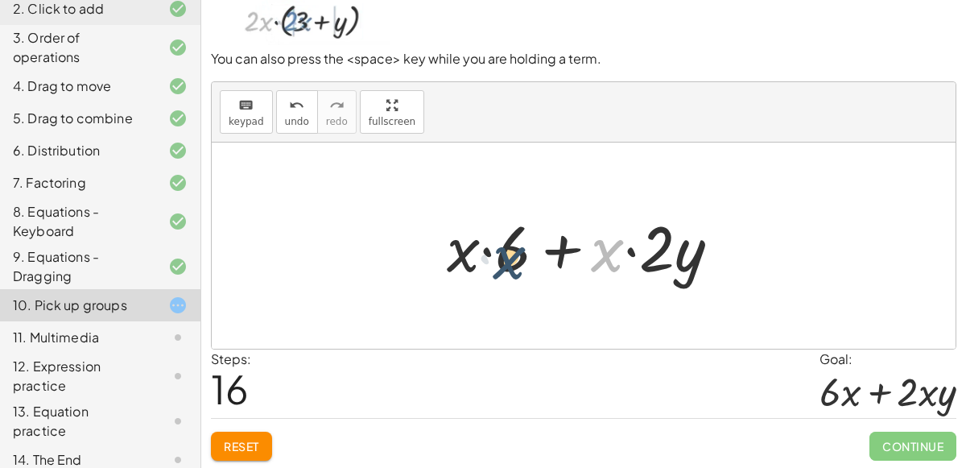
drag, startPoint x: 602, startPoint y: 252, endPoint x: 501, endPoint y: 259, distance: 101.7
click at [501, 259] on div at bounding box center [590, 246] width 303 height 83
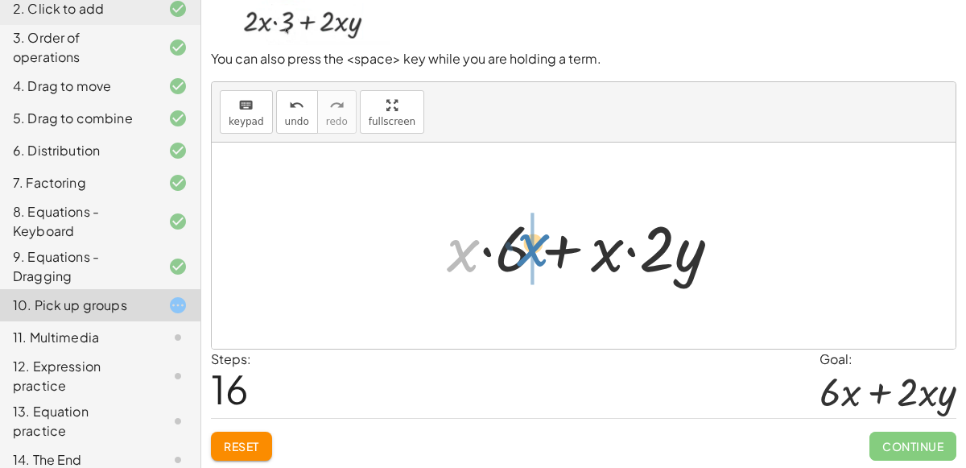
drag, startPoint x: 463, startPoint y: 255, endPoint x: 530, endPoint y: 247, distance: 67.3
click at [530, 247] on div at bounding box center [590, 246] width 303 height 83
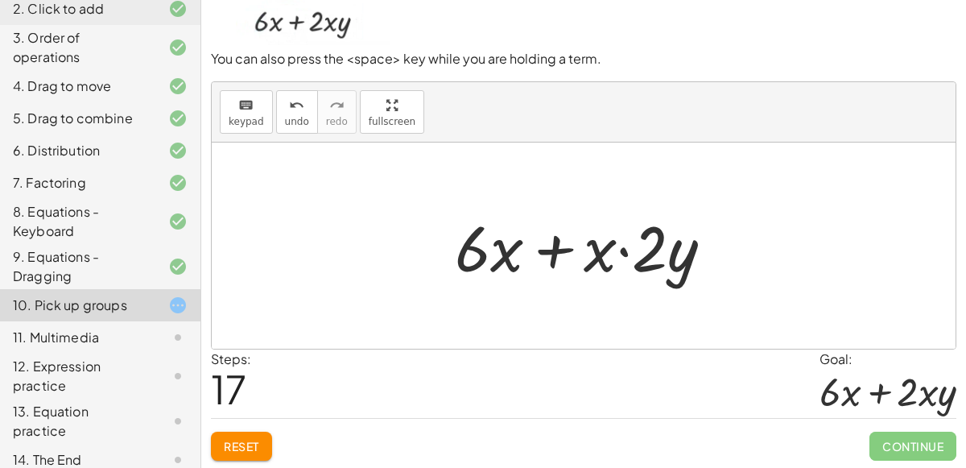
click at [618, 253] on div at bounding box center [591, 246] width 288 height 83
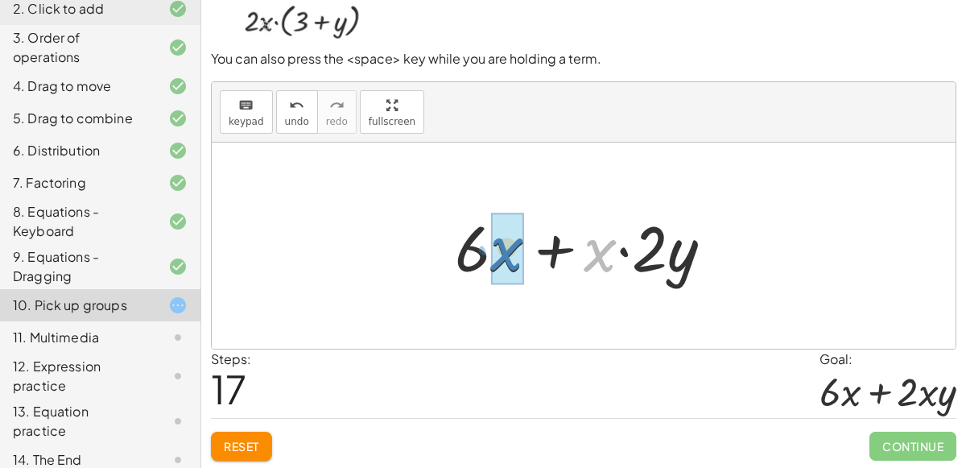
drag, startPoint x: 600, startPoint y: 250, endPoint x: 507, endPoint y: 251, distance: 93.4
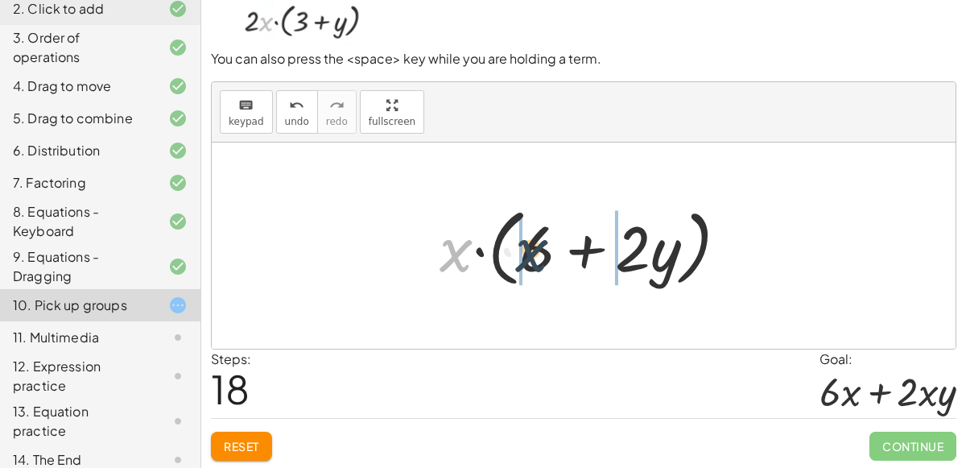
drag, startPoint x: 457, startPoint y: 250, endPoint x: 544, endPoint y: 246, distance: 86.3
click at [544, 246] on div at bounding box center [591, 246] width 318 height 93
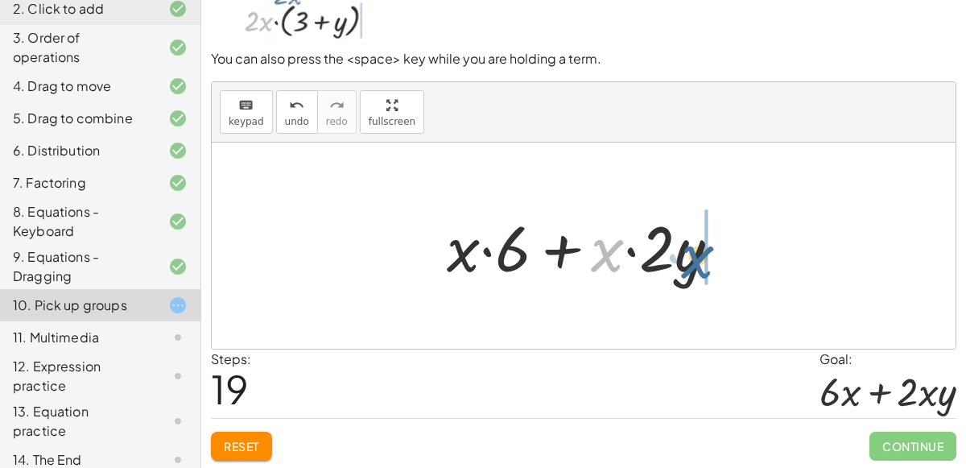
drag, startPoint x: 612, startPoint y: 251, endPoint x: 685, endPoint y: 258, distance: 73.6
click at [685, 258] on div at bounding box center [590, 246] width 303 height 83
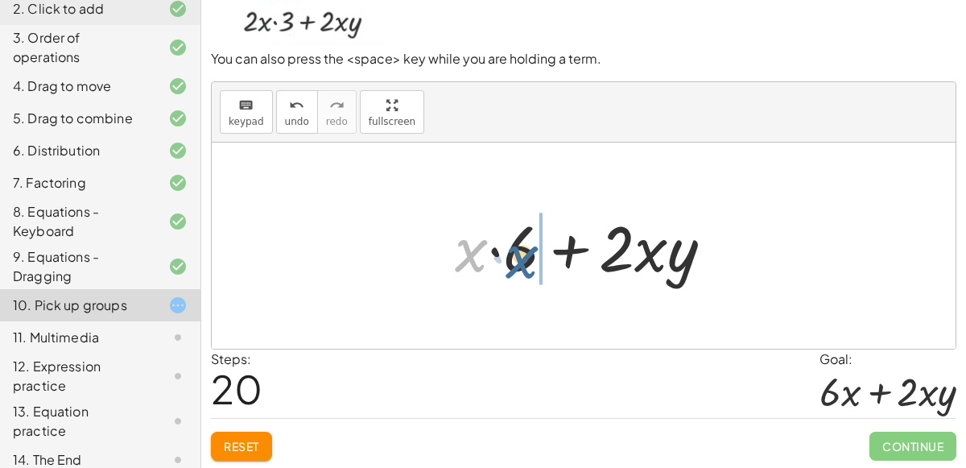
drag, startPoint x: 468, startPoint y: 245, endPoint x: 519, endPoint y: 249, distance: 51.7
click at [519, 249] on div at bounding box center [591, 246] width 288 height 83
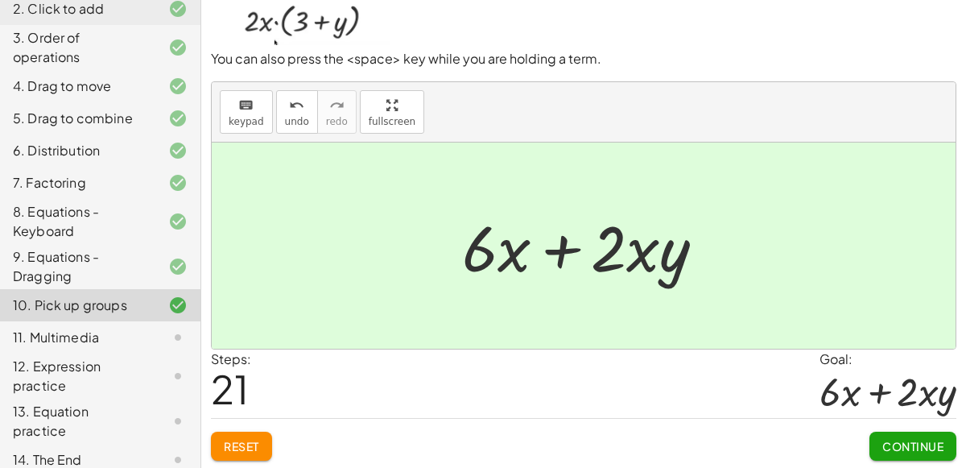
click at [925, 446] on span "Continue" at bounding box center [913, 446] width 61 height 14
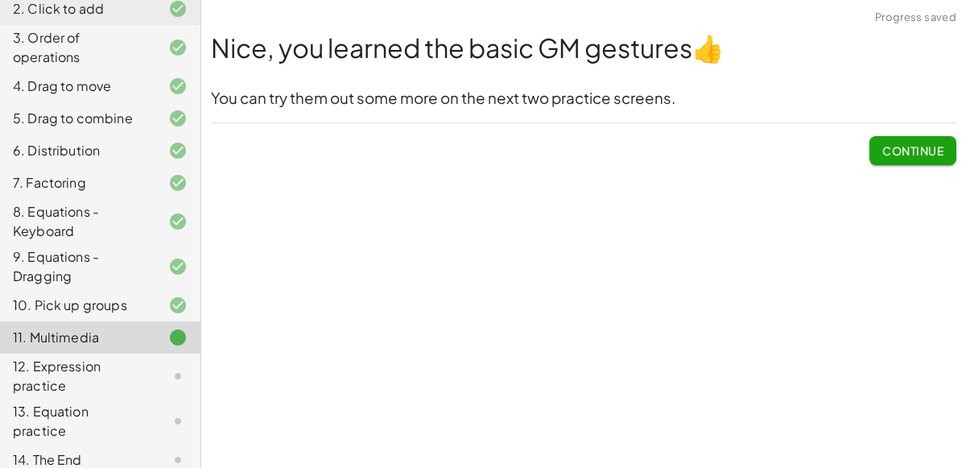
click at [905, 142] on button "Continue" at bounding box center [913, 150] width 87 height 29
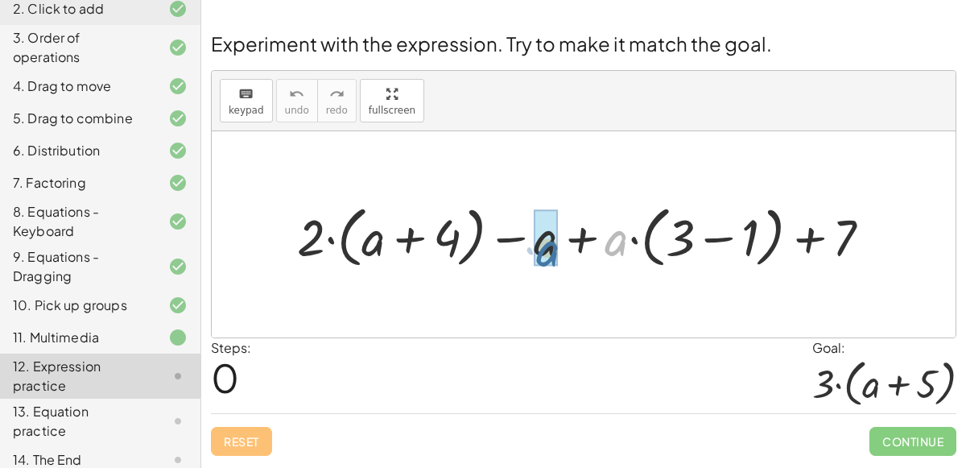
drag, startPoint x: 621, startPoint y: 241, endPoint x: 549, endPoint y: 250, distance: 72.2
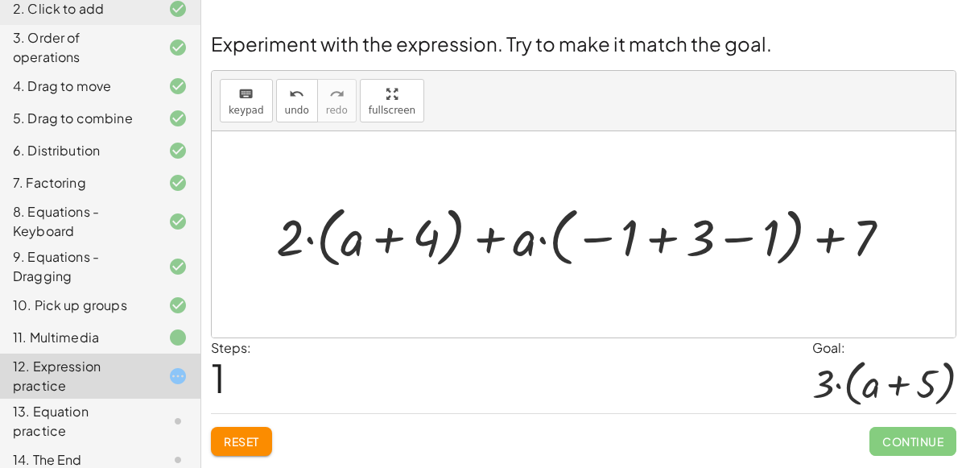
click at [234, 434] on span "Reset" at bounding box center [241, 441] width 35 height 14
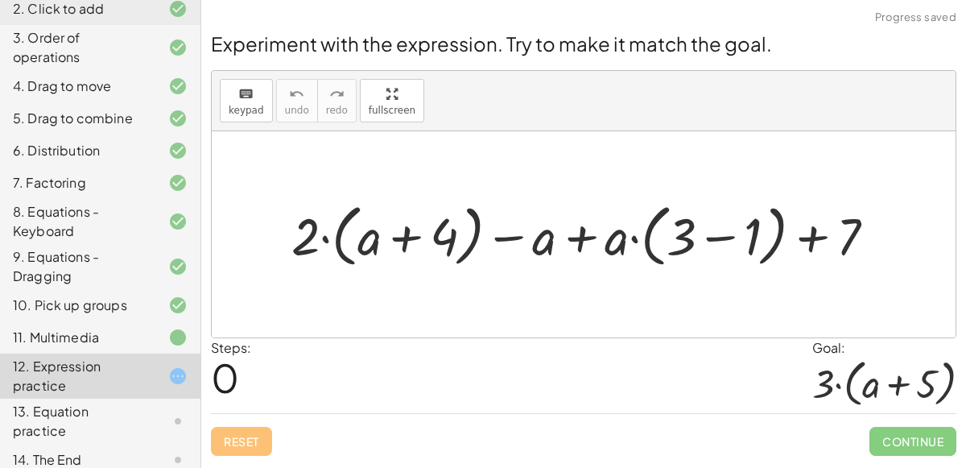
click at [723, 236] on div at bounding box center [590, 235] width 613 height 76
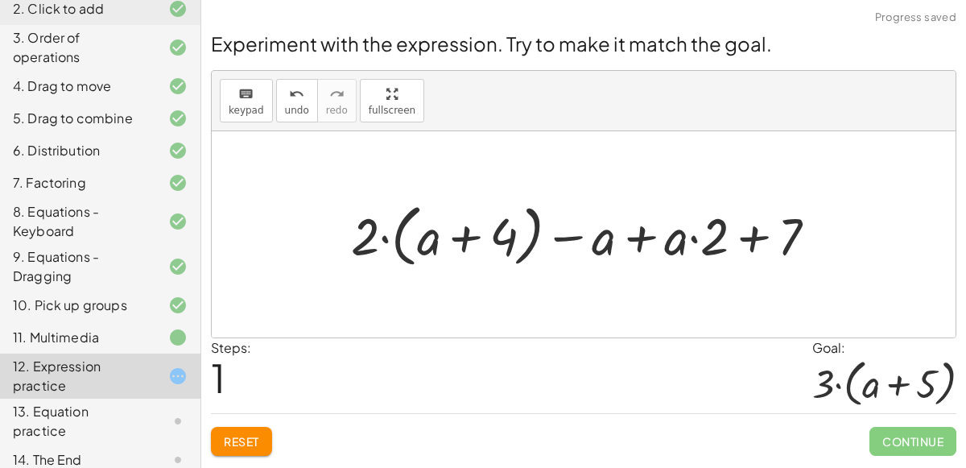
click at [752, 239] on div at bounding box center [590, 235] width 495 height 76
click at [639, 244] on div at bounding box center [590, 235] width 495 height 76
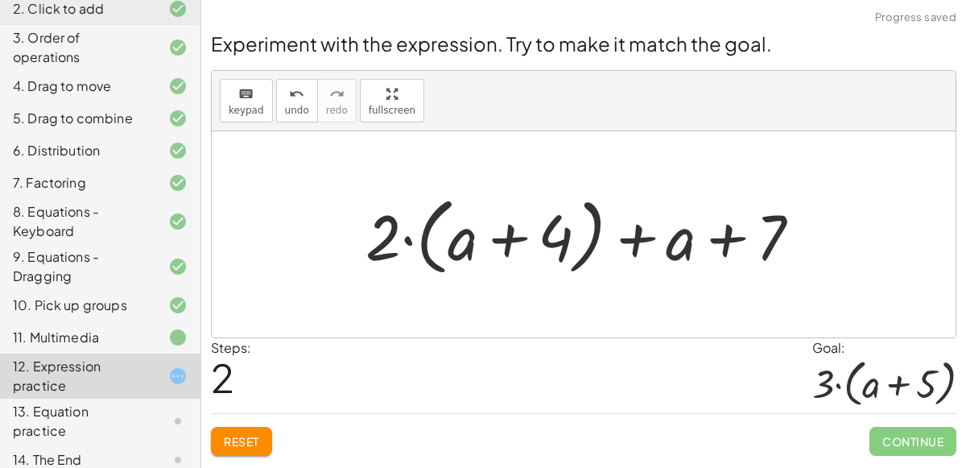
click at [634, 242] on div at bounding box center [590, 234] width 465 height 93
click at [519, 238] on div at bounding box center [590, 234] width 465 height 93
click at [408, 240] on div at bounding box center [590, 234] width 465 height 93
click at [732, 245] on div at bounding box center [590, 234] width 465 height 93
drag, startPoint x: 771, startPoint y: 250, endPoint x: 379, endPoint y: 255, distance: 391.4
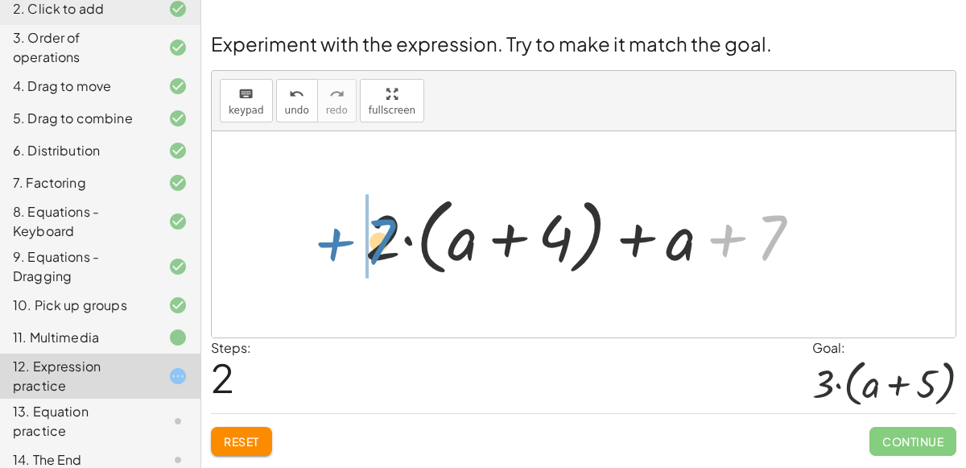
click at [379, 255] on div at bounding box center [590, 234] width 465 height 93
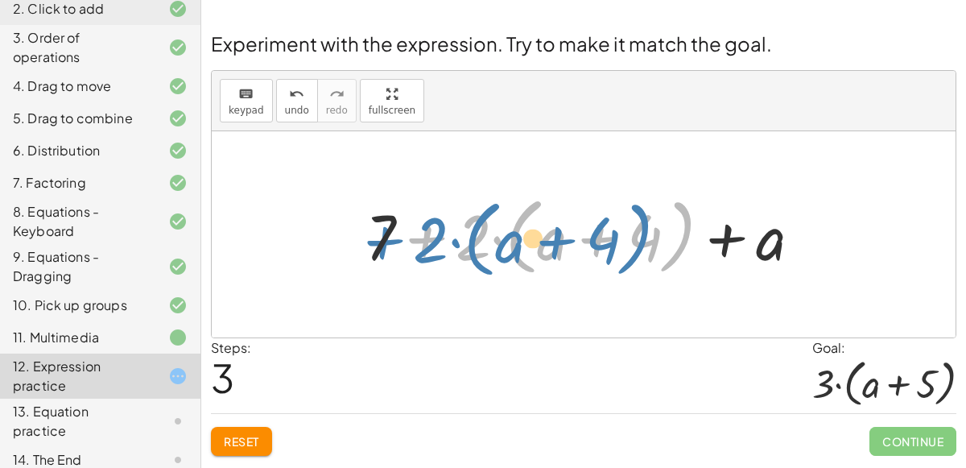
drag, startPoint x: 428, startPoint y: 244, endPoint x: 394, endPoint y: 248, distance: 34.1
click at [394, 248] on div at bounding box center [590, 234] width 465 height 93
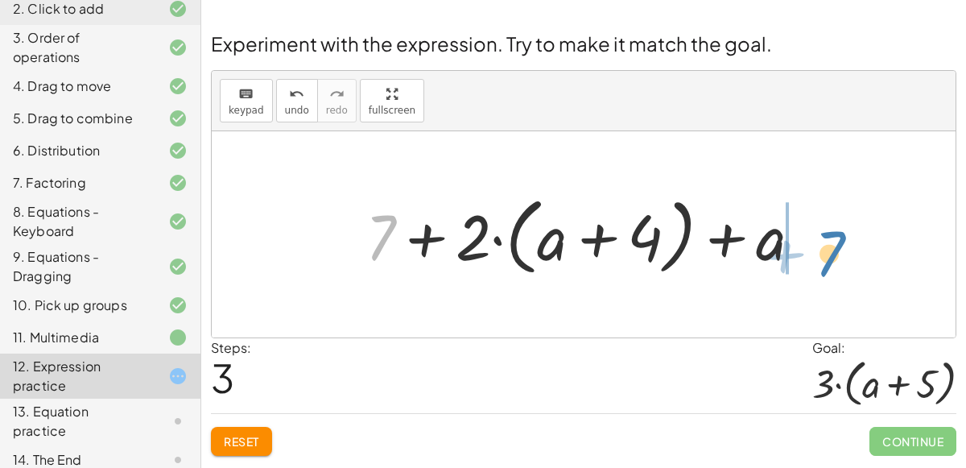
drag, startPoint x: 388, startPoint y: 224, endPoint x: 830, endPoint y: 239, distance: 442.4
click at [830, 239] on div "+ · 2 · ( + a + 4 ) − a + · a · ( + 3 − 1 ) + 7 + · 2 · ( + a + 4 ) − a + · a ·…" at bounding box center [584, 234] width 744 height 206
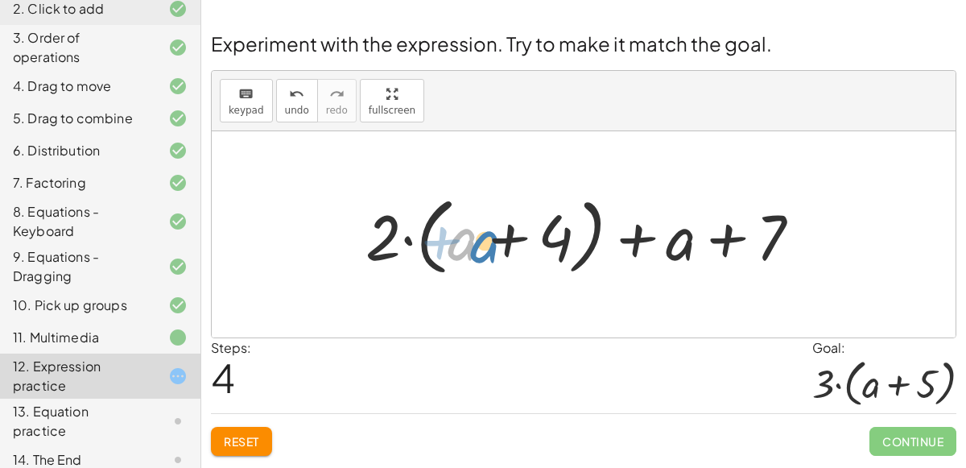
drag, startPoint x: 463, startPoint y: 250, endPoint x: 478, endPoint y: 250, distance: 14.5
click at [478, 250] on div at bounding box center [590, 234] width 465 height 93
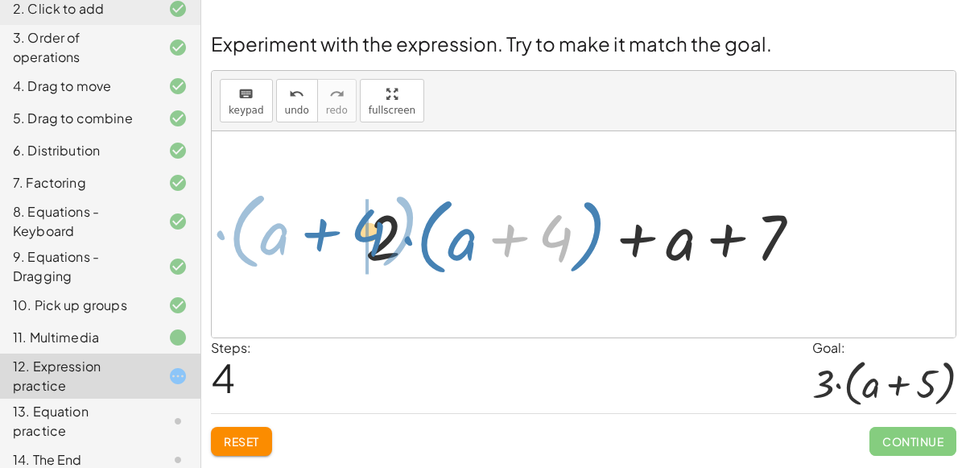
drag, startPoint x: 566, startPoint y: 241, endPoint x: 381, endPoint y: 236, distance: 185.3
click at [381, 236] on div at bounding box center [590, 234] width 465 height 93
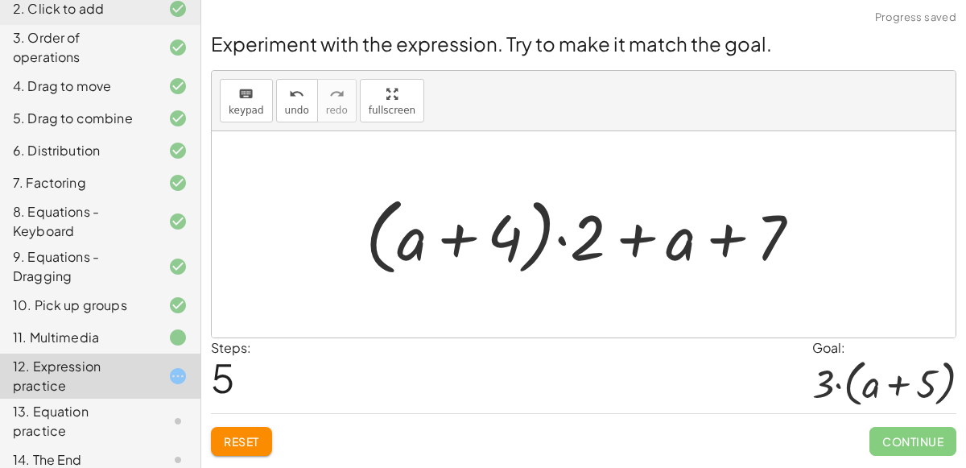
click at [555, 245] on div at bounding box center [590, 234] width 465 height 93
click at [454, 240] on div at bounding box center [590, 234] width 465 height 93
click at [562, 239] on div at bounding box center [590, 234] width 465 height 93
click at [631, 242] on div at bounding box center [590, 234] width 465 height 93
click at [711, 245] on div at bounding box center [590, 234] width 465 height 93
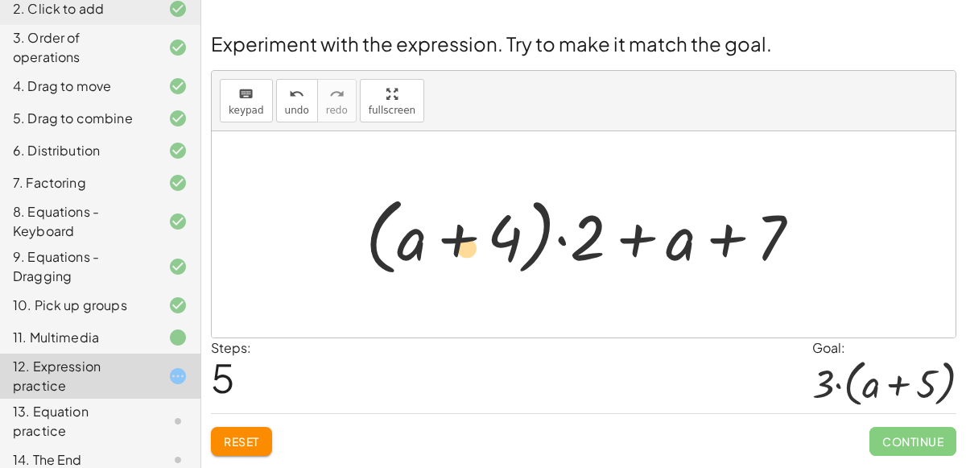
drag, startPoint x: 412, startPoint y: 242, endPoint x: 458, endPoint y: 251, distance: 46.9
click at [458, 251] on div at bounding box center [590, 234] width 465 height 93
drag, startPoint x: 412, startPoint y: 245, endPoint x: 441, endPoint y: 233, distance: 30.7
click at [441, 233] on div at bounding box center [590, 234] width 465 height 93
drag, startPoint x: 677, startPoint y: 249, endPoint x: 439, endPoint y: 248, distance: 237.6
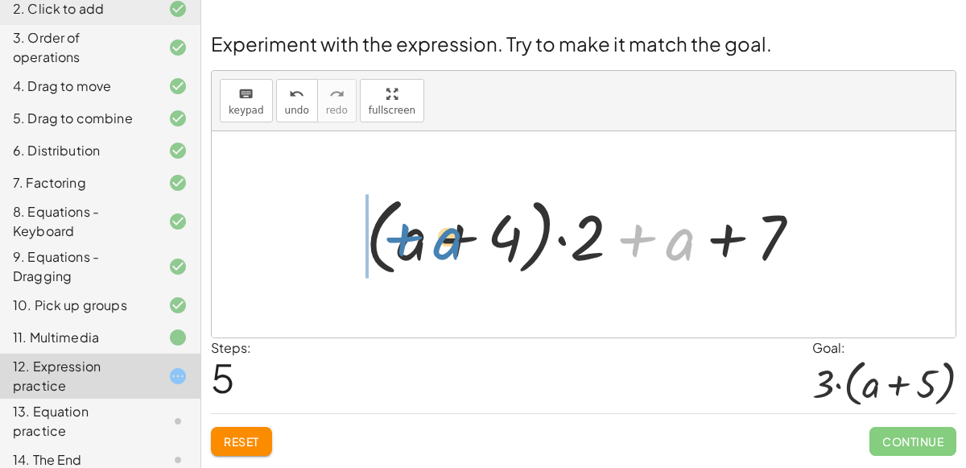
click at [439, 248] on div at bounding box center [590, 234] width 465 height 93
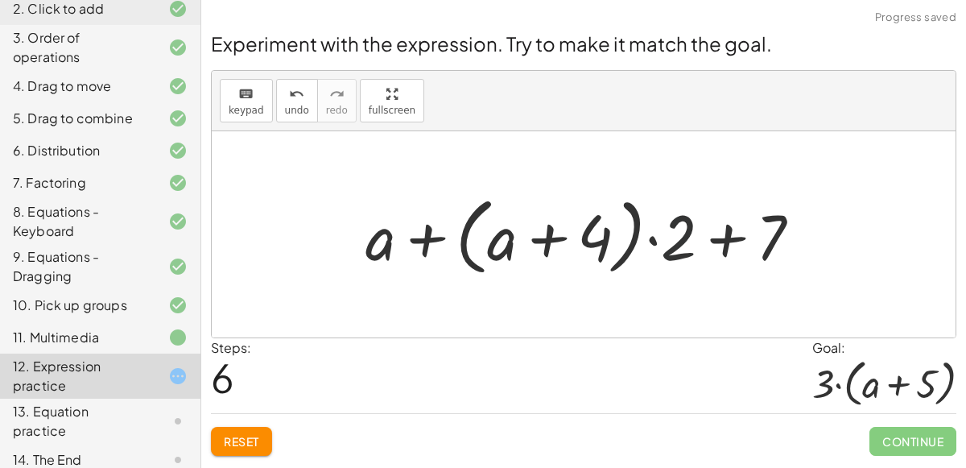
click at [682, 229] on div at bounding box center [590, 234] width 465 height 93
click at [656, 237] on div at bounding box center [590, 234] width 465 height 93
click at [726, 242] on div at bounding box center [590, 234] width 465 height 93
drag, startPoint x: 775, startPoint y: 232, endPoint x: 667, endPoint y: 238, distance: 108.1
click at [667, 238] on div at bounding box center [590, 234] width 465 height 93
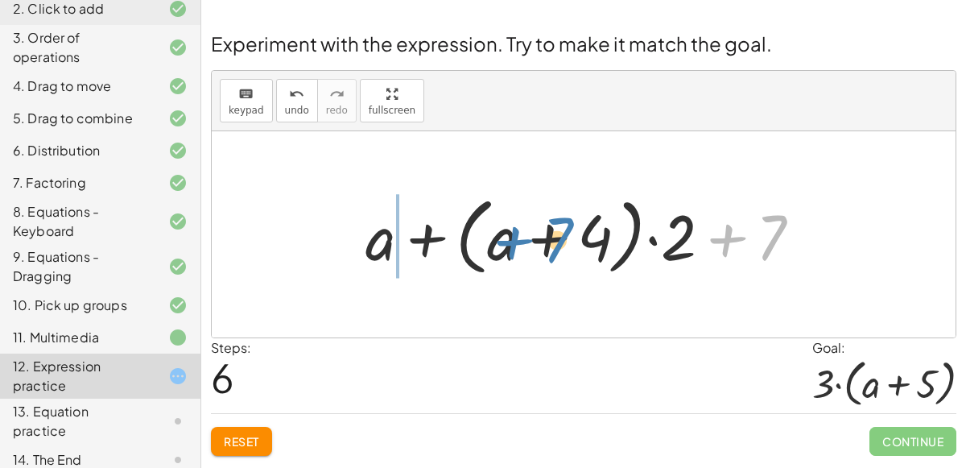
drag, startPoint x: 776, startPoint y: 220, endPoint x: 557, endPoint y: 223, distance: 219.1
click at [557, 223] on div at bounding box center [590, 234] width 465 height 93
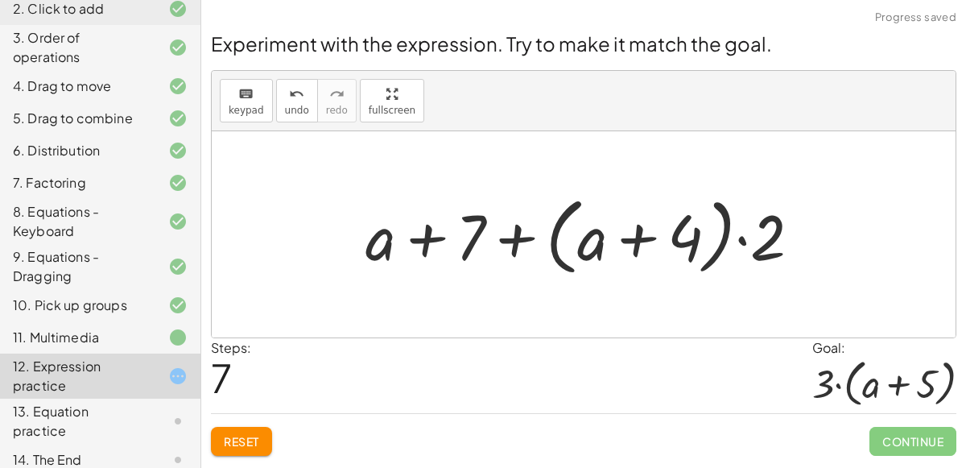
click at [431, 236] on div at bounding box center [590, 234] width 465 height 93
click at [513, 230] on div at bounding box center [590, 234] width 465 height 93
click at [242, 441] on span "Reset" at bounding box center [241, 441] width 35 height 14
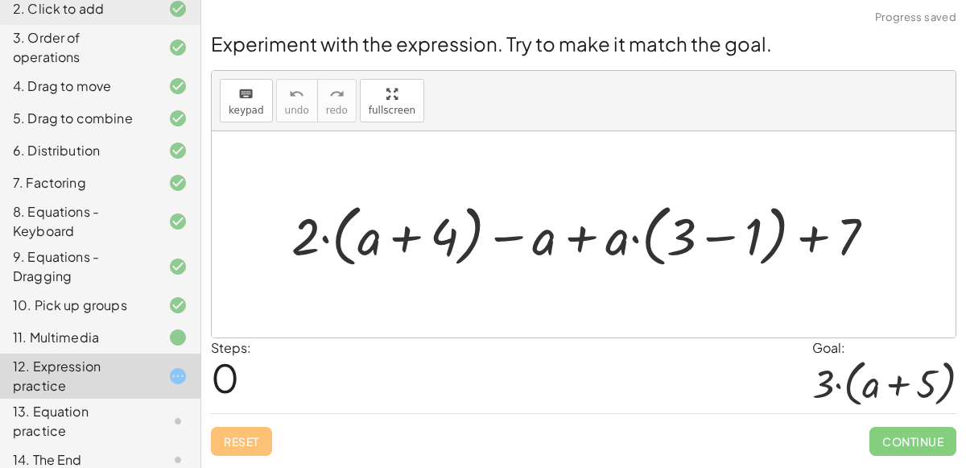
click at [399, 236] on div at bounding box center [591, 235] width 614 height 76
click at [327, 240] on div at bounding box center [591, 235] width 614 height 76
click at [512, 239] on div at bounding box center [591, 235] width 614 height 76
click at [576, 242] on div at bounding box center [591, 235] width 614 height 76
click at [717, 243] on div at bounding box center [591, 235] width 614 height 76
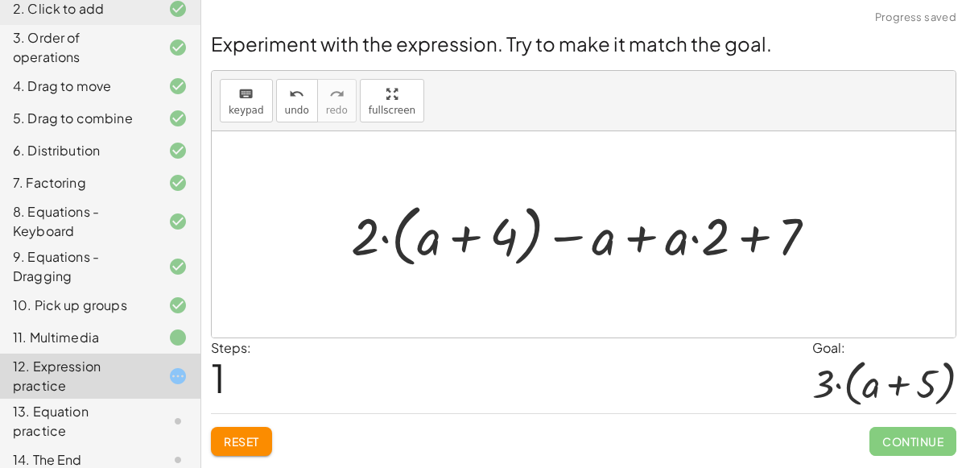
click at [758, 241] on div at bounding box center [590, 235] width 495 height 76
click at [562, 238] on div at bounding box center [590, 235] width 495 height 76
click at [465, 235] on div at bounding box center [590, 235] width 495 height 76
click at [694, 240] on div at bounding box center [590, 235] width 495 height 76
click at [644, 233] on div at bounding box center [590, 235] width 495 height 76
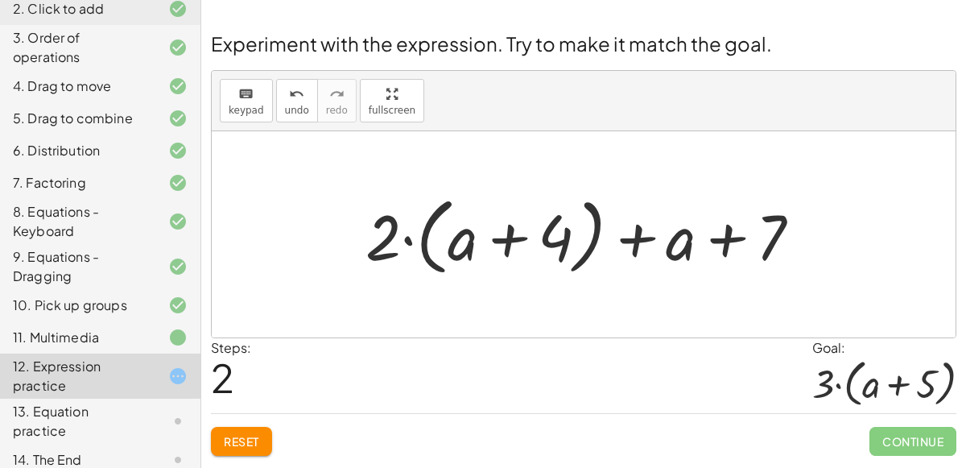
click at [505, 242] on div at bounding box center [590, 234] width 465 height 93
click at [407, 246] on div at bounding box center [590, 234] width 465 height 93
click at [740, 242] on div at bounding box center [590, 234] width 465 height 93
click at [640, 239] on div at bounding box center [590, 234] width 465 height 93
drag, startPoint x: 371, startPoint y: 247, endPoint x: 614, endPoint y: 247, distance: 242.4
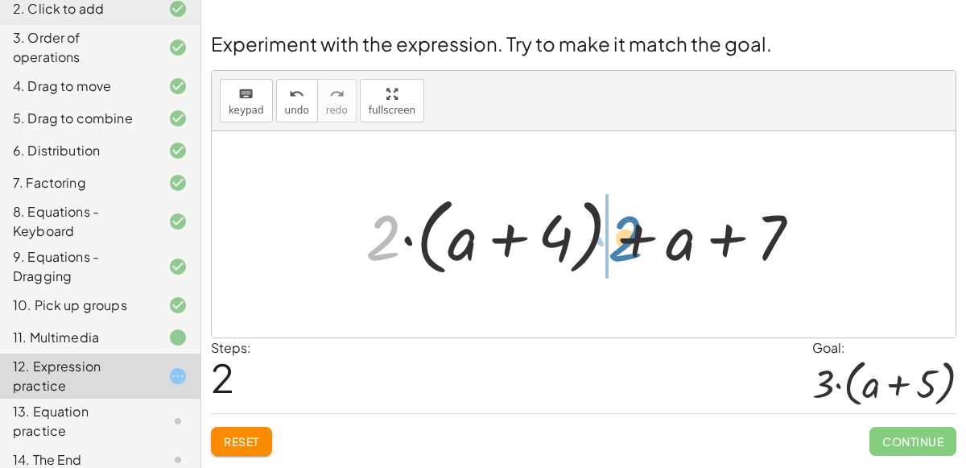
click at [614, 247] on div at bounding box center [590, 234] width 465 height 93
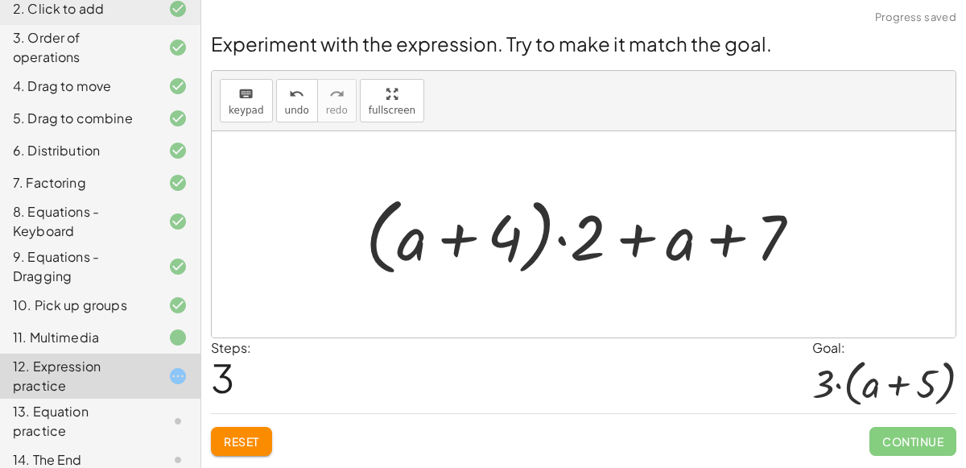
click at [561, 238] on div at bounding box center [590, 234] width 465 height 93
click at [633, 248] on div at bounding box center [590, 234] width 465 height 93
click at [717, 246] on div at bounding box center [590, 234] width 465 height 93
drag, startPoint x: 780, startPoint y: 224, endPoint x: 648, endPoint y: 230, distance: 132.2
click at [648, 230] on div at bounding box center [590, 234] width 465 height 93
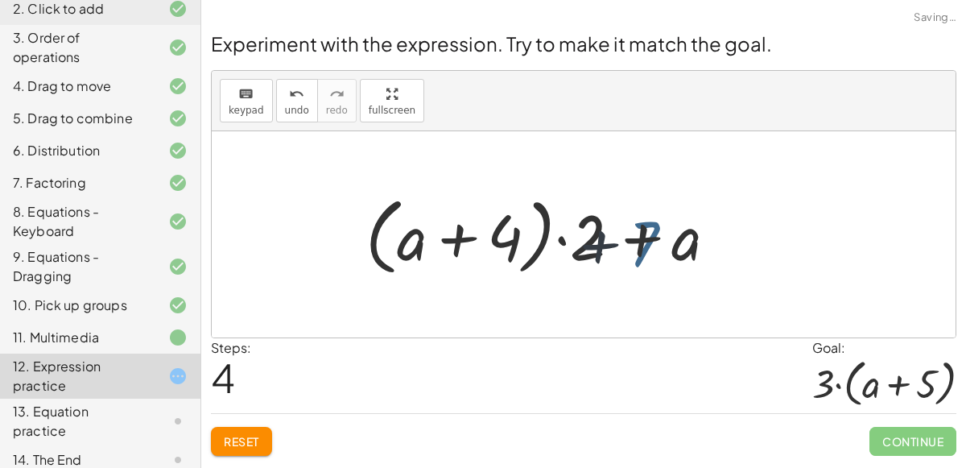
click at [648, 230] on div at bounding box center [590, 234] width 465 height 93
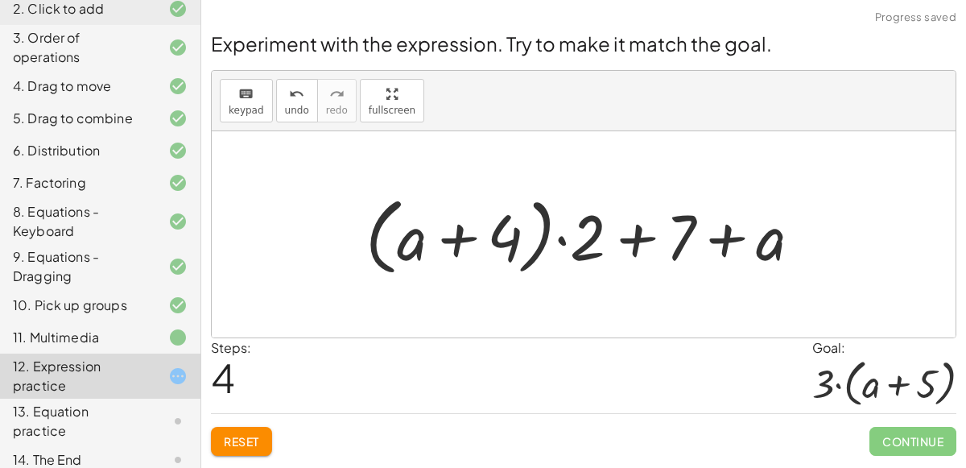
click at [639, 240] on div at bounding box center [590, 234] width 465 height 93
drag, startPoint x: 502, startPoint y: 231, endPoint x: 666, endPoint y: 250, distance: 165.4
click at [666, 250] on div at bounding box center [590, 234] width 465 height 93
drag, startPoint x: 458, startPoint y: 234, endPoint x: 645, endPoint y: 209, distance: 188.5
click at [645, 209] on div at bounding box center [590, 234] width 465 height 93
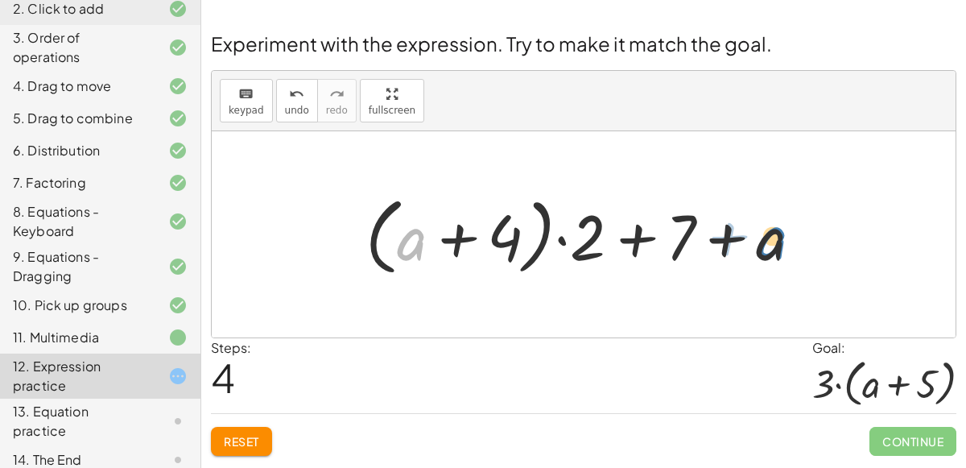
drag, startPoint x: 399, startPoint y: 235, endPoint x: 759, endPoint y: 234, distance: 360.0
click at [759, 234] on div at bounding box center [590, 234] width 465 height 93
drag, startPoint x: 768, startPoint y: 253, endPoint x: 596, endPoint y: 256, distance: 172.4
click at [596, 256] on div at bounding box center [590, 234] width 465 height 93
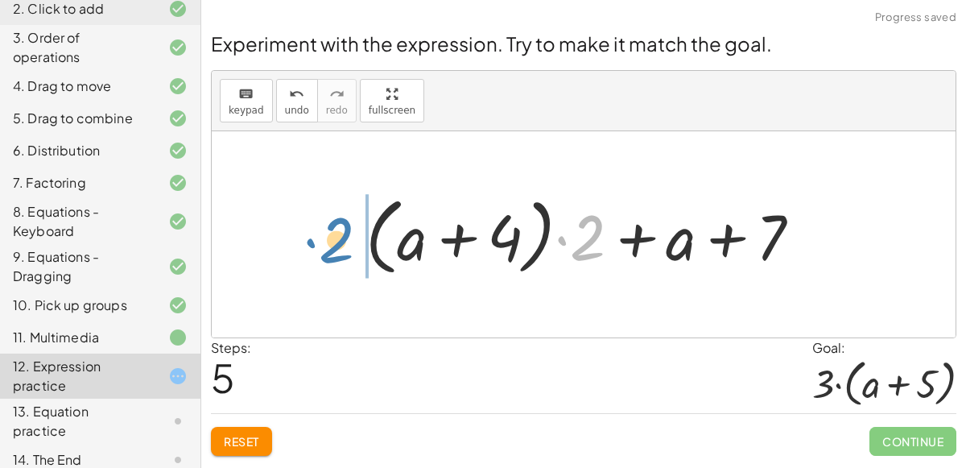
drag, startPoint x: 597, startPoint y: 230, endPoint x: 352, endPoint y: 229, distance: 244.8
click at [352, 229] on div "+ · 2 · ( + a + 4 ) − a + · a · ( + 3 − 1 ) + 7 + · 2 · ( + a + 4 ) − a + · a ·…" at bounding box center [583, 234] width 485 height 101
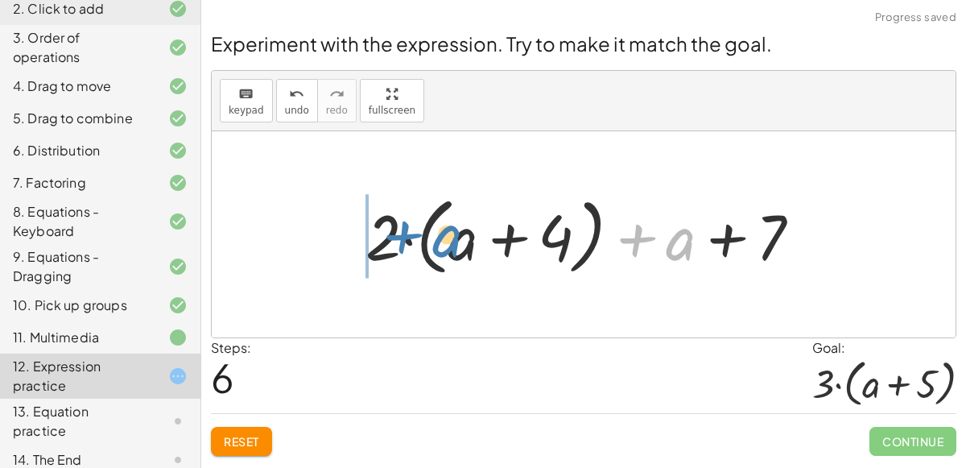
drag, startPoint x: 690, startPoint y: 249, endPoint x: 455, endPoint y: 245, distance: 235.2
click at [455, 245] on div at bounding box center [590, 234] width 465 height 93
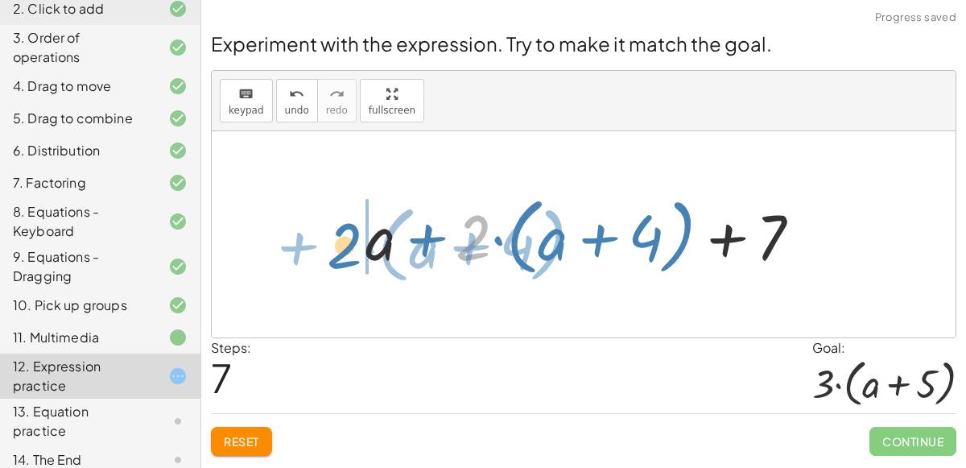
drag, startPoint x: 468, startPoint y: 255, endPoint x: 339, endPoint y: 263, distance: 129.1
click at [339, 263] on div "+ · 2 · ( + a + 4 ) − a + · a · ( + 3 − 1 ) + 7 + · 2 · ( + a + 4 ) − a + · a ·…" at bounding box center [584, 234] width 744 height 206
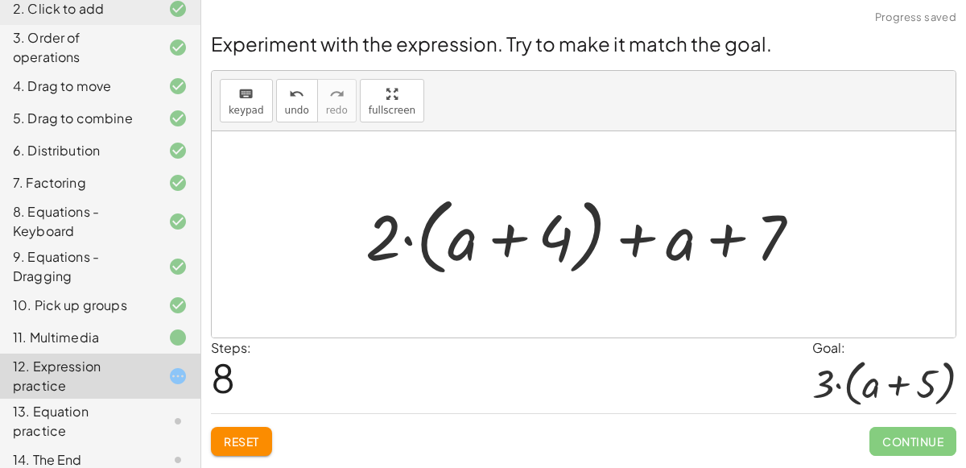
click at [409, 242] on div at bounding box center [590, 234] width 465 height 93
click at [442, 240] on div at bounding box center [590, 234] width 465 height 93
click at [515, 232] on div at bounding box center [590, 234] width 465 height 93
click at [600, 255] on div at bounding box center [590, 234] width 465 height 93
click at [618, 238] on div at bounding box center [590, 234] width 465 height 93
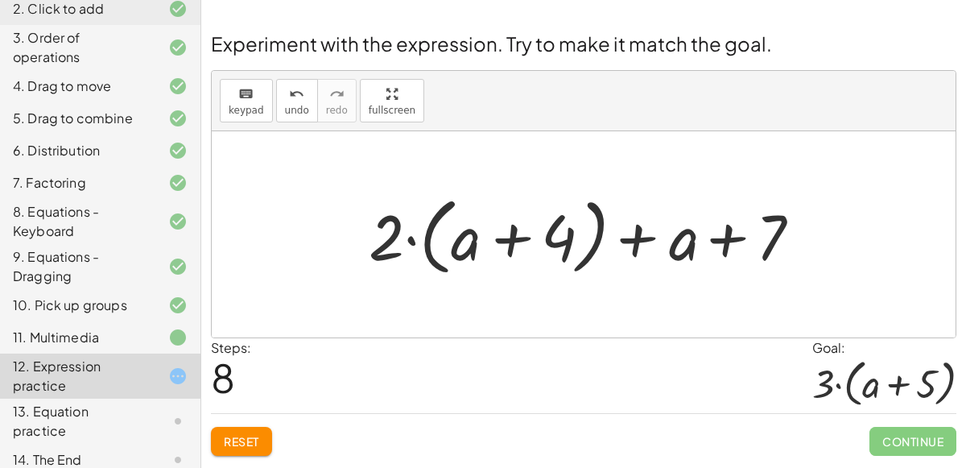
click at [682, 245] on div at bounding box center [590, 234] width 465 height 93
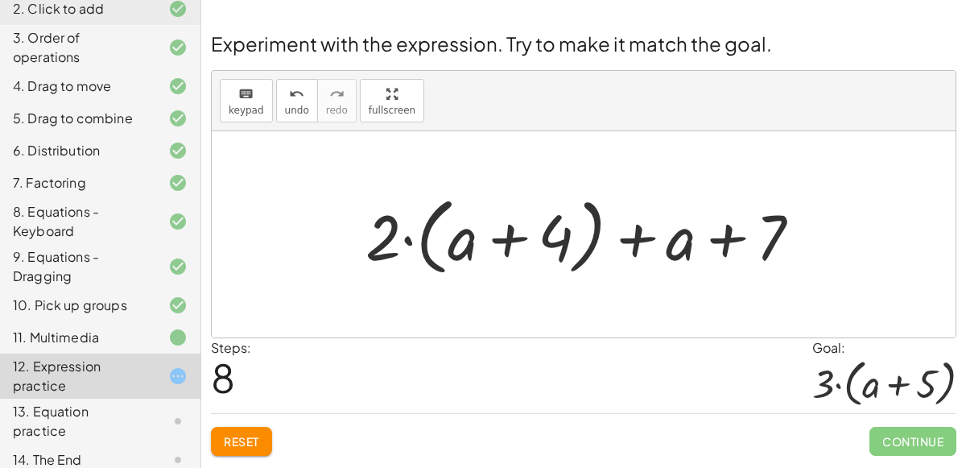
click at [720, 241] on div at bounding box center [590, 234] width 465 height 93
click at [408, 246] on div at bounding box center [590, 234] width 465 height 93
click at [511, 241] on div at bounding box center [590, 234] width 465 height 93
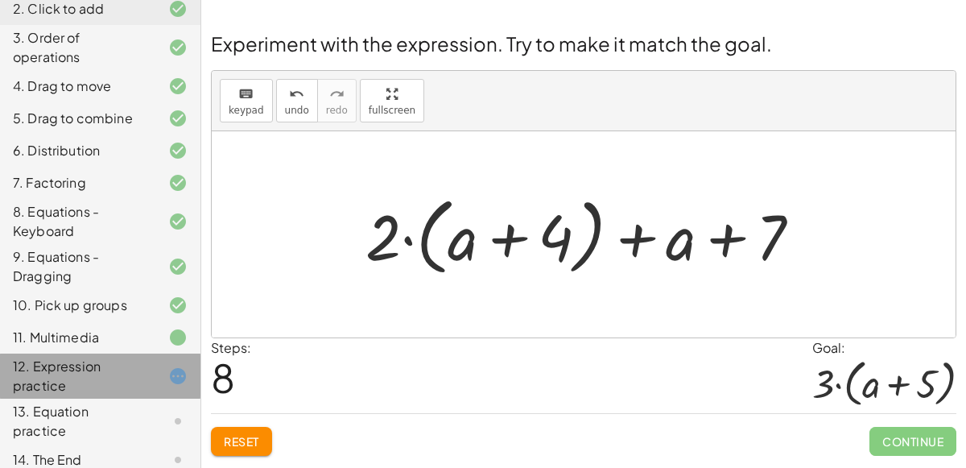
click at [180, 366] on icon at bounding box center [177, 375] width 19 height 19
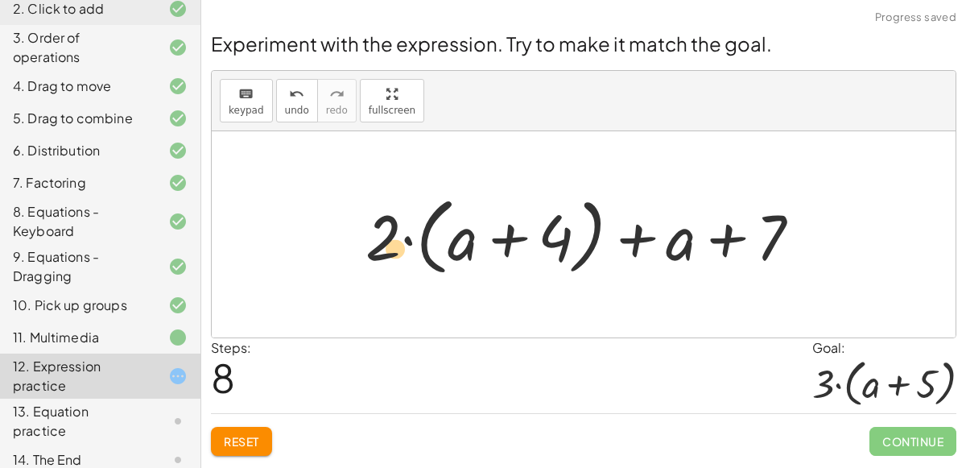
drag, startPoint x: 568, startPoint y: 236, endPoint x: 406, endPoint y: 246, distance: 162.2
click at [406, 246] on div at bounding box center [590, 234] width 465 height 93
drag, startPoint x: 386, startPoint y: 239, endPoint x: 572, endPoint y: 238, distance: 186.1
click at [572, 238] on div at bounding box center [590, 234] width 465 height 93
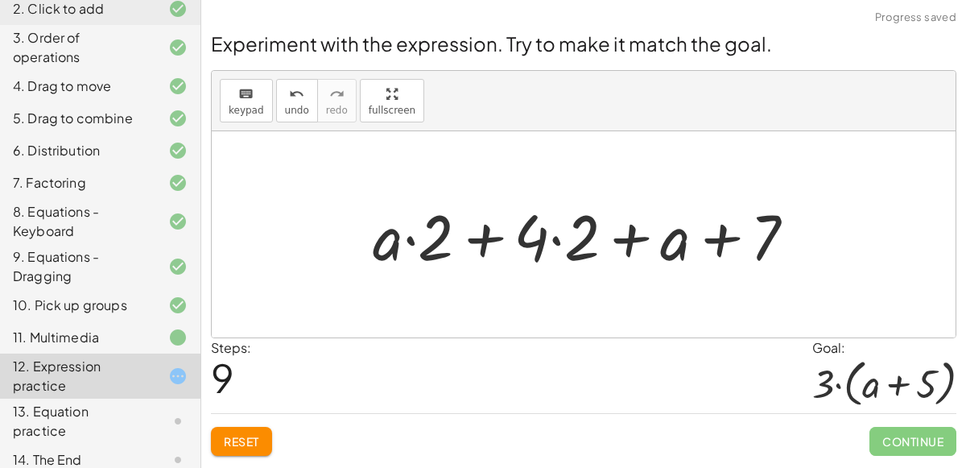
click at [484, 240] on div at bounding box center [591, 234] width 452 height 83
click at [408, 242] on div at bounding box center [591, 234] width 452 height 83
click at [556, 245] on div at bounding box center [591, 234] width 452 height 83
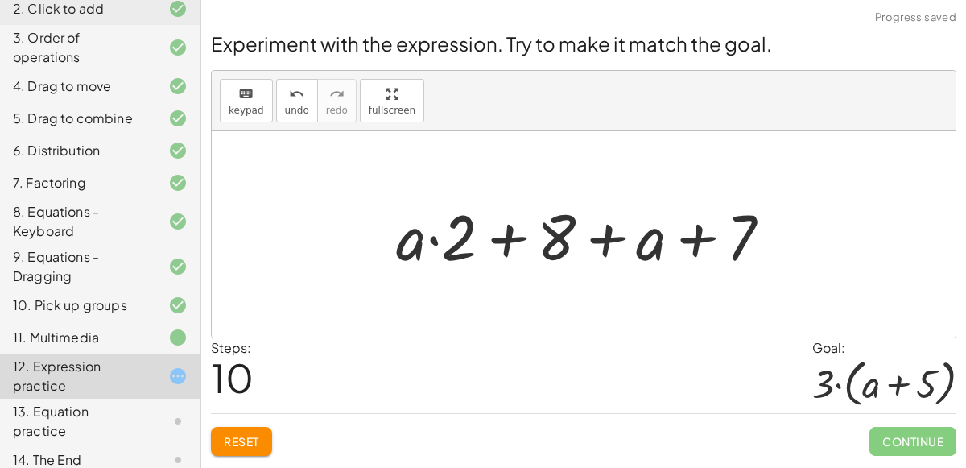
click at [608, 238] on div at bounding box center [590, 234] width 404 height 83
click at [681, 237] on div at bounding box center [590, 234] width 404 height 83
click at [436, 237] on div at bounding box center [590, 234] width 404 height 83
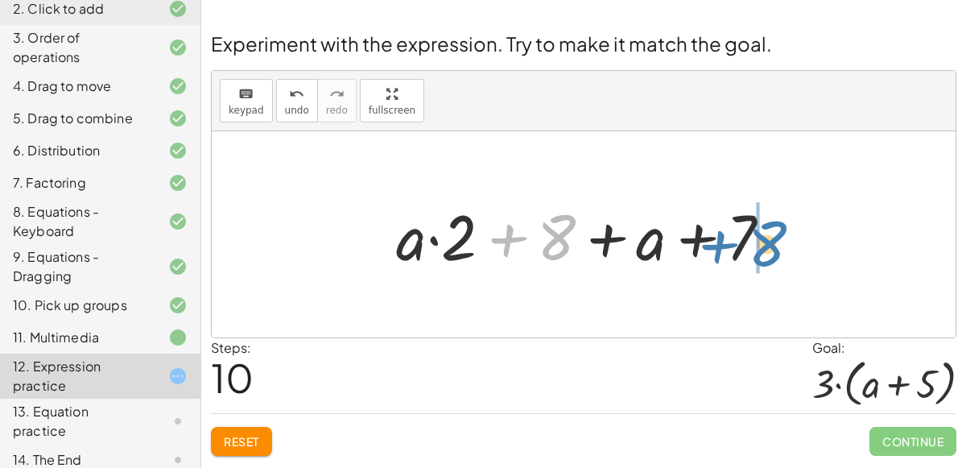
drag, startPoint x: 554, startPoint y: 242, endPoint x: 762, endPoint y: 246, distance: 207.8
click at [762, 246] on div at bounding box center [590, 234] width 404 height 83
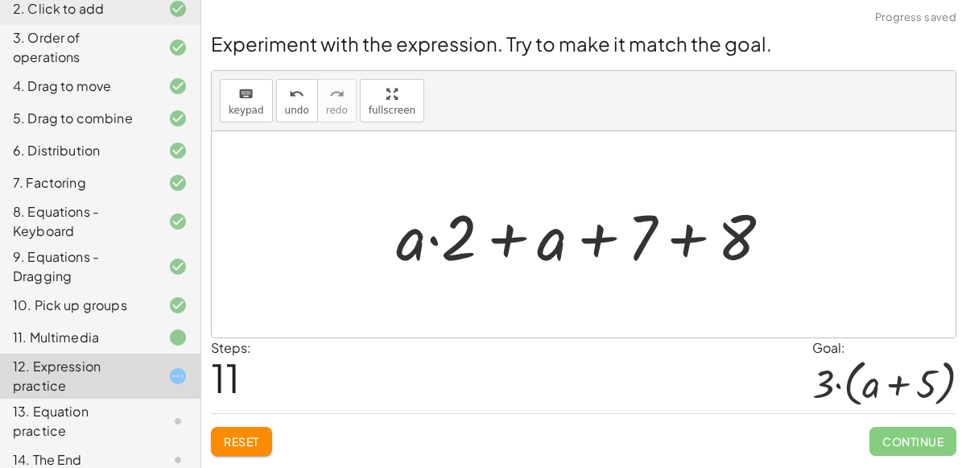
click at [688, 239] on div at bounding box center [590, 234] width 404 height 83
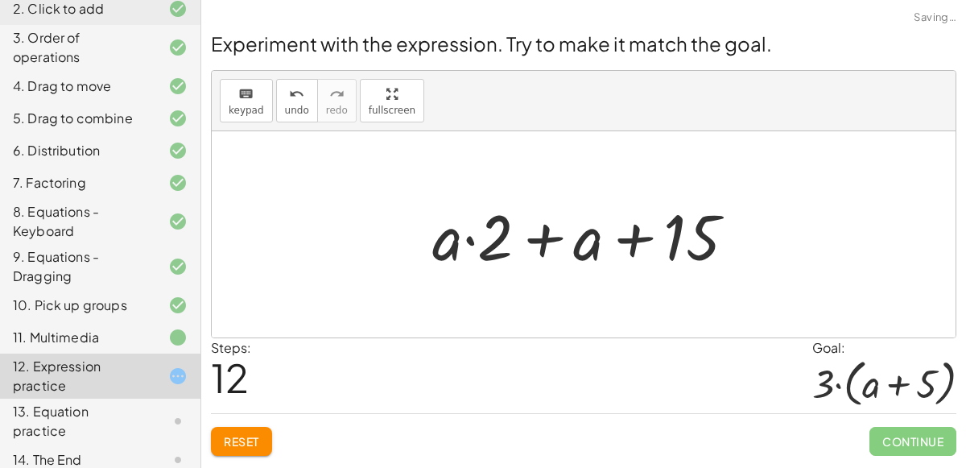
click at [640, 237] on div at bounding box center [590, 234] width 333 height 83
click at [547, 236] on div at bounding box center [590, 234] width 333 height 83
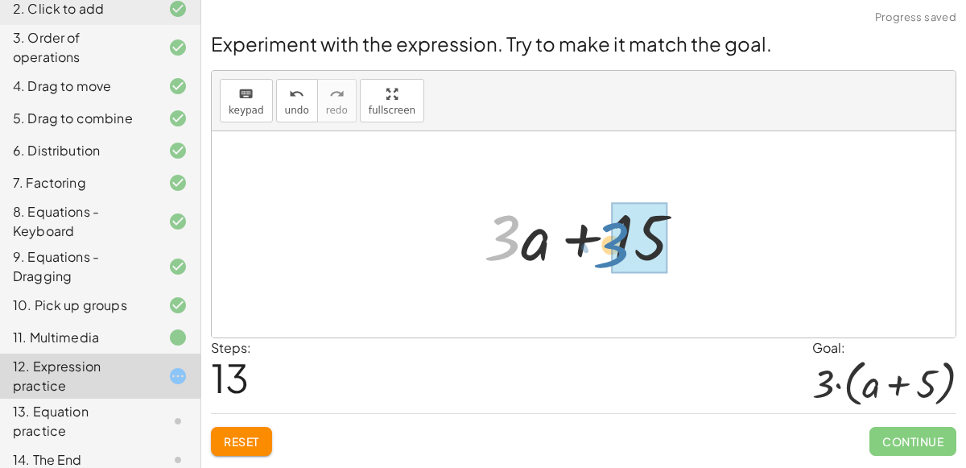
drag, startPoint x: 514, startPoint y: 239, endPoint x: 623, endPoint y: 246, distance: 109.0
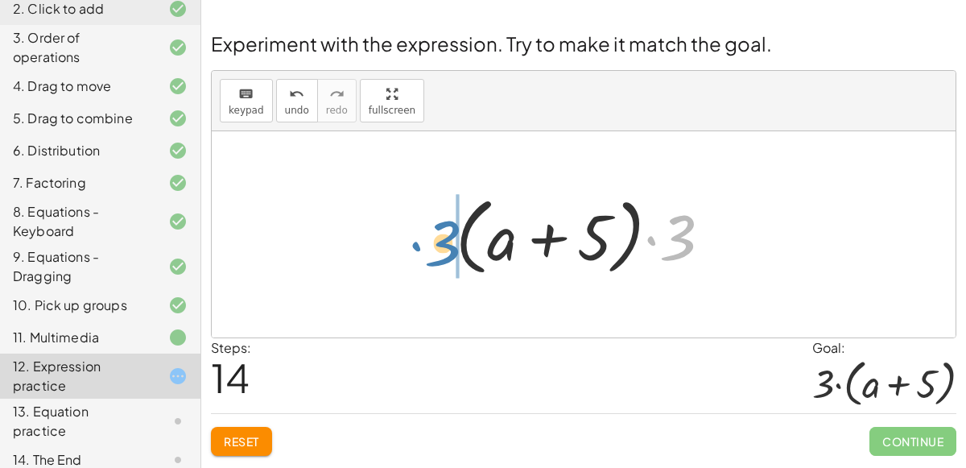
drag, startPoint x: 681, startPoint y: 238, endPoint x: 445, endPoint y: 242, distance: 236.0
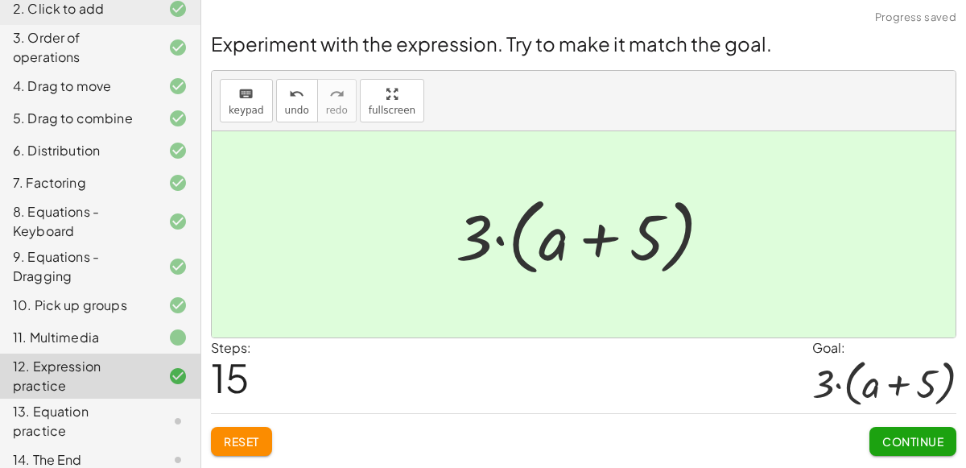
click at [930, 427] on button "Continue" at bounding box center [913, 441] width 87 height 29
